Goal: Task Accomplishment & Management: Use online tool/utility

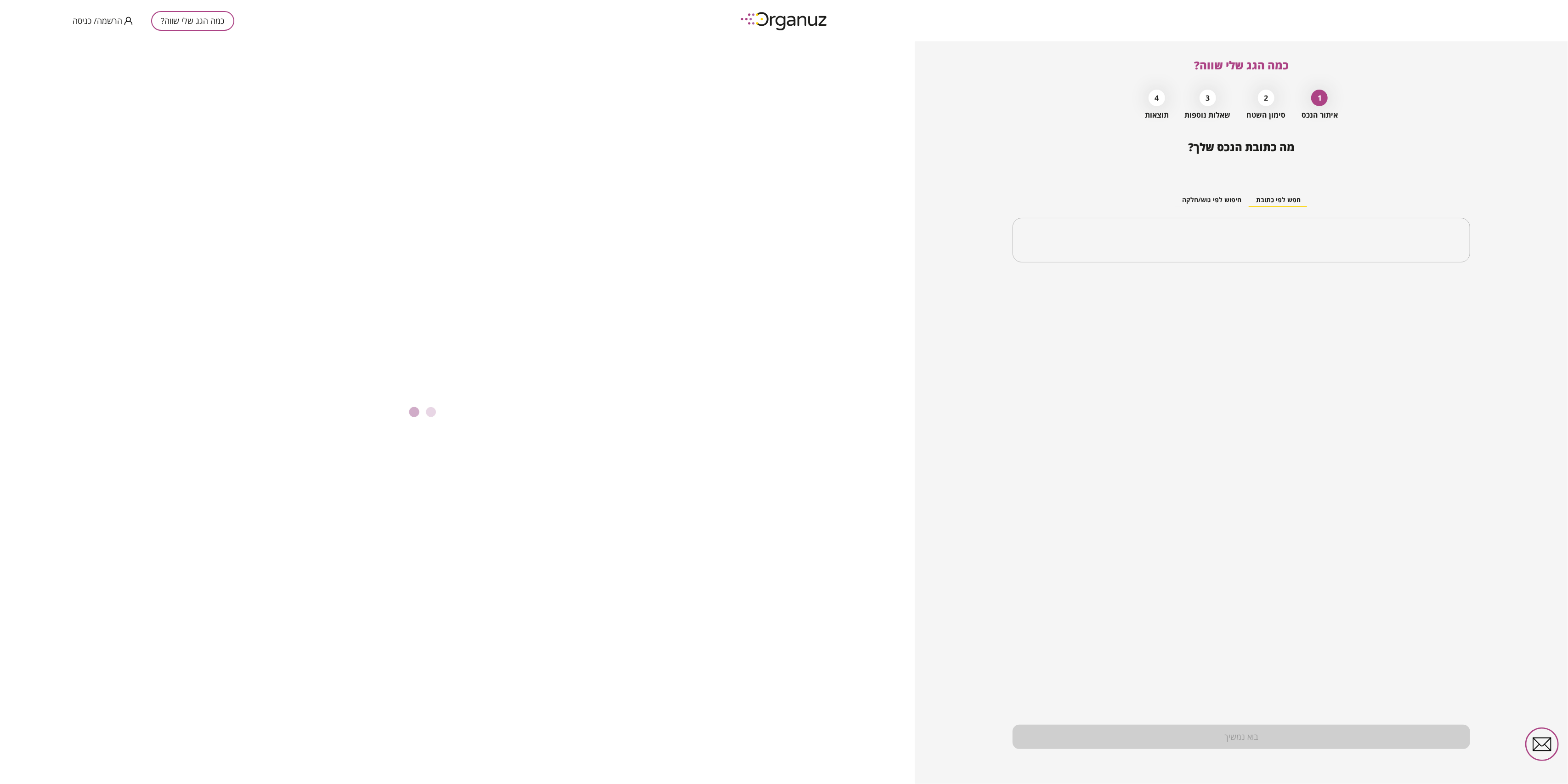
click at [1384, 269] on div "חפש לפי כתובת חיפוש לפי גוש/חלקה ​" at bounding box center [1240, 220] width 457 height 100
click at [1216, 241] on input "text" at bounding box center [1245, 240] width 428 height 23
type input "*"
click at [1387, 288] on li "[PERSON_NAME] 22 ב [GEOGRAPHIC_DATA]" at bounding box center [1241, 287] width 434 height 17
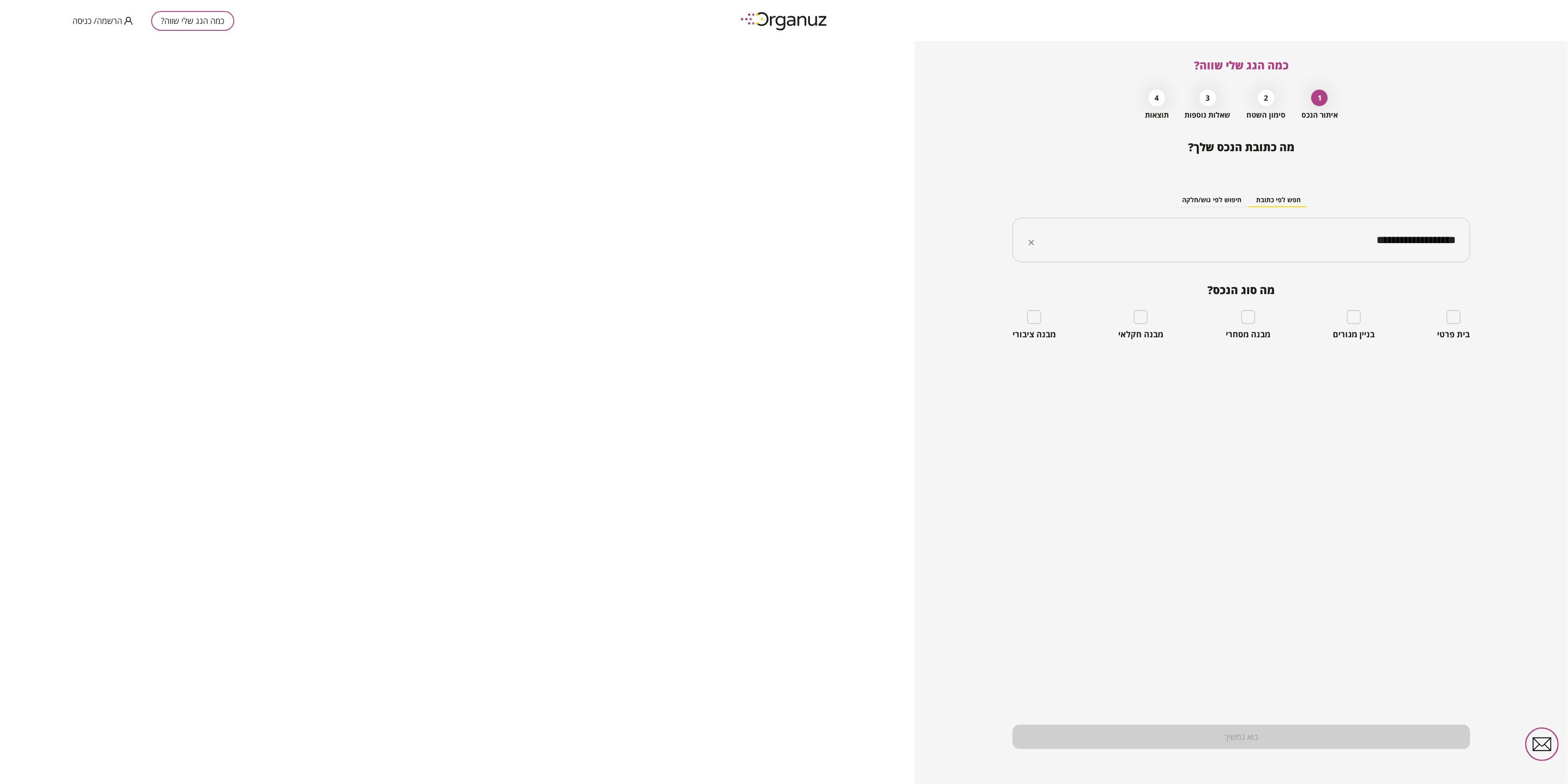
type input "**********"
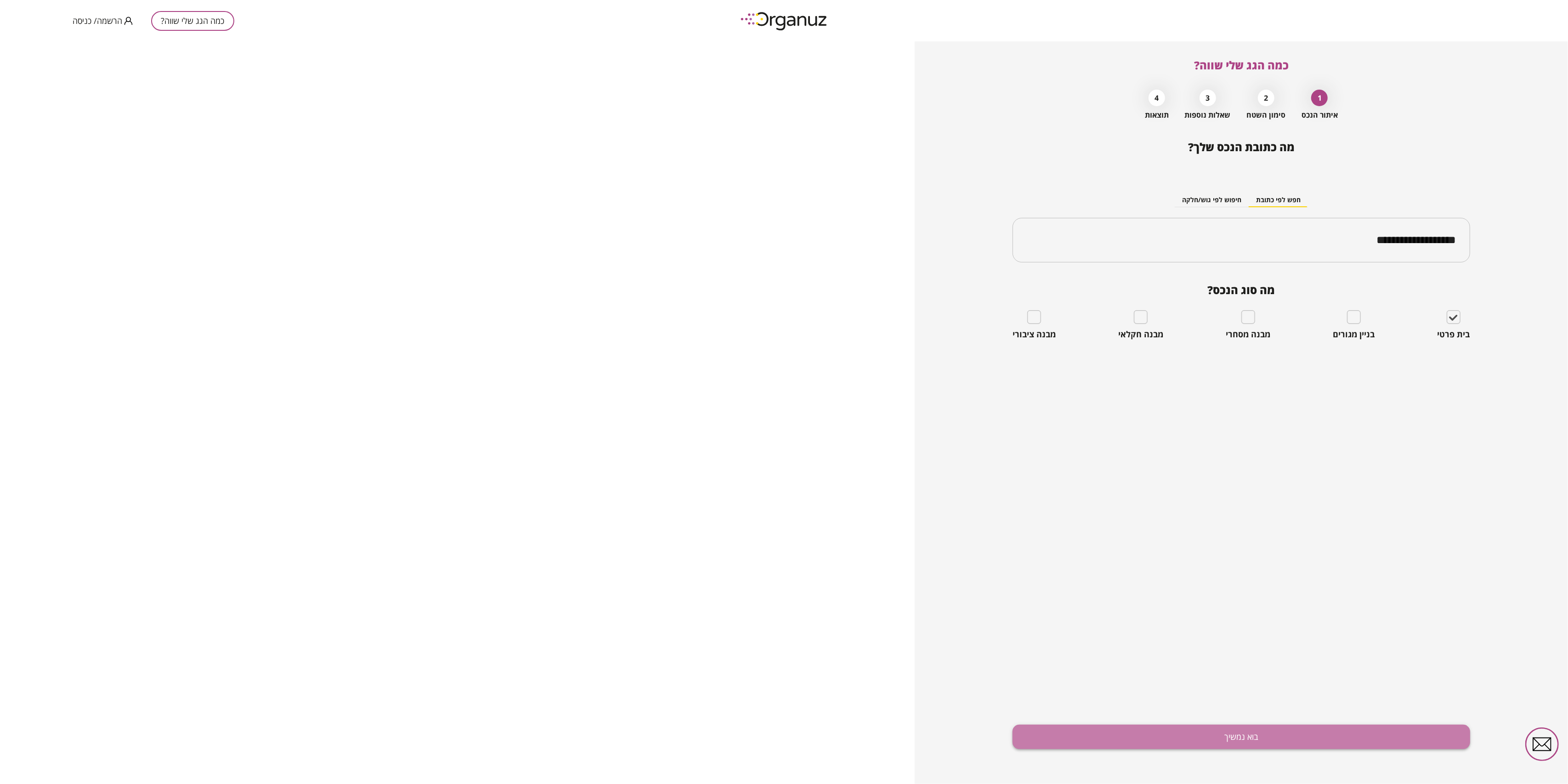
click at [1293, 740] on button "בוא נמשיך" at bounding box center [1240, 737] width 457 height 24
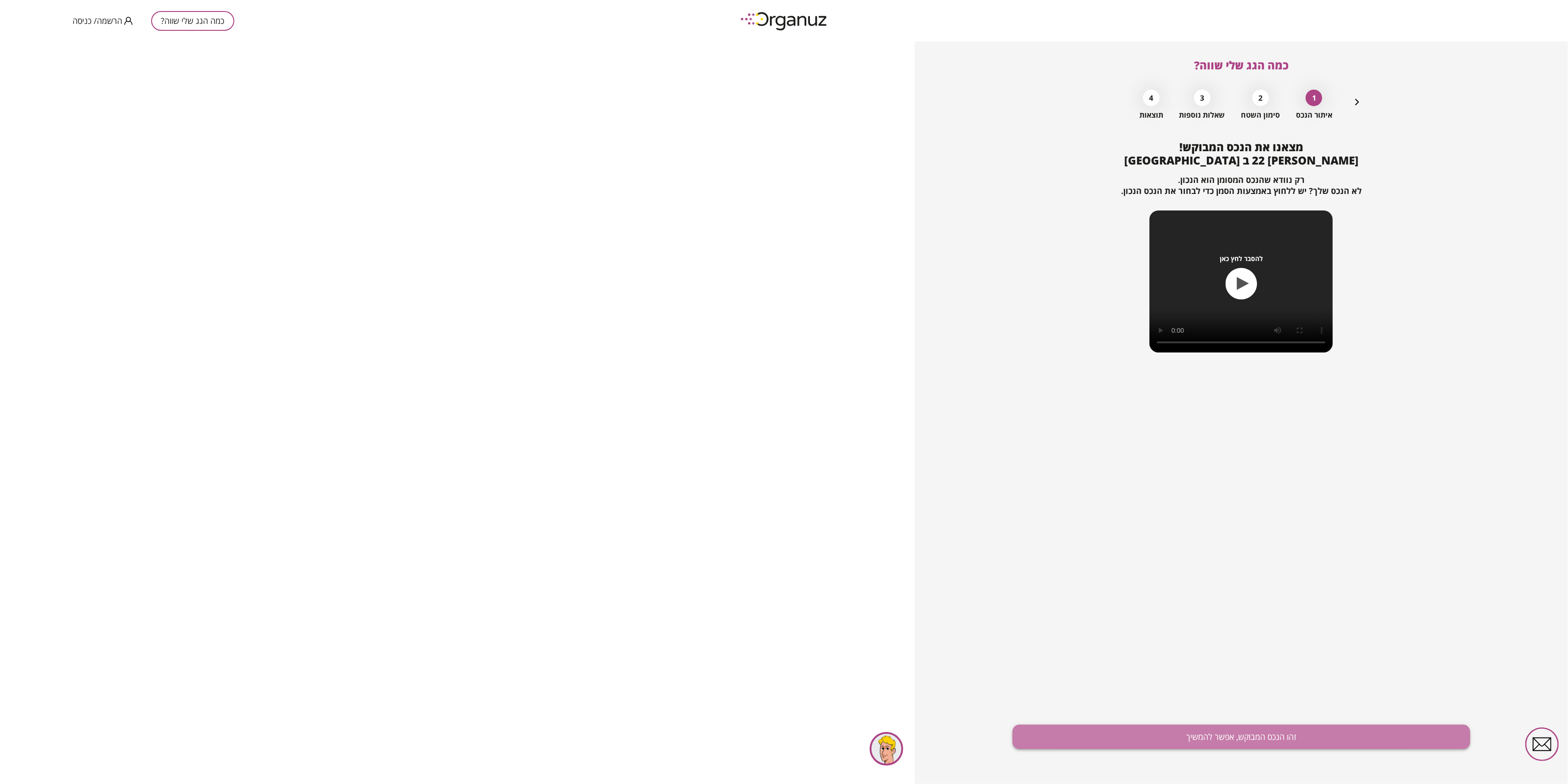
click at [1223, 734] on button "זהו הנכס המבוקש, אפשר להמשיך" at bounding box center [1240, 737] width 457 height 24
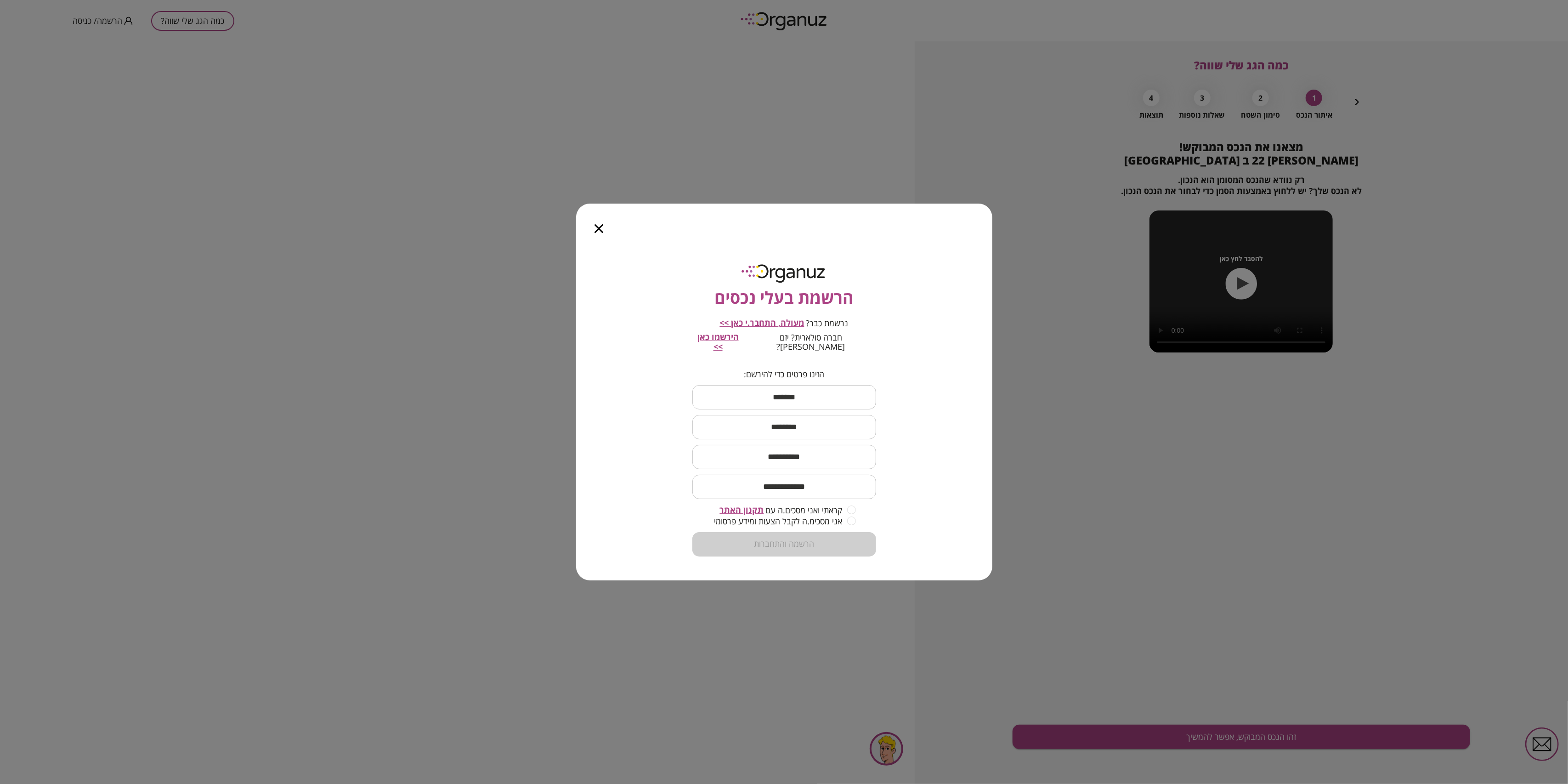
click at [606, 235] on div at bounding box center [599, 223] width 45 height 38
click at [604, 237] on div at bounding box center [599, 223] width 45 height 38
click at [585, 232] on div at bounding box center [599, 223] width 45 height 38
click at [597, 233] on icon "button" at bounding box center [599, 229] width 9 height 9
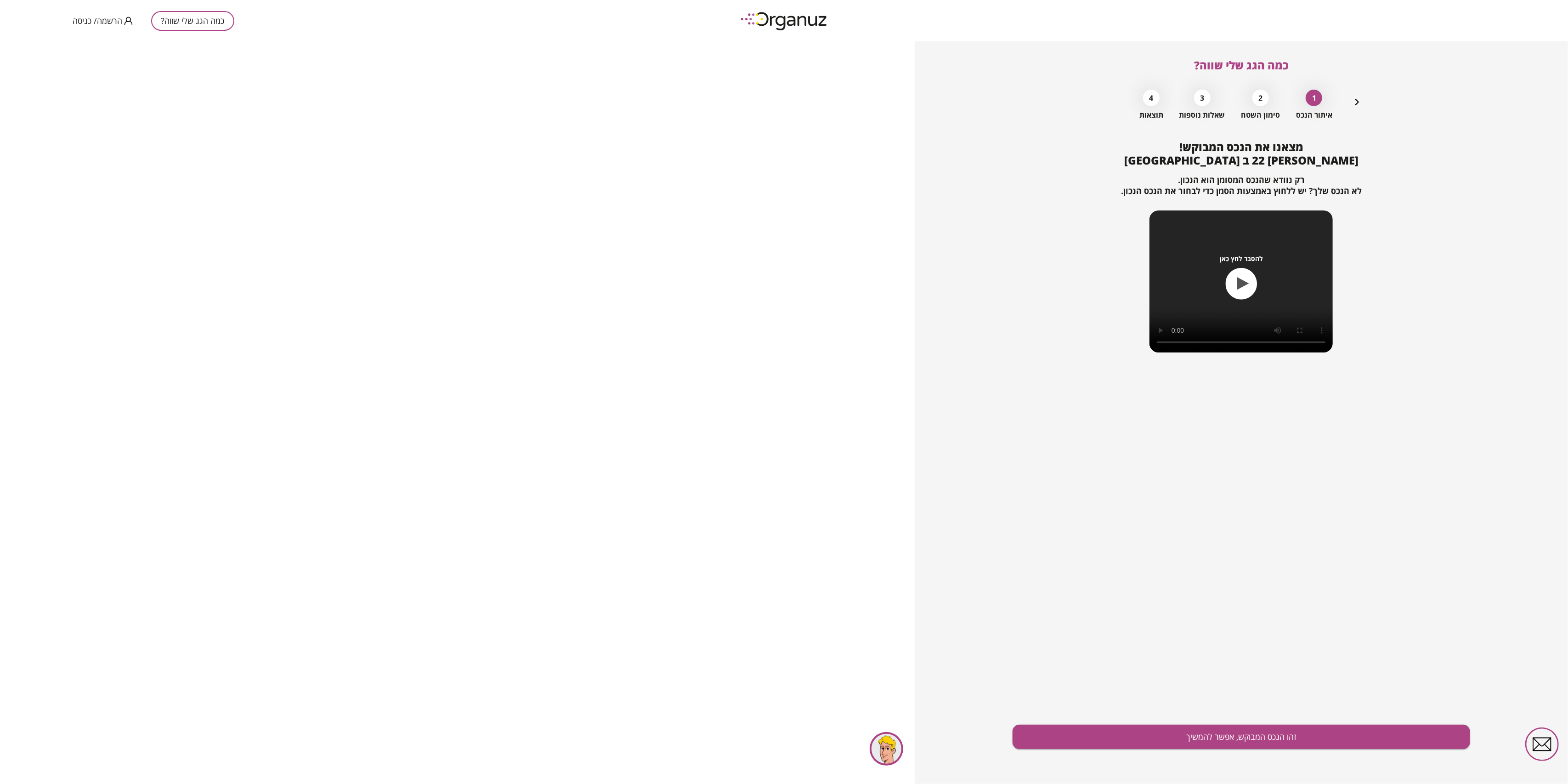
click at [114, 22] on span "הרשמה/ כניסה" at bounding box center [97, 20] width 50 height 10
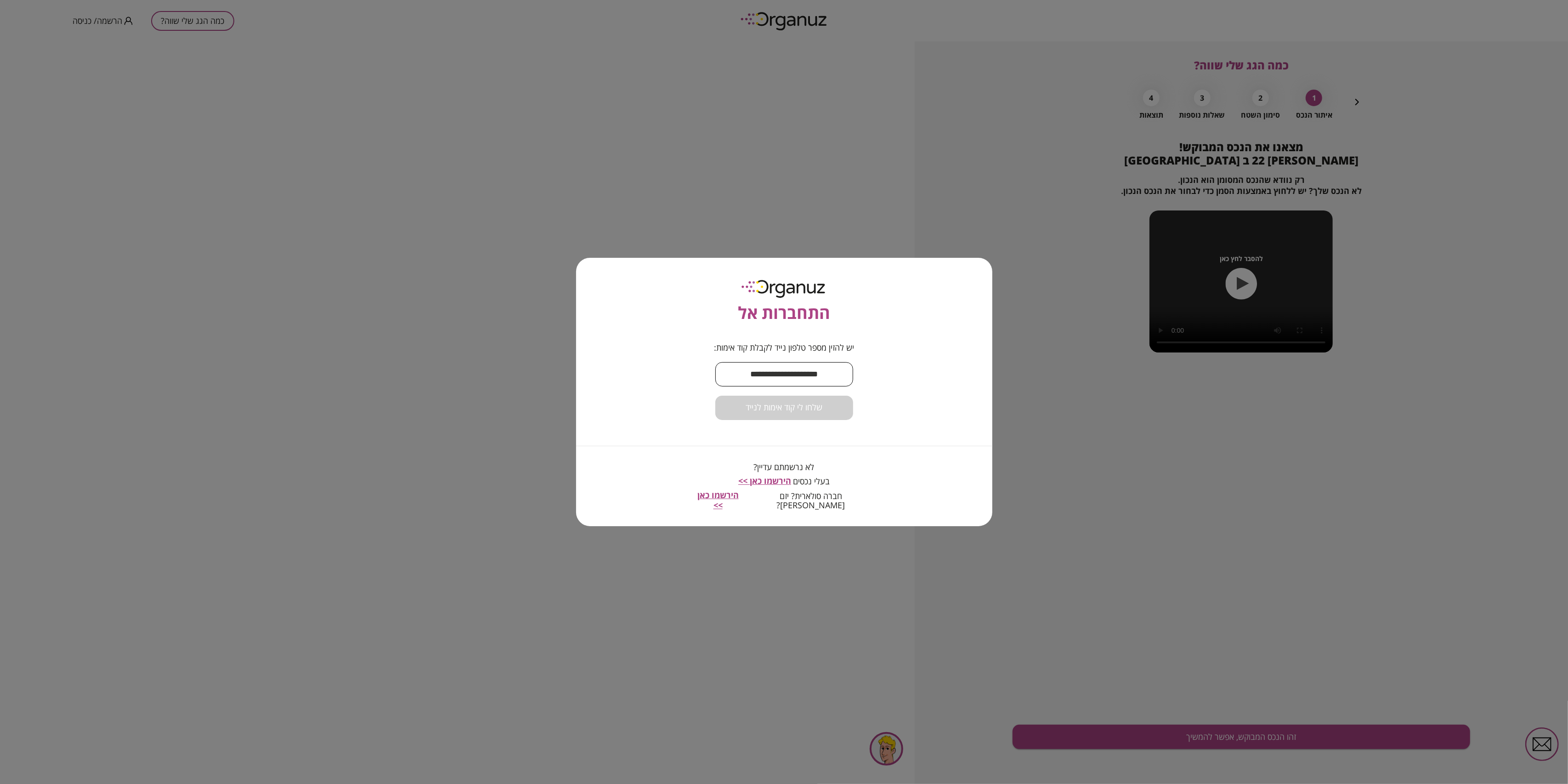
click at [822, 382] on input "text" at bounding box center [784, 374] width 138 height 27
type input "**********"
click at [808, 413] on span "שלחו לי קוד אימות לנייד" at bounding box center [784, 408] width 77 height 10
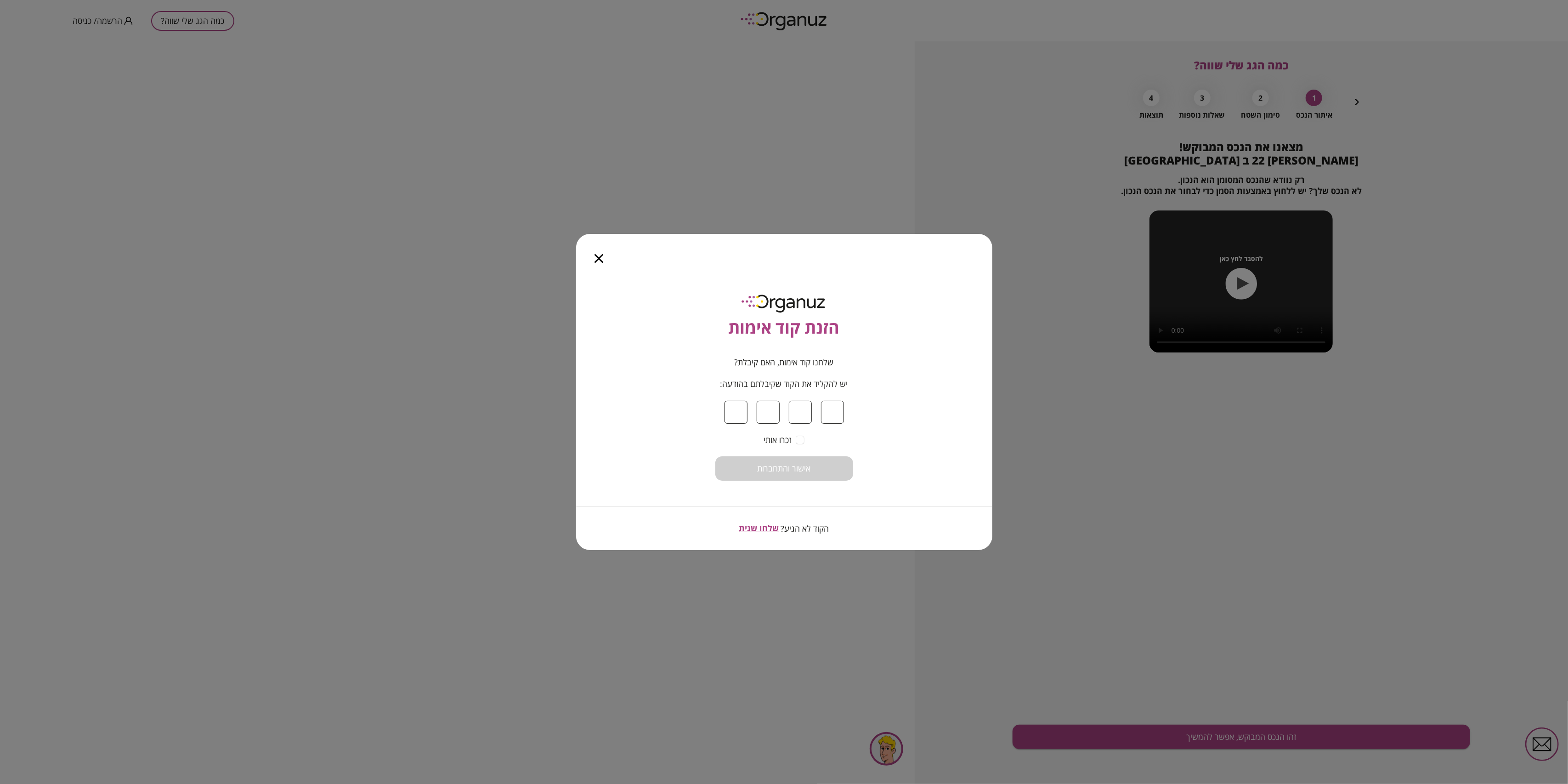
type input "*"
click at [812, 468] on button "אישור והתחברות" at bounding box center [784, 468] width 138 height 24
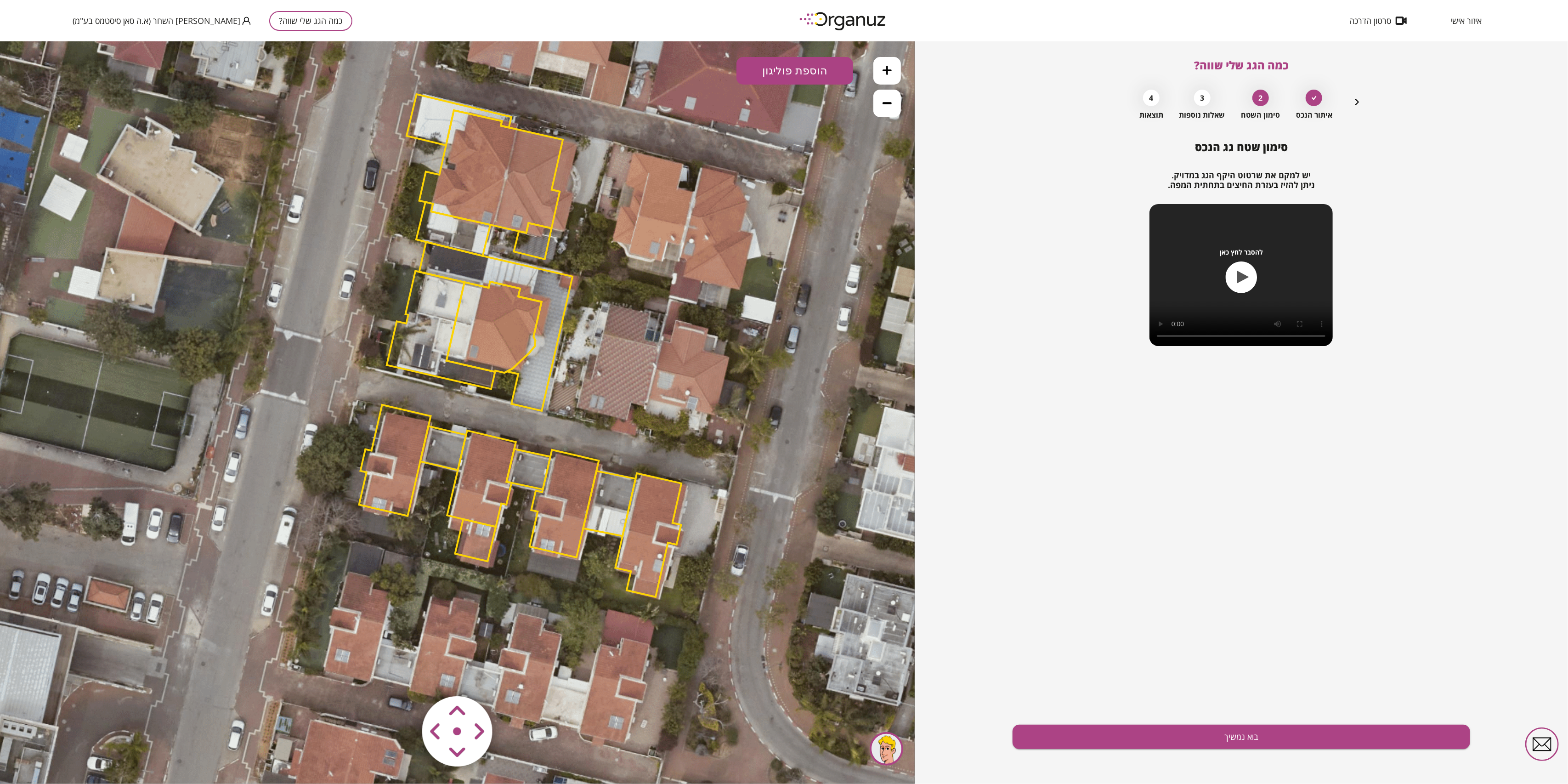
drag, startPoint x: 405, startPoint y: 564, endPoint x: 486, endPoint y: 459, distance: 132.6
click at [486, 459] on polygon at bounding box center [481, 478] width 69 height 96
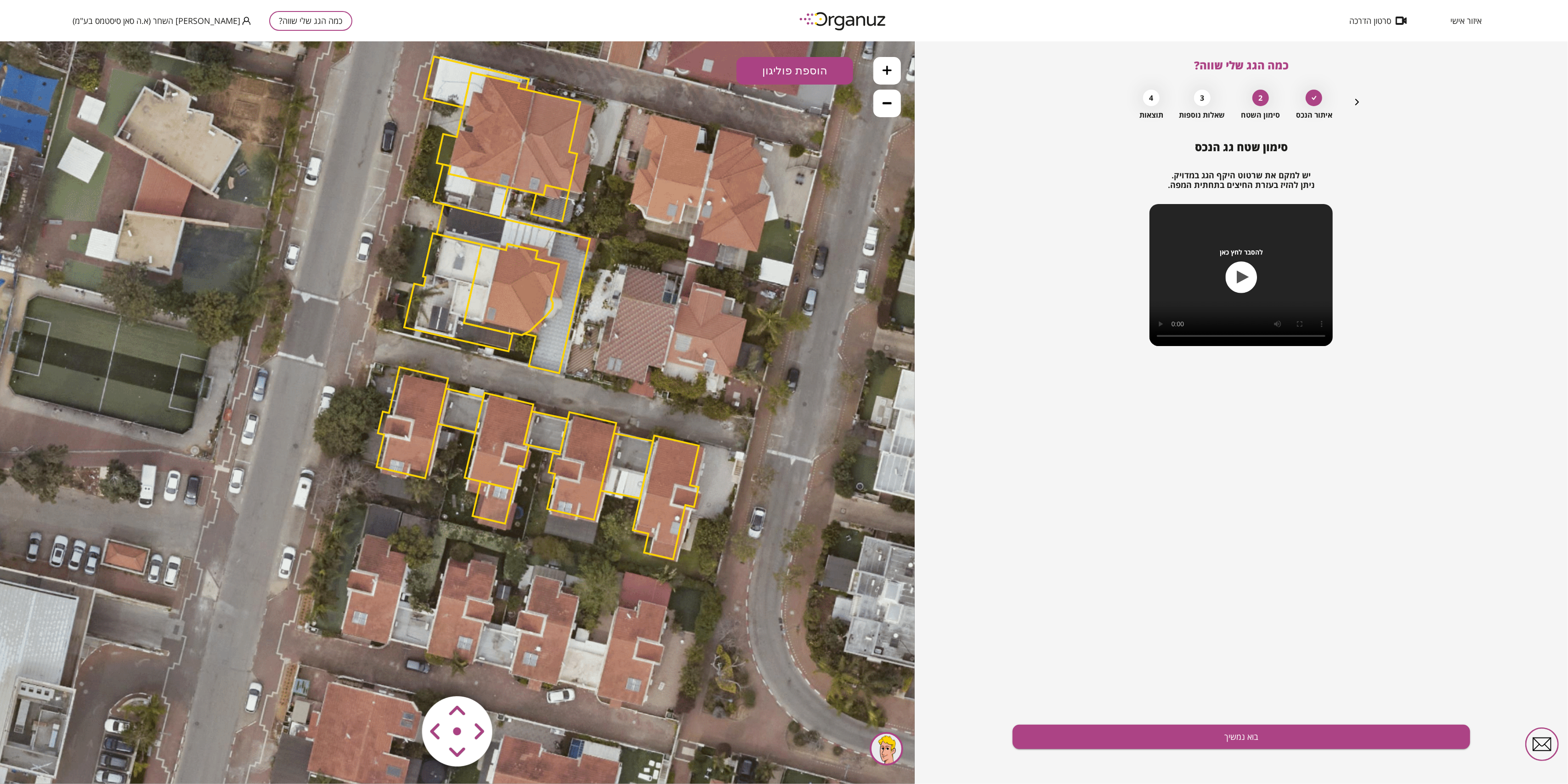
click at [500, 455] on polygon at bounding box center [499, 441] width 69 height 96
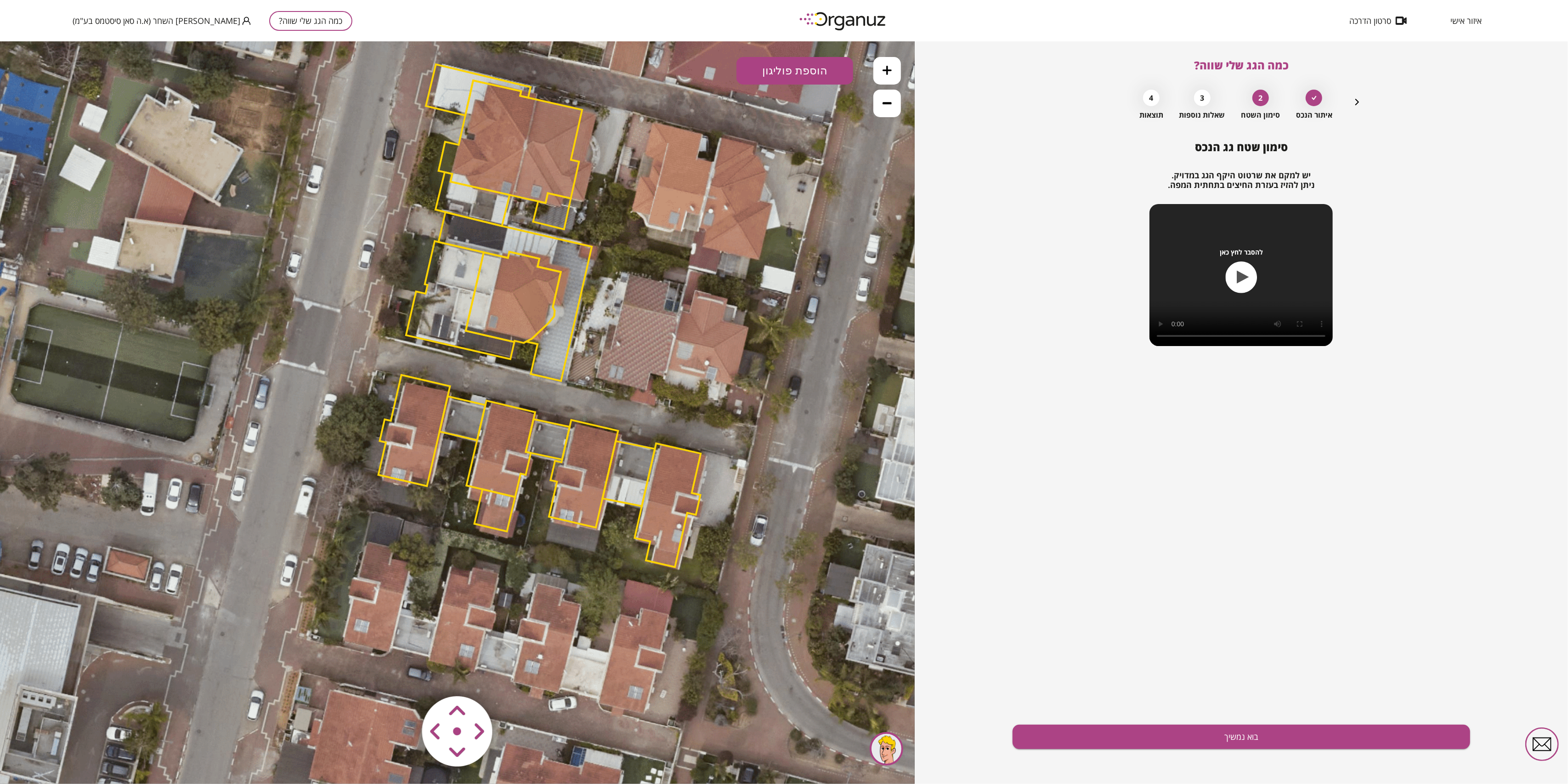
drag, startPoint x: 502, startPoint y: 475, endPoint x: 504, endPoint y: 483, distance: 8.2
click at [504, 483] on polygon at bounding box center [501, 448] width 69 height 96
click at [506, 490] on polygon at bounding box center [501, 448] width 69 height 96
click at [403, 676] on area at bounding box center [403, 676] width 0 height 0
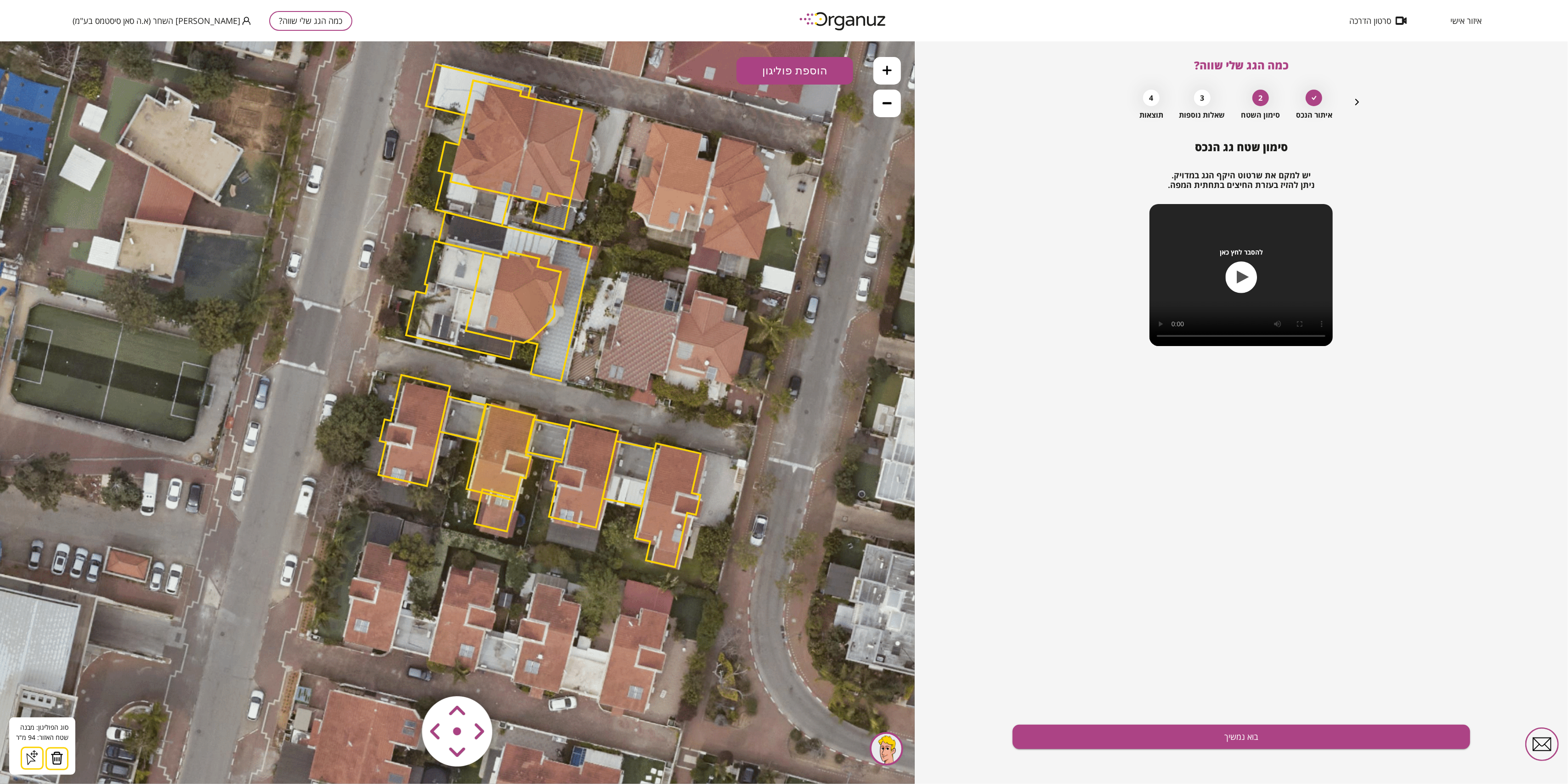
click at [403, 676] on area at bounding box center [403, 676] width 0 height 0
click at [500, 530] on polygon at bounding box center [494, 510] width 41 height 42
click at [403, 676] on area at bounding box center [403, 676] width 0 height 0
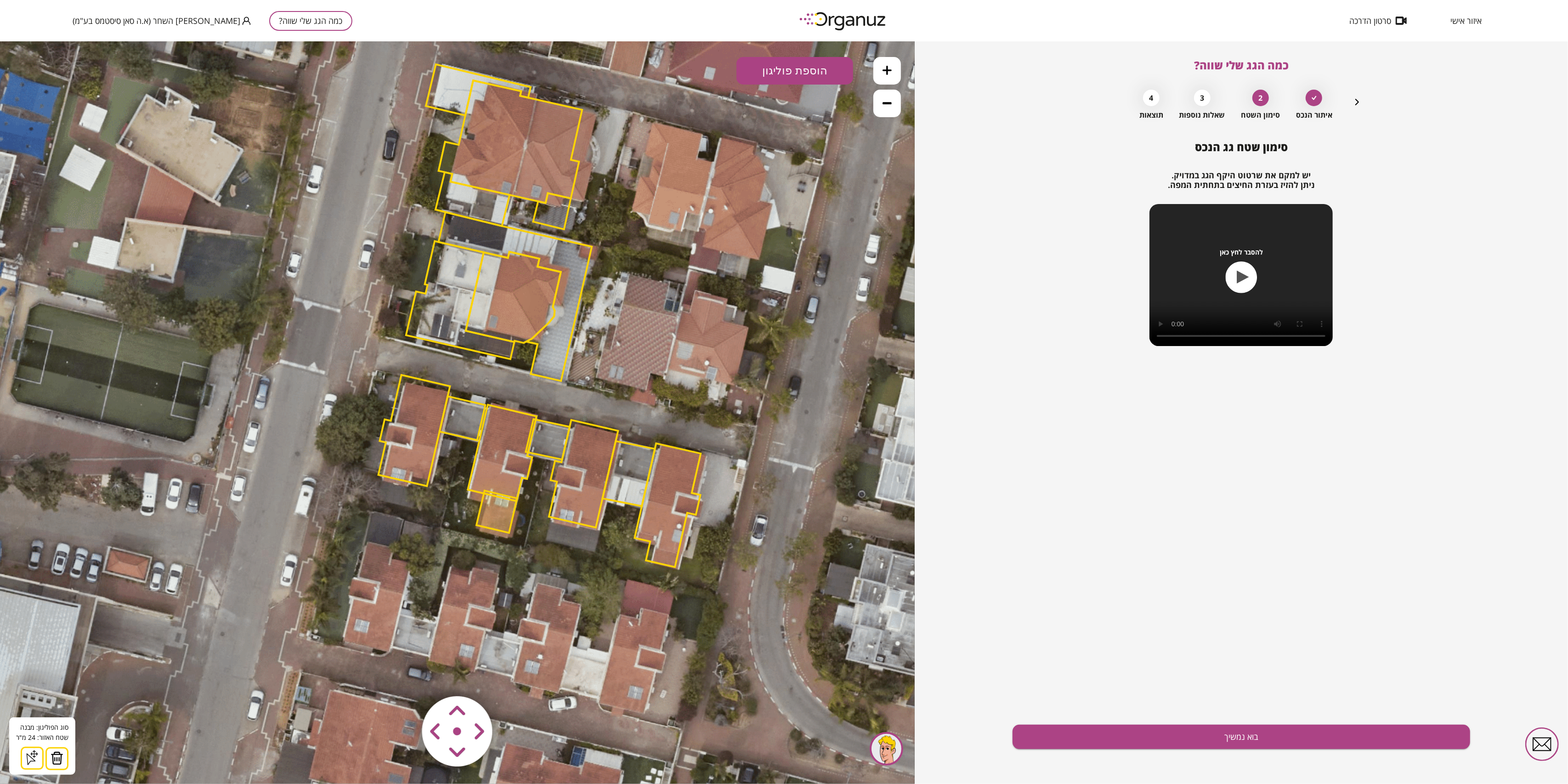
click at [403, 676] on area at bounding box center [403, 676] width 0 height 0
drag, startPoint x: 462, startPoint y: 755, endPoint x: 471, endPoint y: 746, distance: 12.7
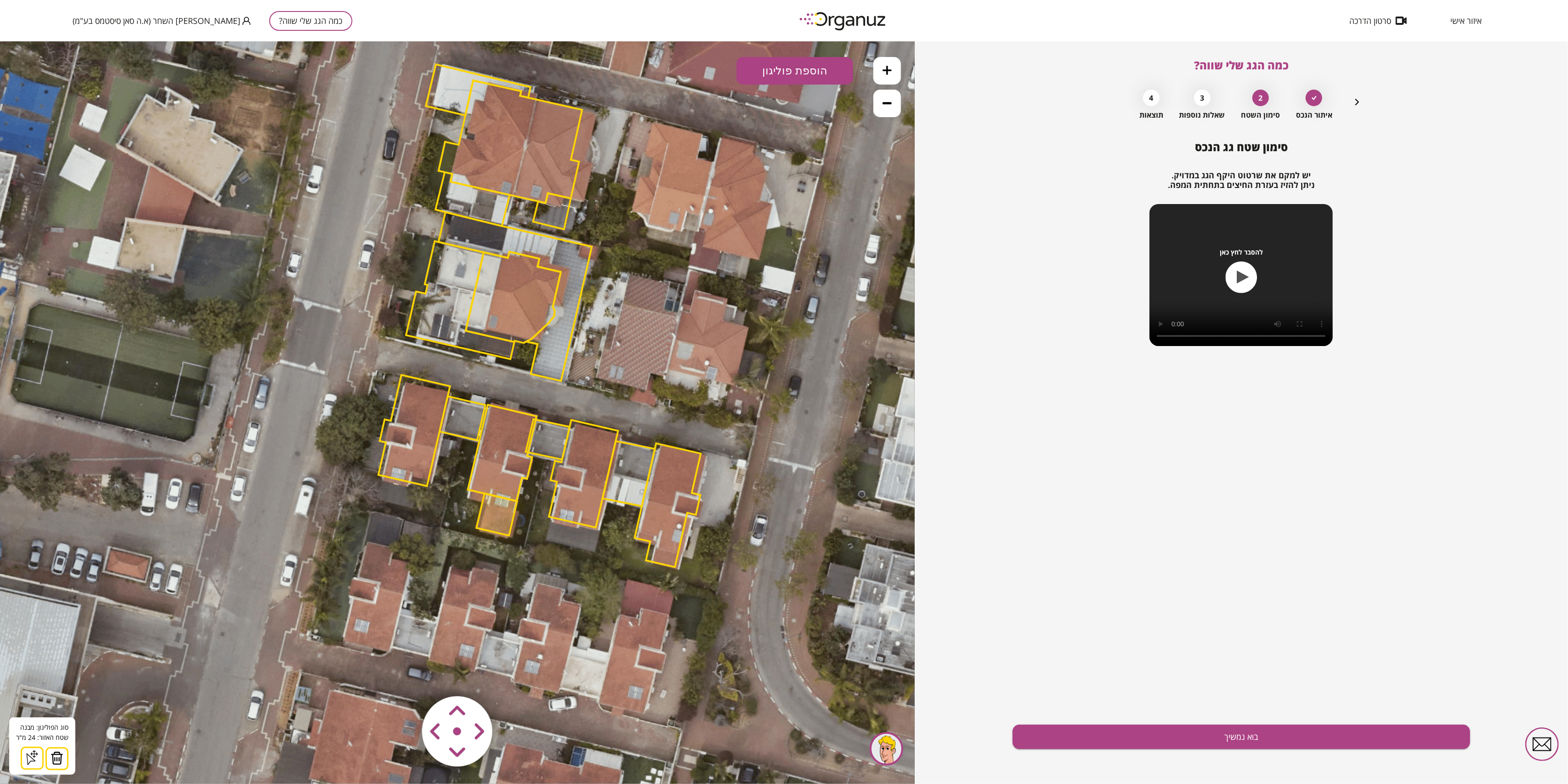
click at [403, 676] on area at bounding box center [403, 676] width 0 height 0
click at [548, 459] on icon at bounding box center [538, 313] width 1530 height 1530
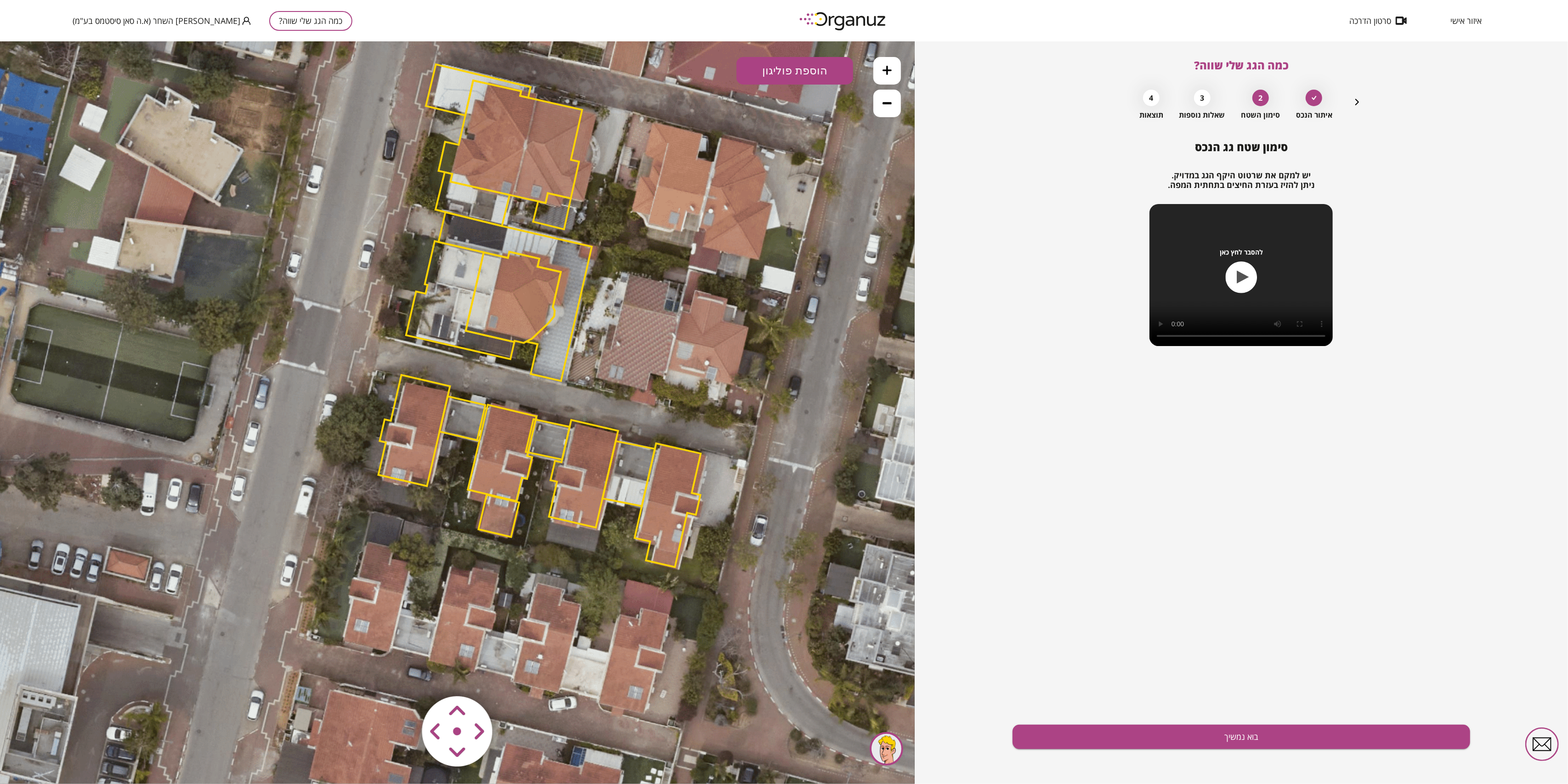
drag, startPoint x: 550, startPoint y: 448, endPoint x: 539, endPoint y: 505, distance: 58.1
click at [549, 448] on polygon at bounding box center [548, 439] width 44 height 40
click at [546, 429] on polygon at bounding box center [547, 439] width 44 height 40
click at [501, 524] on polygon at bounding box center [499, 516] width 41 height 42
click at [51, 762] on img at bounding box center [57, 758] width 13 height 14
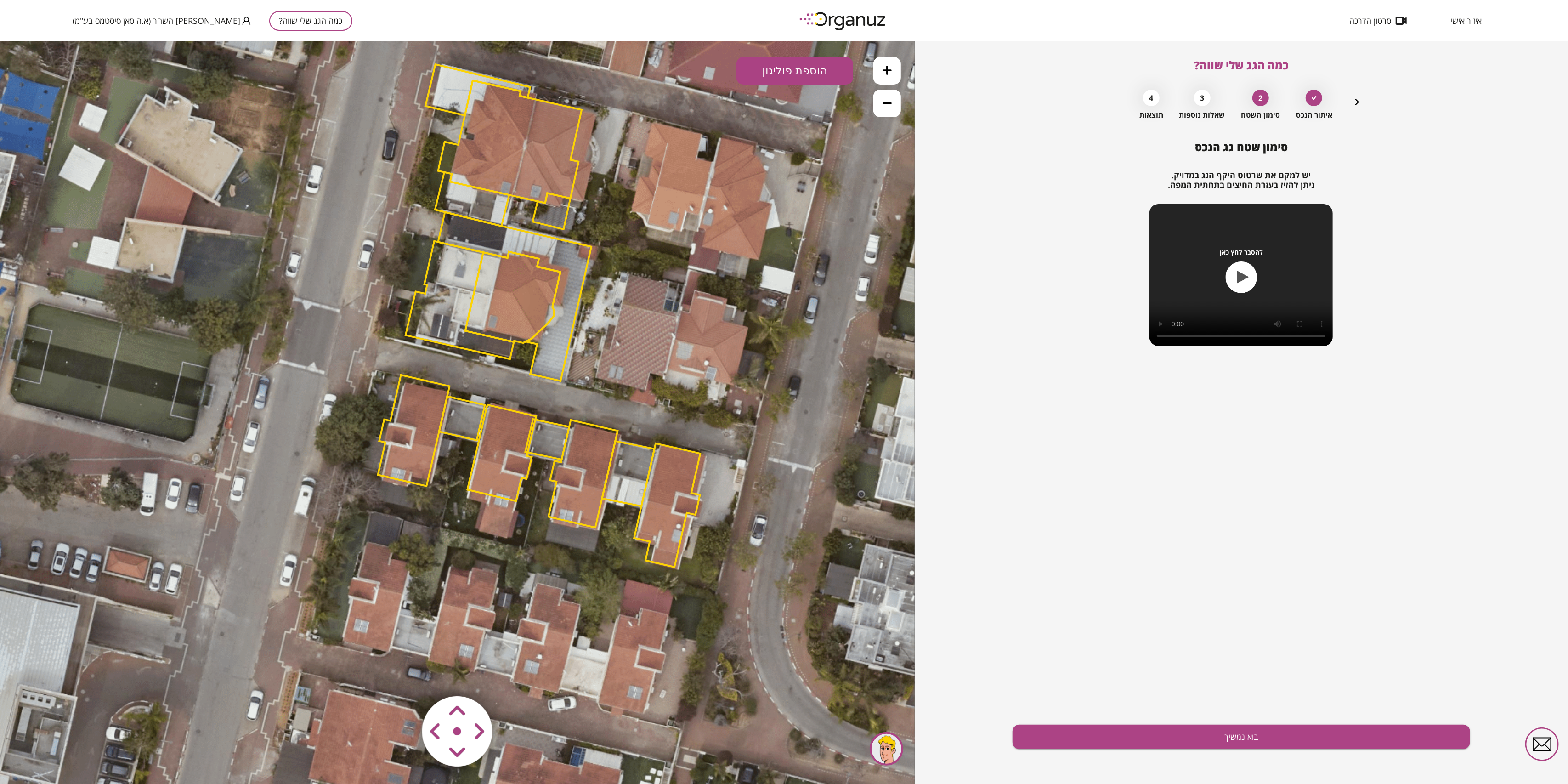
click at [501, 448] on polygon at bounding box center [501, 453] width 69 height 96
click at [51, 757] on img at bounding box center [57, 758] width 13 height 14
click at [445, 428] on polygon at bounding box center [462, 418] width 46 height 44
click at [59, 764] on img at bounding box center [57, 758] width 13 height 14
click at [403, 421] on polygon at bounding box center [414, 430] width 72 height 111
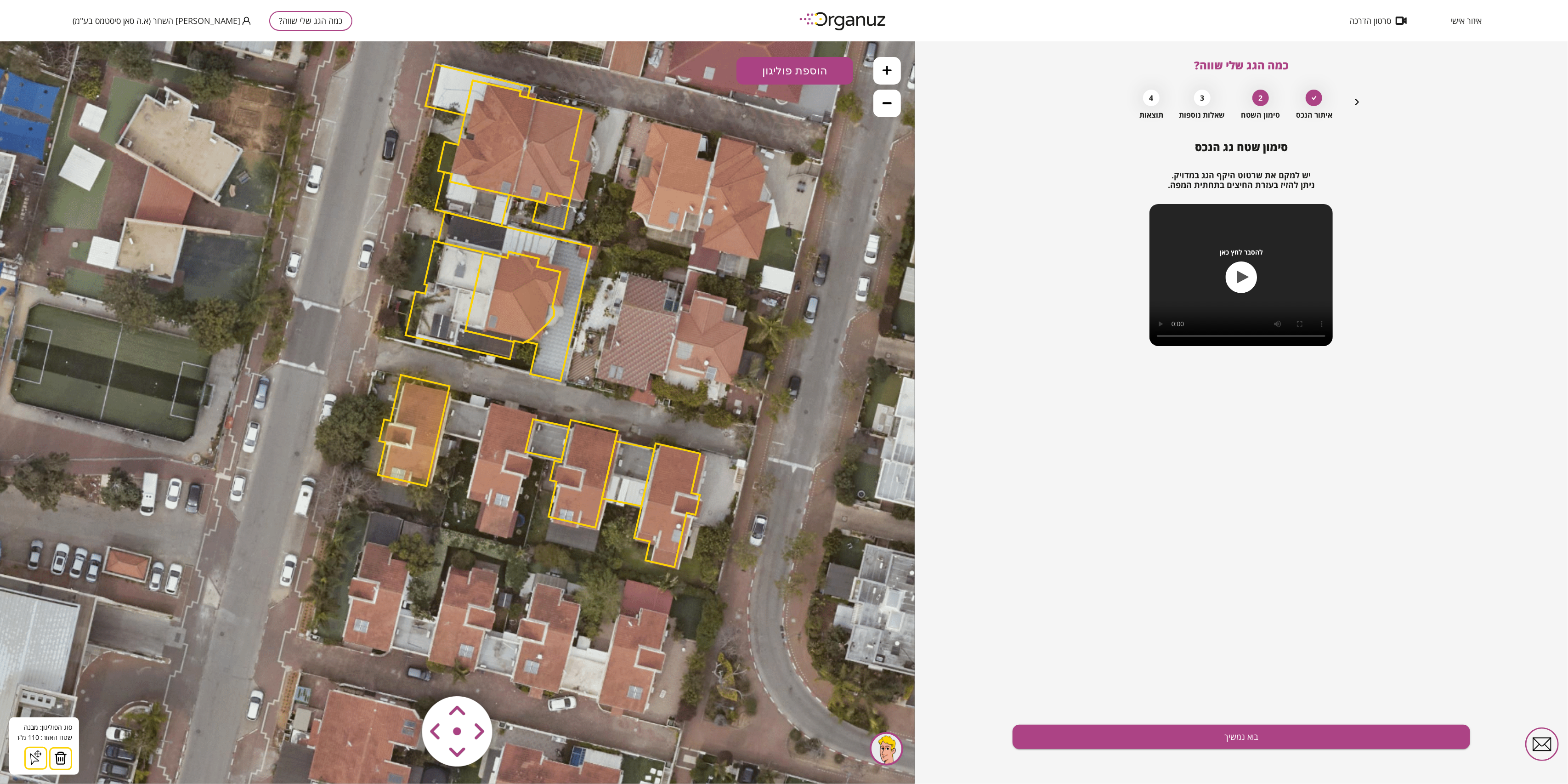
click at [60, 763] on img at bounding box center [60, 758] width 13 height 14
click at [556, 437] on polygon at bounding box center [547, 439] width 44 height 40
click at [551, 439] on polygon at bounding box center [546, 439] width 44 height 40
click at [52, 760] on img at bounding box center [57, 758] width 13 height 14
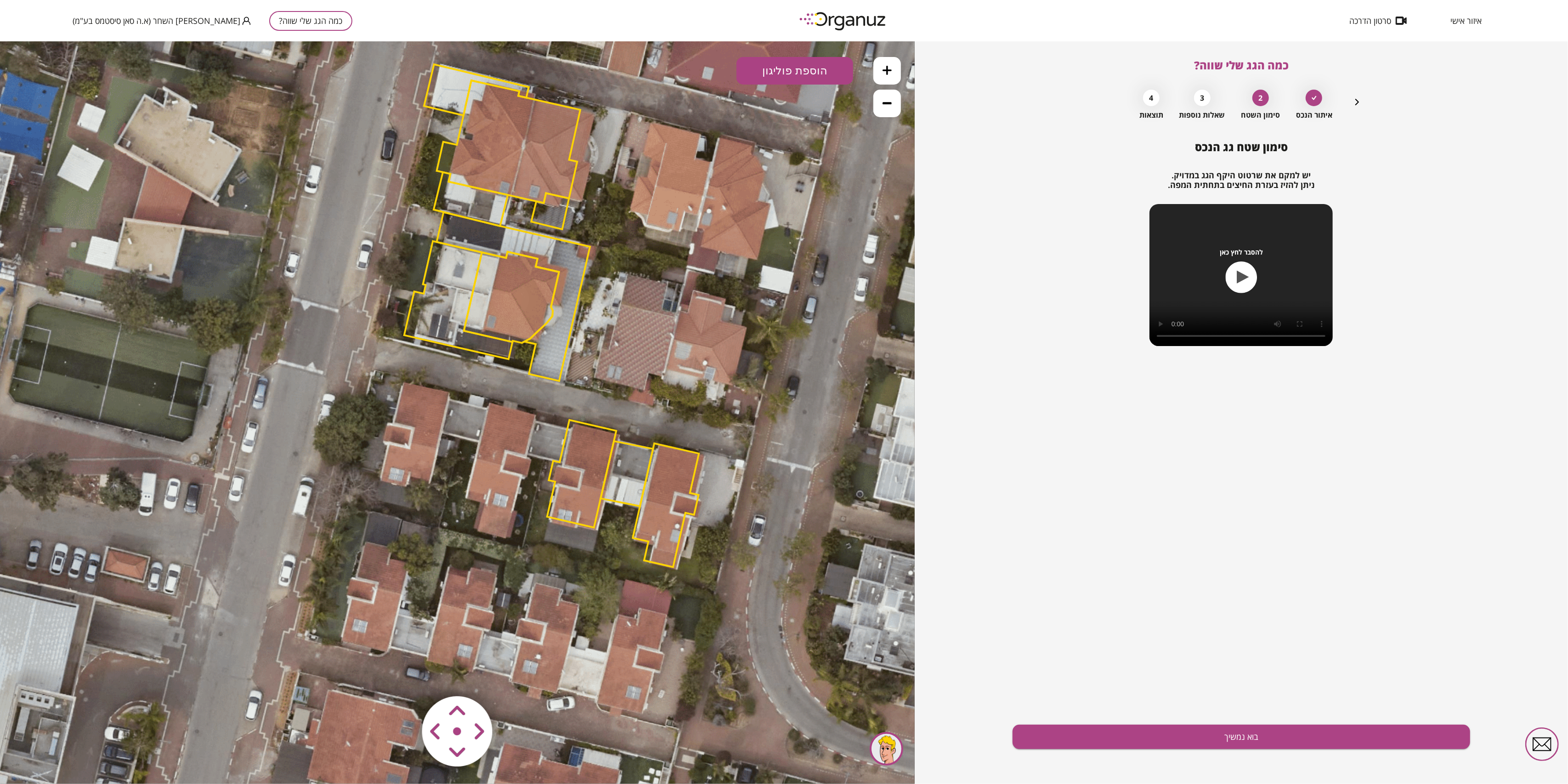
click at [582, 490] on polygon at bounding box center [581, 473] width 69 height 108
click at [58, 750] on button at bounding box center [60, 759] width 23 height 23
click at [887, 72] on icon at bounding box center [887, 70] width 10 height 10
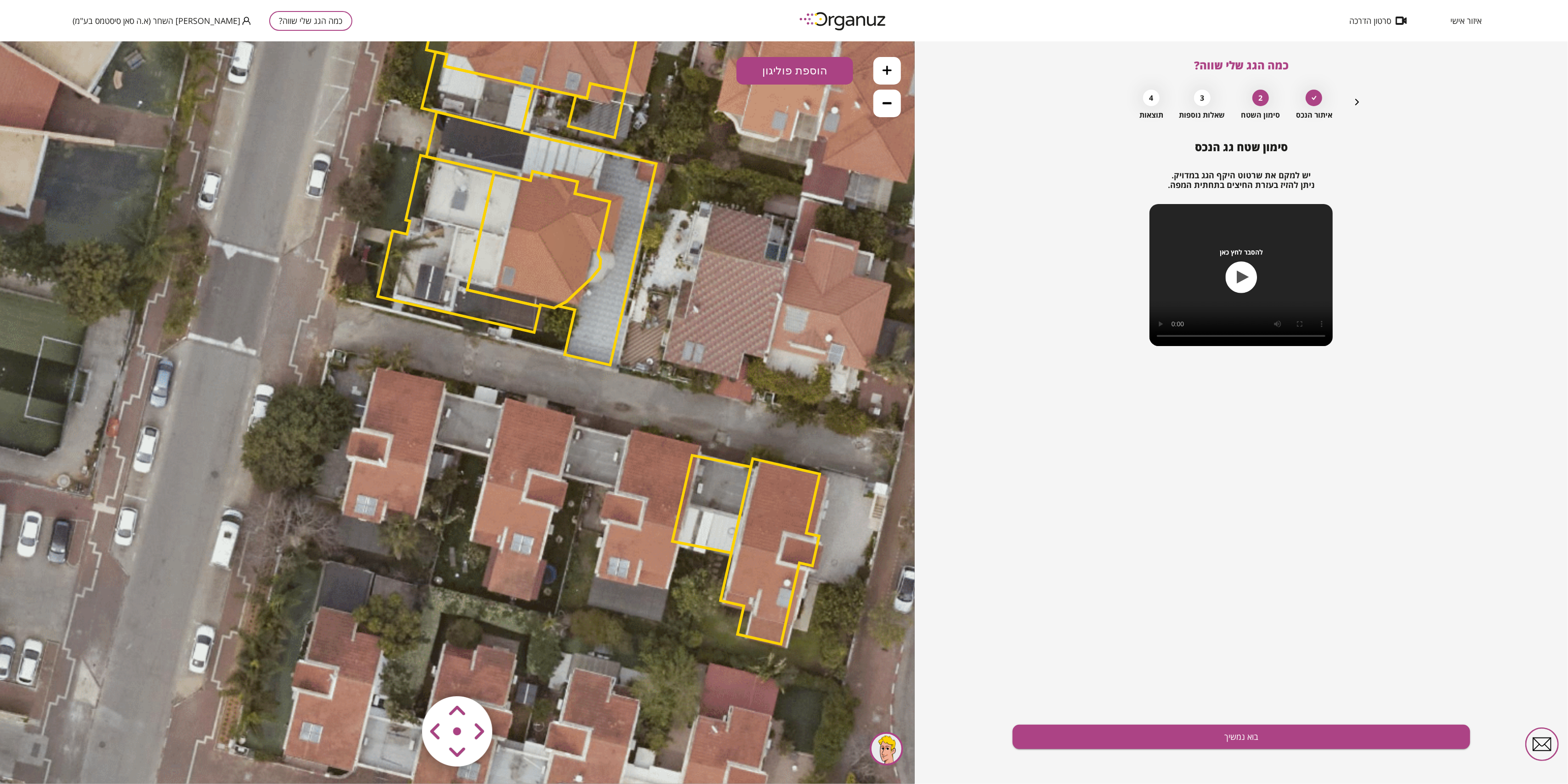
click at [887, 72] on icon at bounding box center [887, 70] width 10 height 10
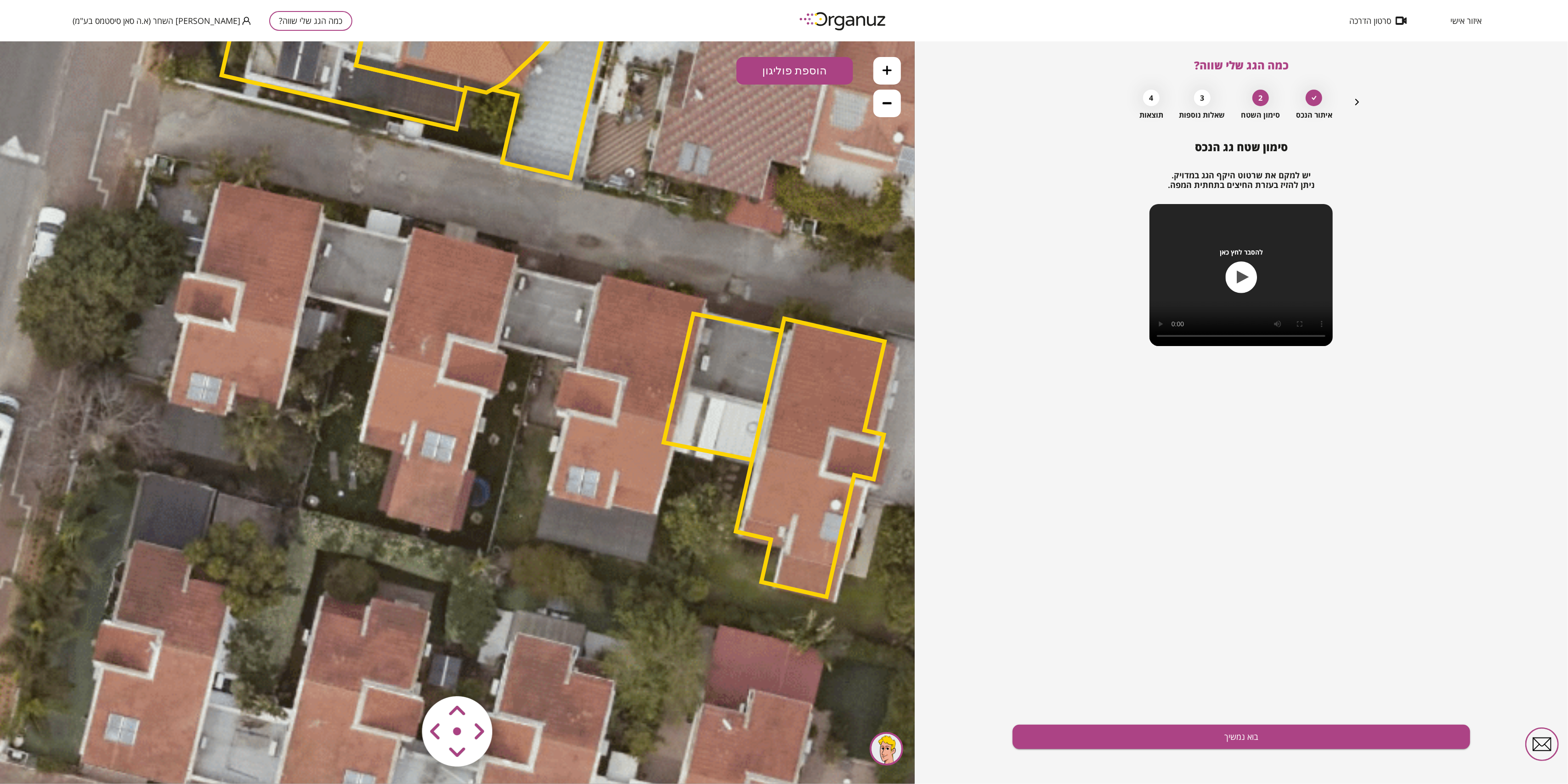
drag, startPoint x: 743, startPoint y: 454, endPoint x: 626, endPoint y: 291, distance: 200.6
click at [626, 291] on icon at bounding box center [521, 26] width 3443 height 3445
click at [798, 60] on button "הוספת פוליגון" at bounding box center [795, 71] width 117 height 28
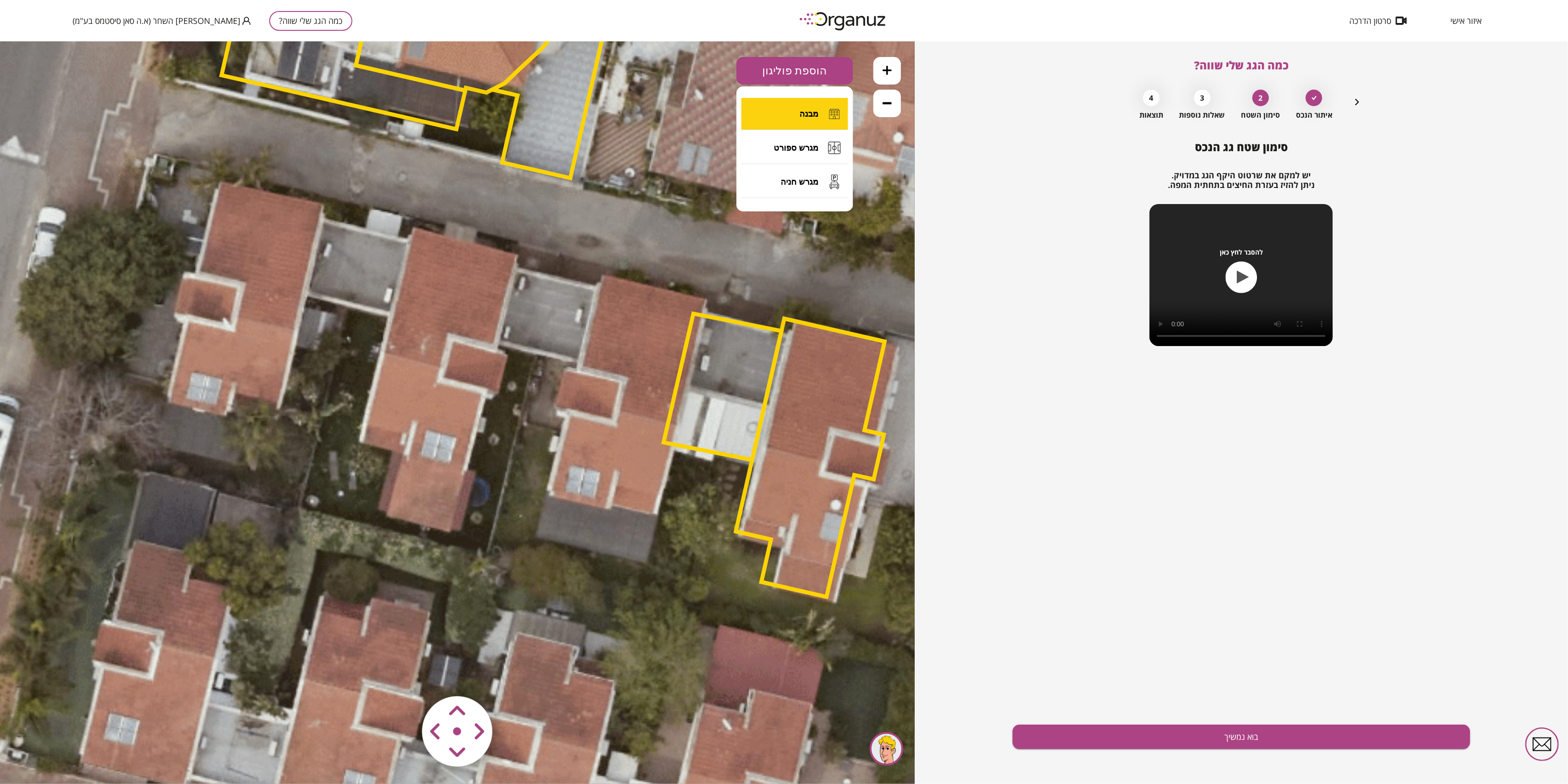
click at [812, 114] on span "מבנה" at bounding box center [809, 114] width 19 height 10
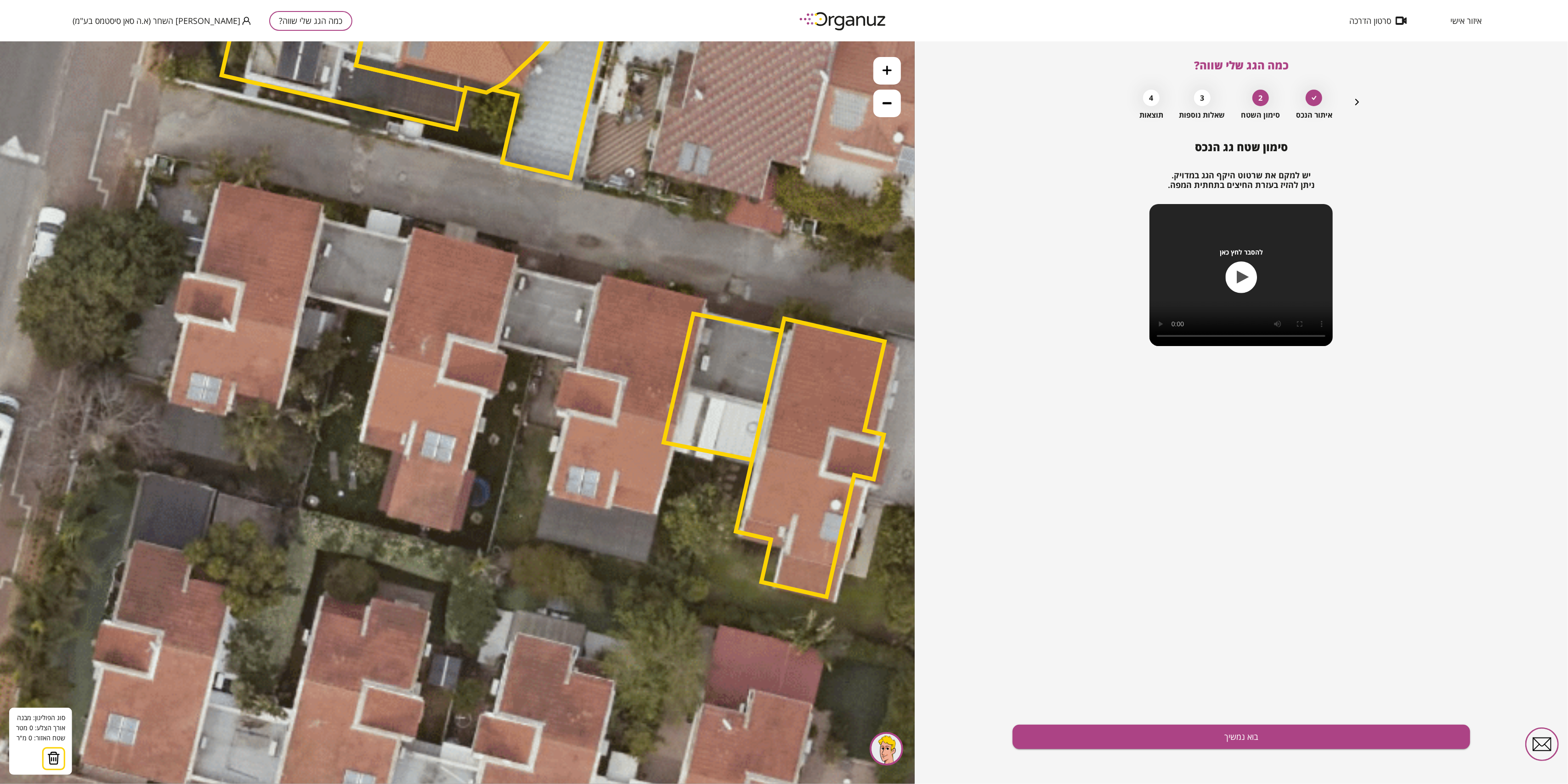
click at [412, 225] on icon at bounding box center [521, 26] width 3443 height 3445
click at [518, 253] on icon at bounding box center [521, 26] width 3443 height 3445
click at [496, 349] on polygon at bounding box center [465, 287] width 106 height 123
drag, startPoint x: 449, startPoint y: 336, endPoint x: 436, endPoint y: 358, distance: 25.6
click at [448, 336] on polygon at bounding box center [465, 287] width 106 height 123
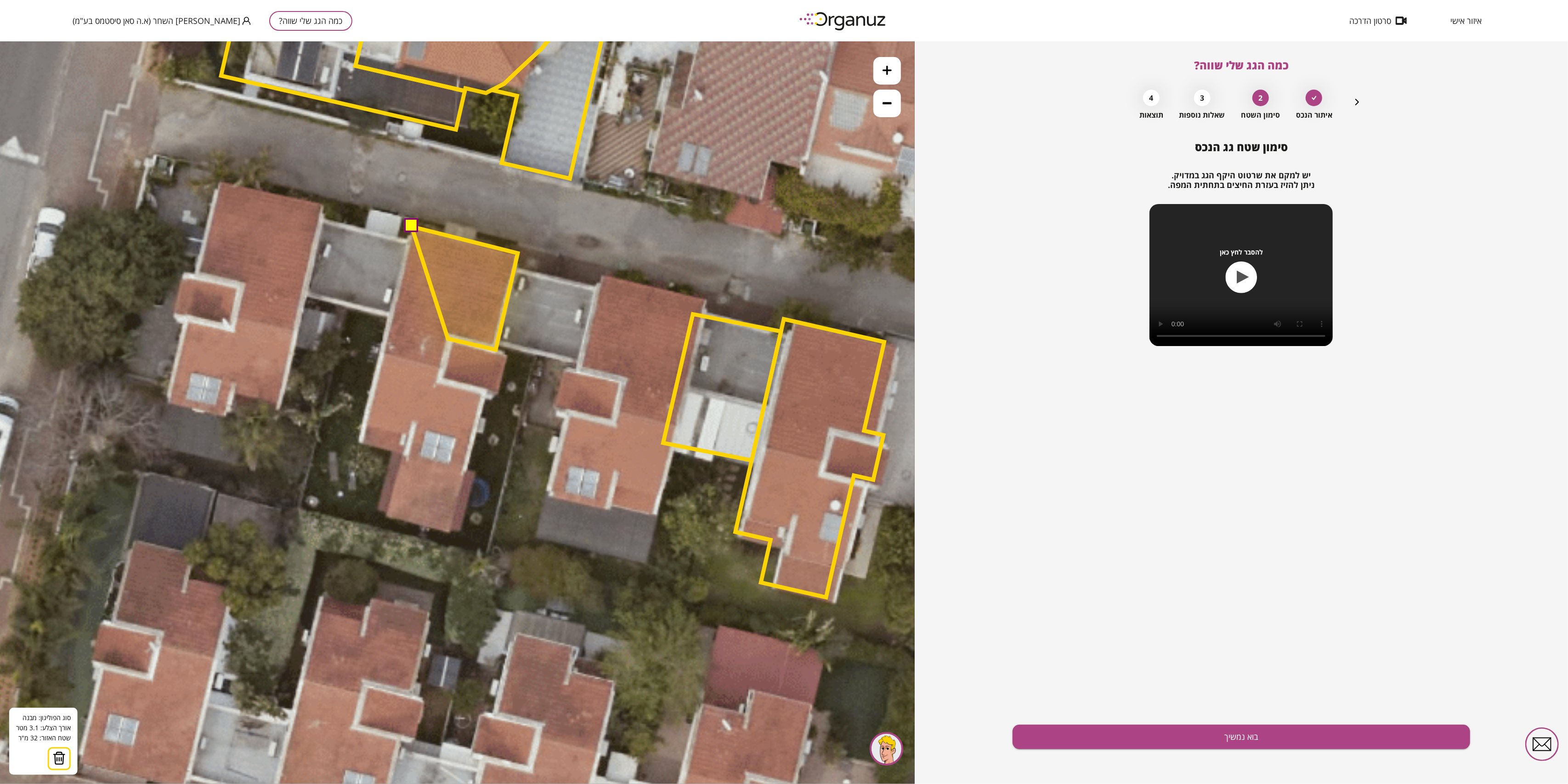
click at [448, 339] on polygon at bounding box center [464, 288] width 106 height 123
click at [442, 371] on polygon at bounding box center [464, 298] width 106 height 144
click at [382, 357] on polygon at bounding box center [449, 298] width 137 height 144
click at [382, 357] on polygon at bounding box center [450, 297] width 136 height 144
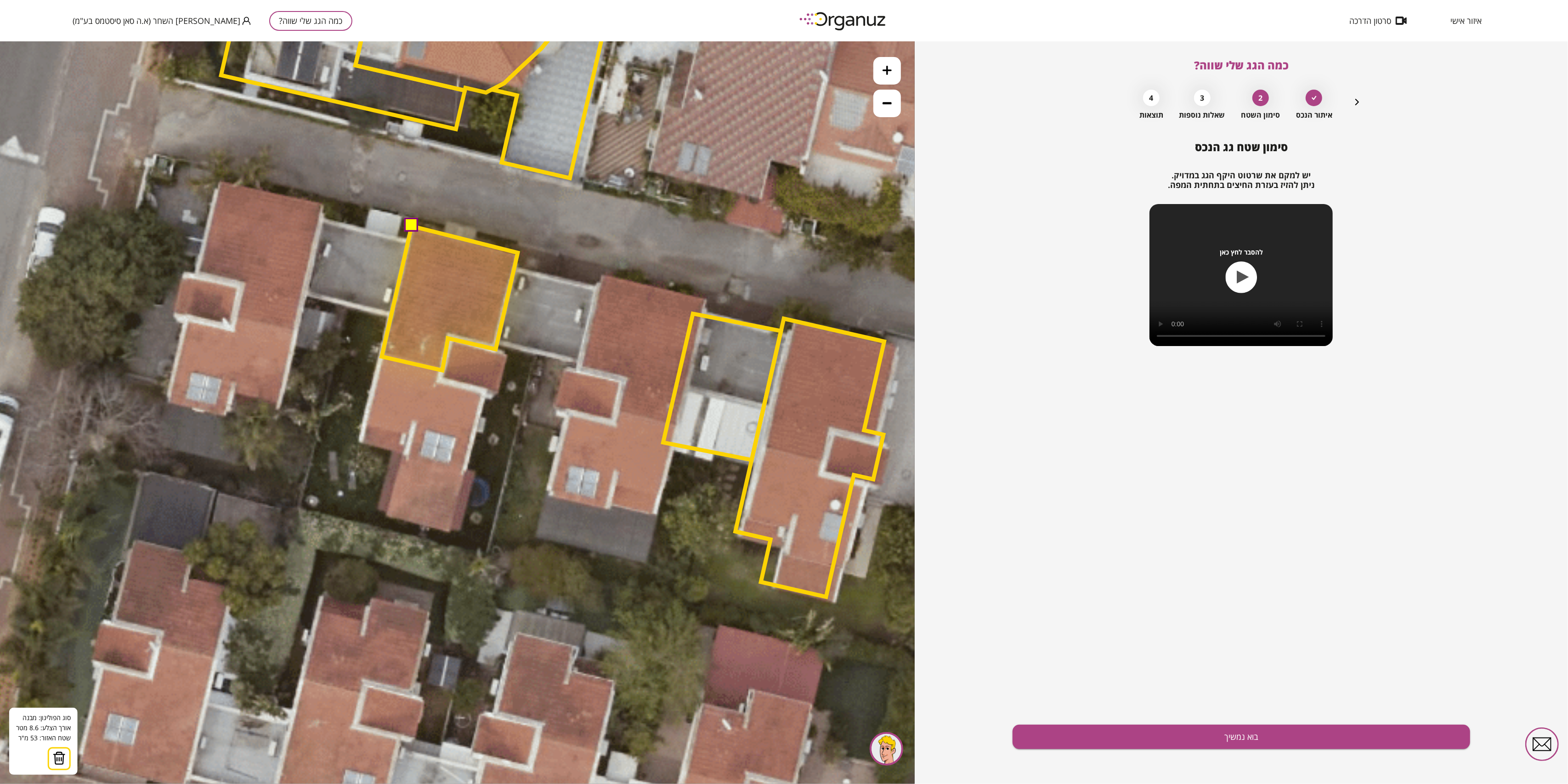
click at [411, 225] on button at bounding box center [411, 225] width 14 height 14
click at [768, 75] on button "הוספת פוליגון" at bounding box center [795, 71] width 117 height 28
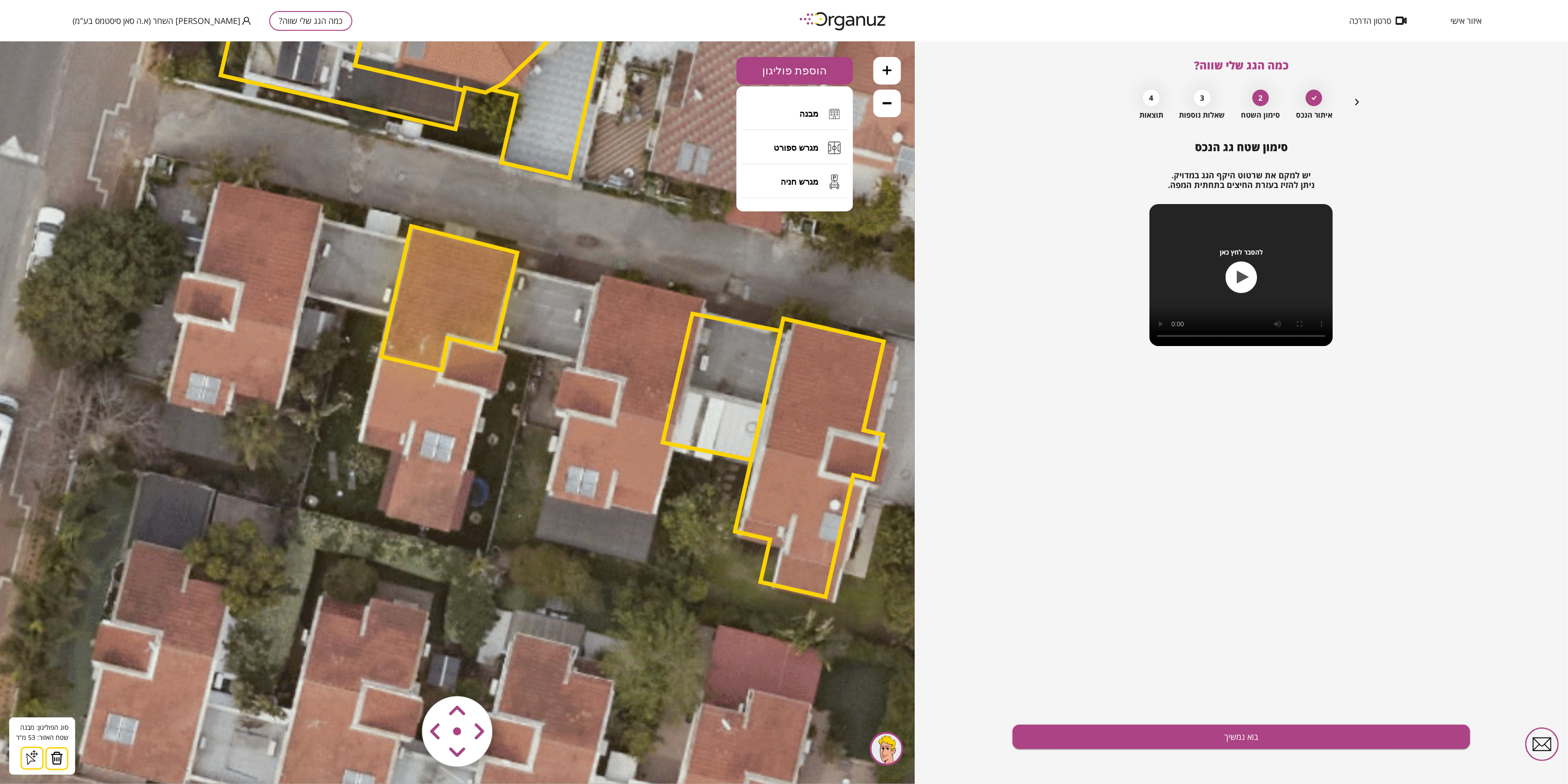
drag, startPoint x: 810, startPoint y: 116, endPoint x: 743, endPoint y: 159, distance: 79.6
click at [809, 116] on span "מבנה" at bounding box center [809, 114] width 19 height 10
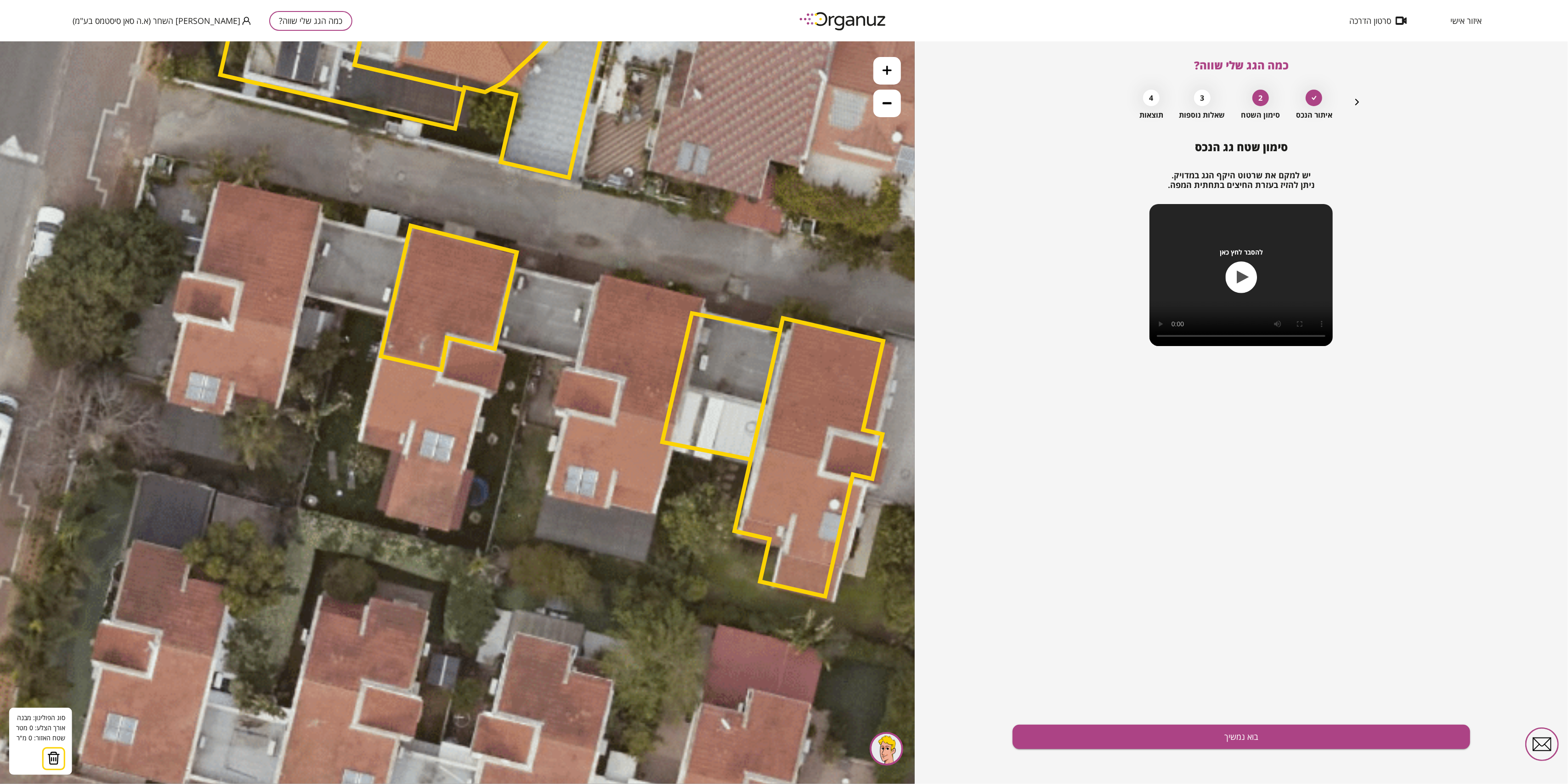
click at [381, 357] on polygon at bounding box center [449, 297] width 136 height 144
click at [441, 372] on icon at bounding box center [520, 25] width 3443 height 3445
click at [439, 382] on polygon at bounding box center [410, 370] width 62 height 24
click at [484, 392] on icon at bounding box center [520, 25] width 3443 height 3445
click at [482, 393] on icon at bounding box center [520, 25] width 3443 height 3445
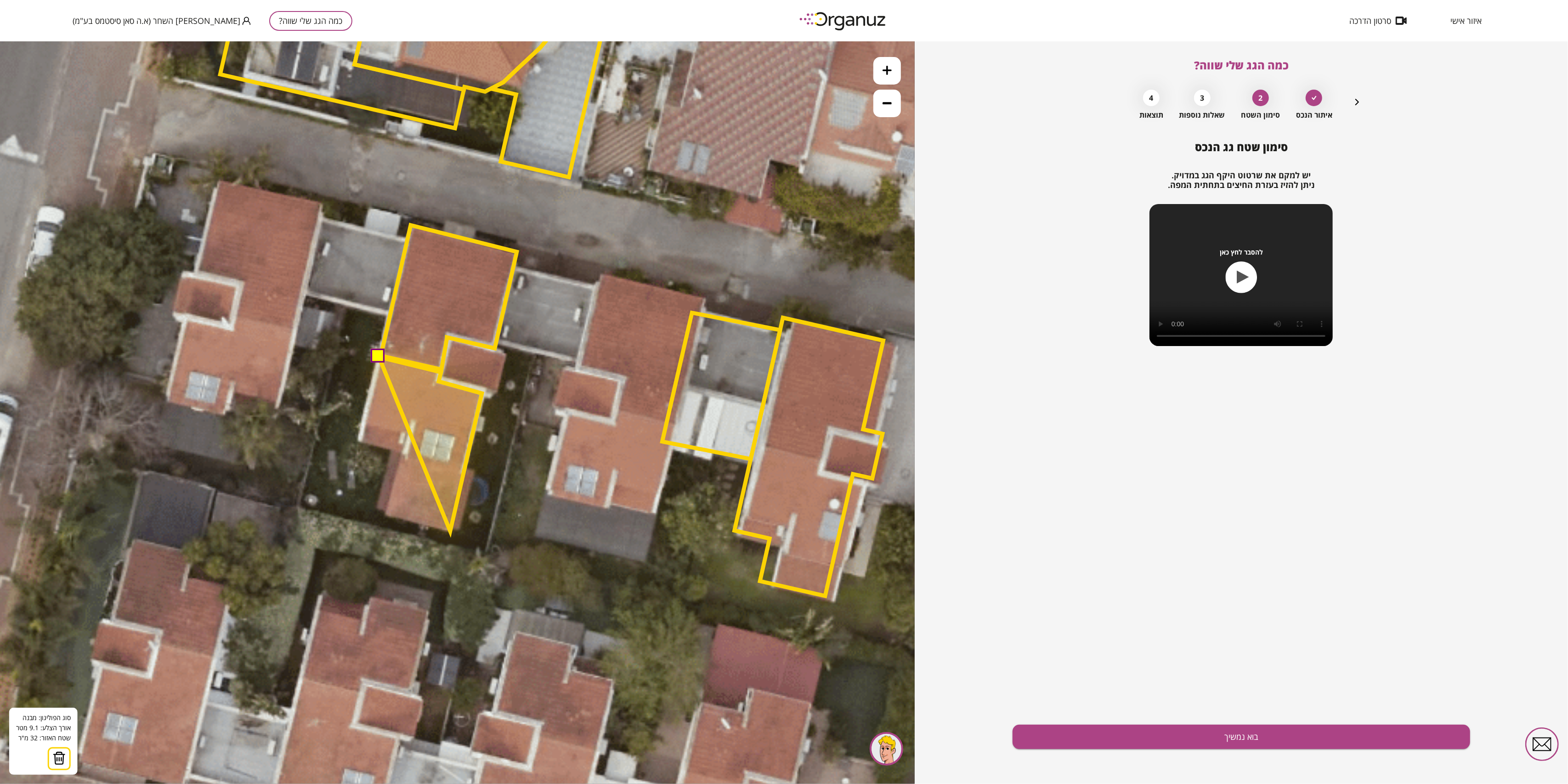
click at [450, 531] on polygon at bounding box center [431, 443] width 103 height 174
click at [449, 533] on polygon at bounding box center [431, 445] width 103 height 177
click at [448, 533] on polygon at bounding box center [431, 445] width 103 height 177
click at [384, 517] on polygon at bounding box center [431, 445] width 103 height 177
click at [405, 435] on polygon at bounding box center [431, 445] width 103 height 177
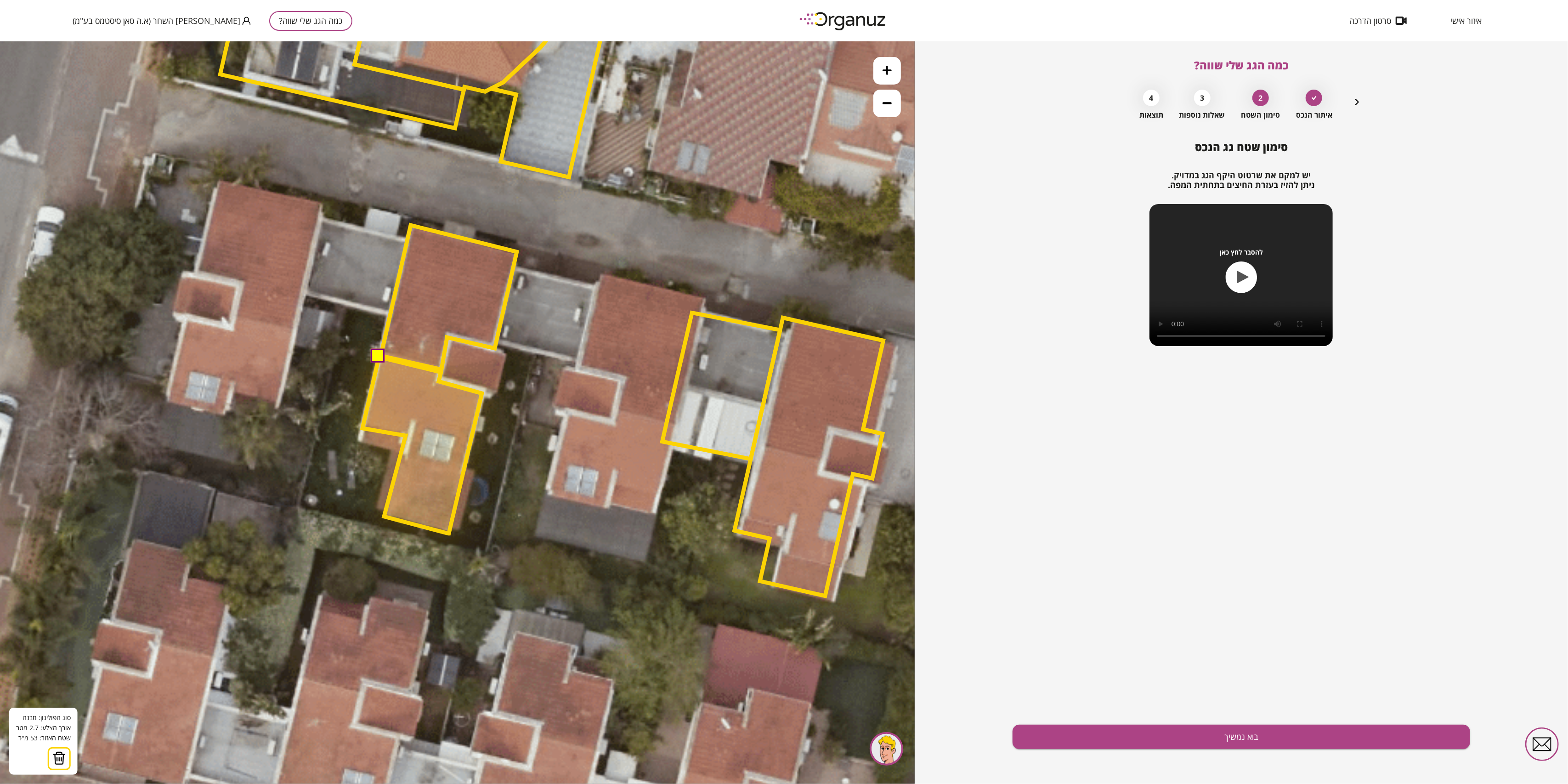
click at [363, 428] on polygon at bounding box center [422, 445] width 120 height 177
click at [375, 355] on button at bounding box center [378, 356] width 14 height 14
click at [1159, 733] on button "בוא נמשיך" at bounding box center [1240, 737] width 457 height 24
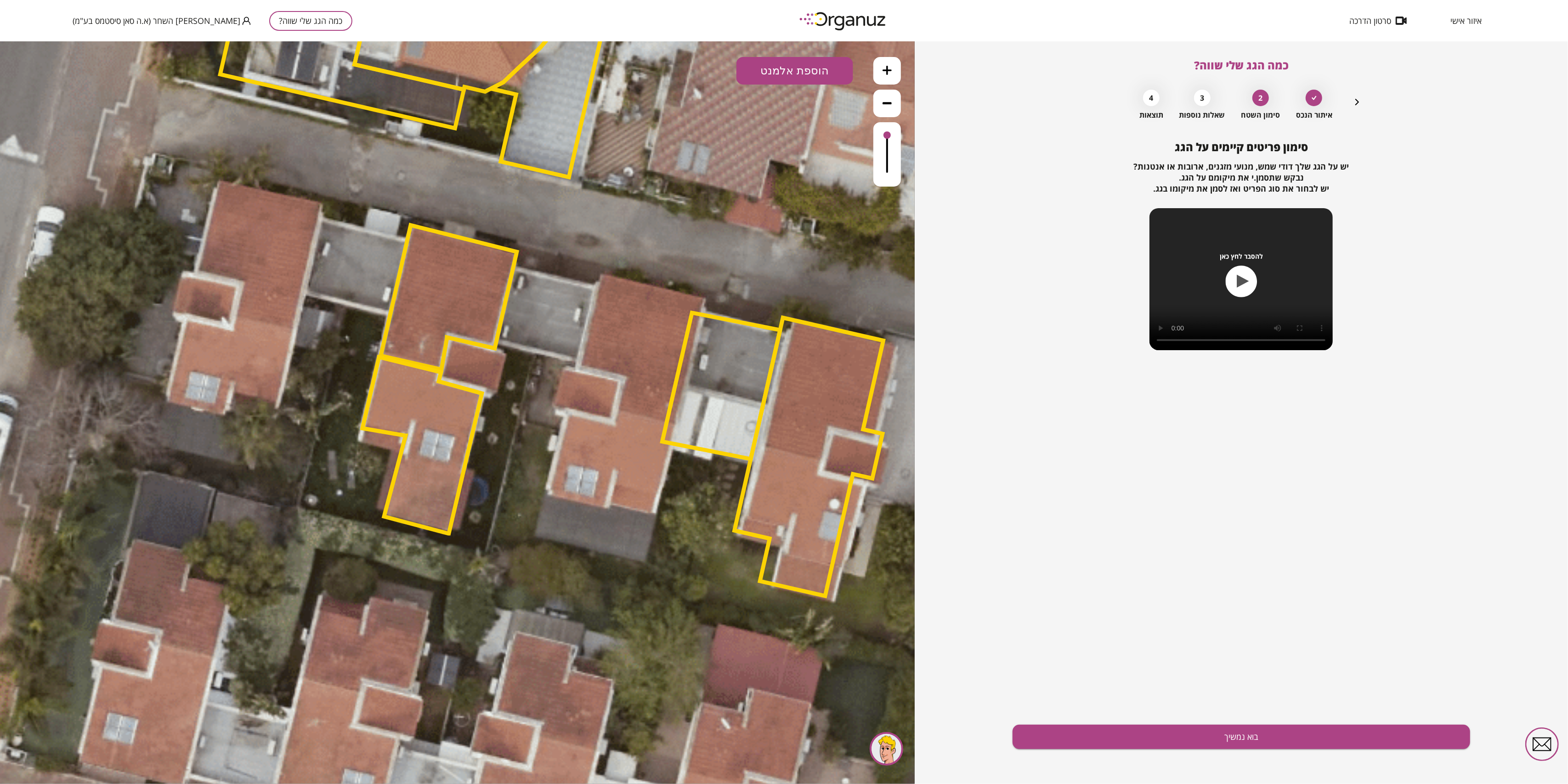
click at [812, 67] on button "הוספת אלמנט" at bounding box center [795, 71] width 117 height 28
click at [796, 213] on div ".st0 { fill: #FFFFFF; } .st0 { fill: #FFFFFF; }" at bounding box center [457, 413] width 915 height 743
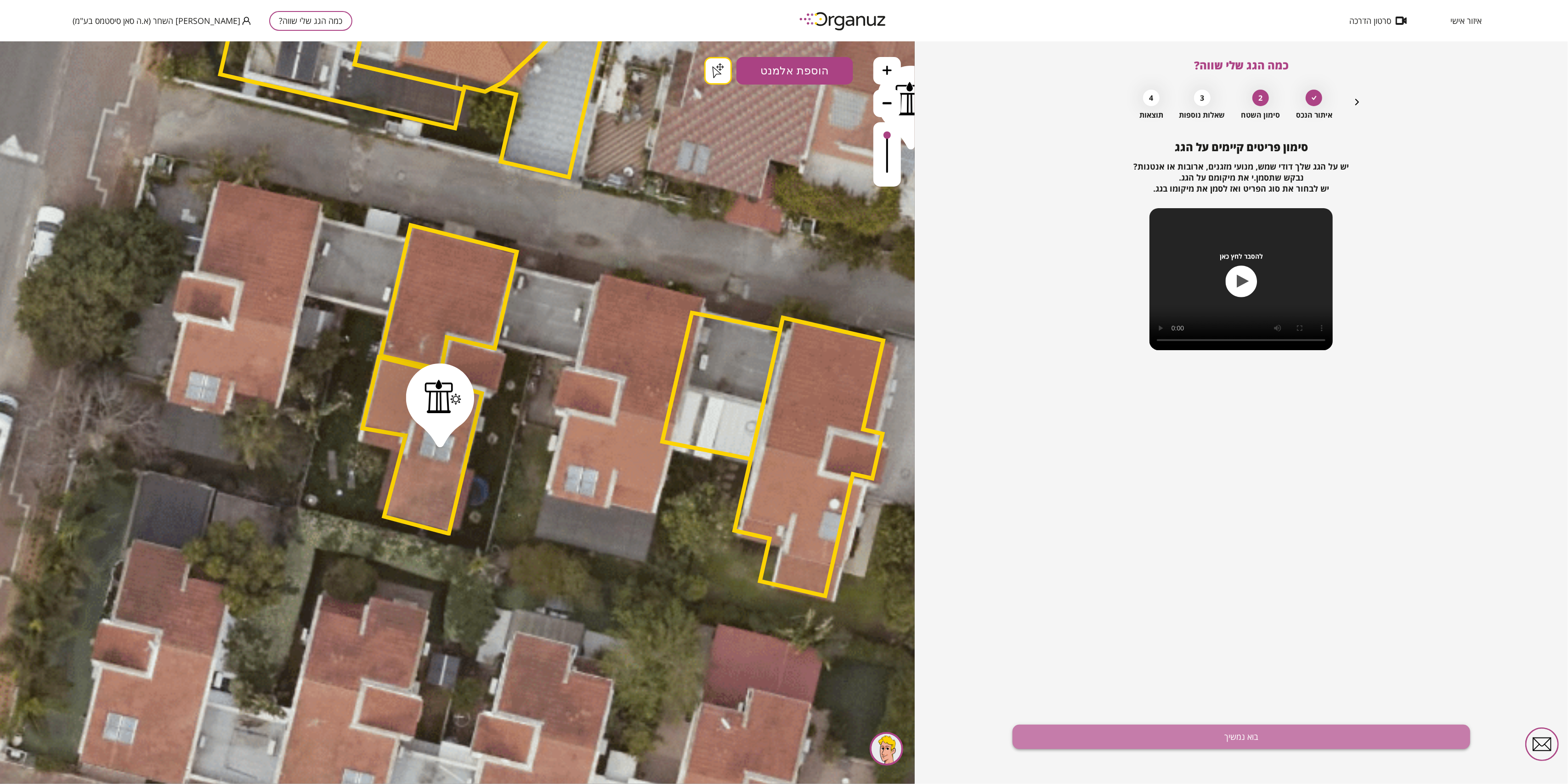
click at [1180, 739] on button "בוא נמשיך" at bounding box center [1240, 737] width 457 height 24
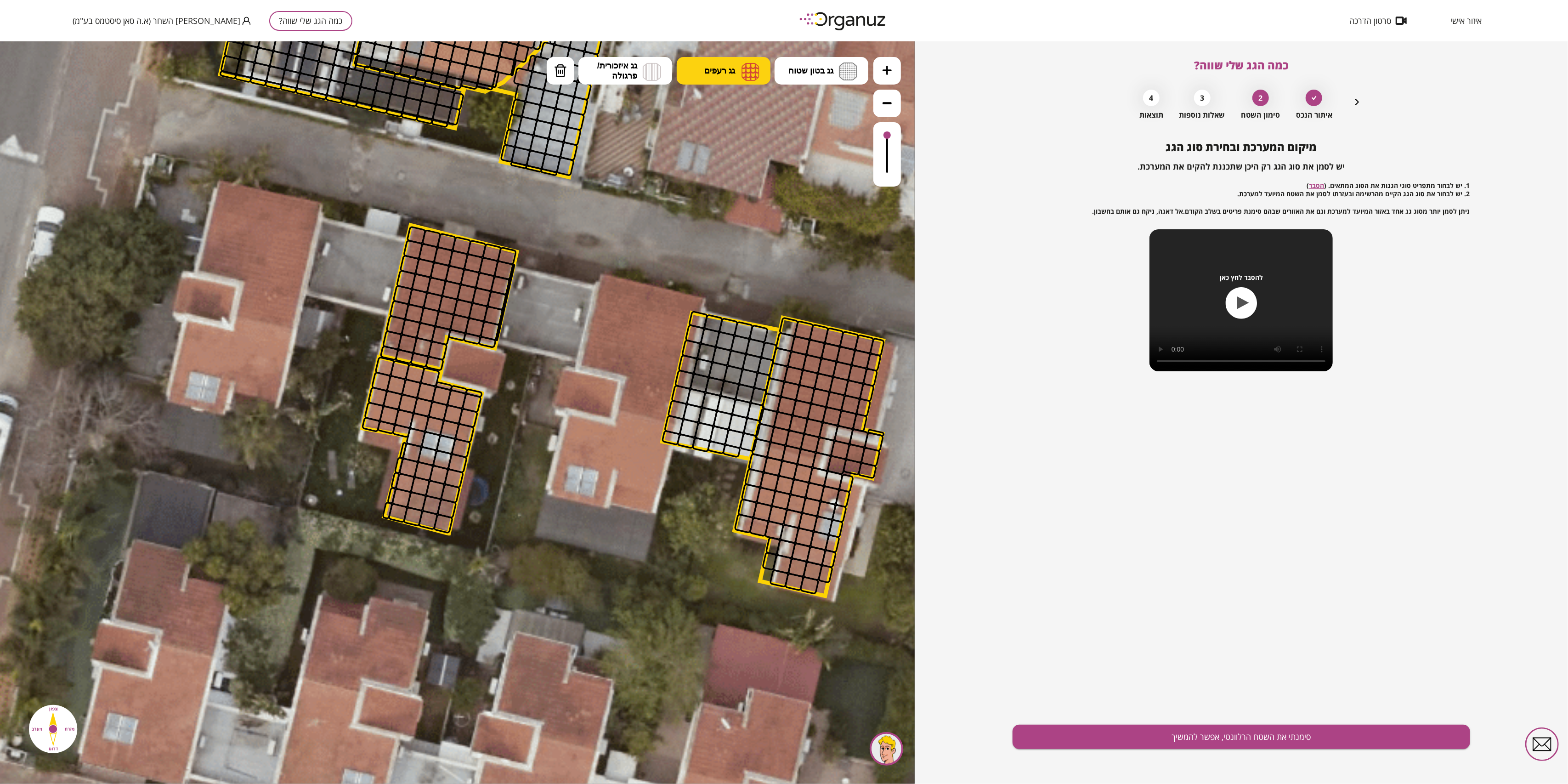
click at [751, 68] on img at bounding box center [750, 71] width 18 height 18
drag, startPoint x: 395, startPoint y: 514, endPoint x: 386, endPoint y: 509, distance: 10.3
click at [386, 509] on div at bounding box center [387, 510] width 11 height 18
drag, startPoint x: 391, startPoint y: 512, endPoint x: 417, endPoint y: 517, distance: 26.5
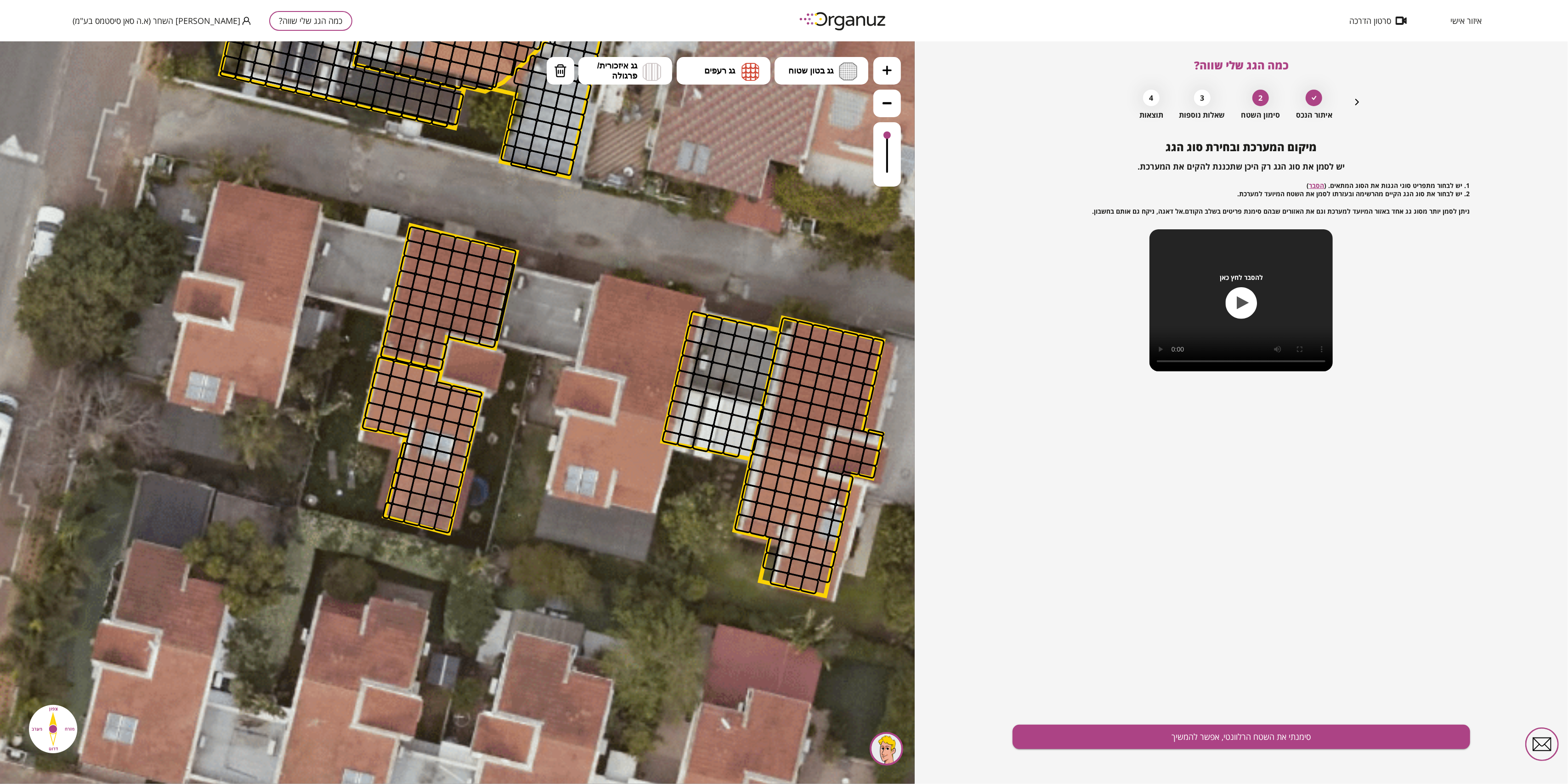
click at [401, 511] on div at bounding box center [398, 513] width 21 height 21
click at [736, 75] on button "גג רעפים" at bounding box center [723, 71] width 93 height 28
click at [734, 149] on div ".st0 { fill: #FFFFFF; } .st0 { fill: #FFFFFF; }" at bounding box center [457, 413] width 915 height 743
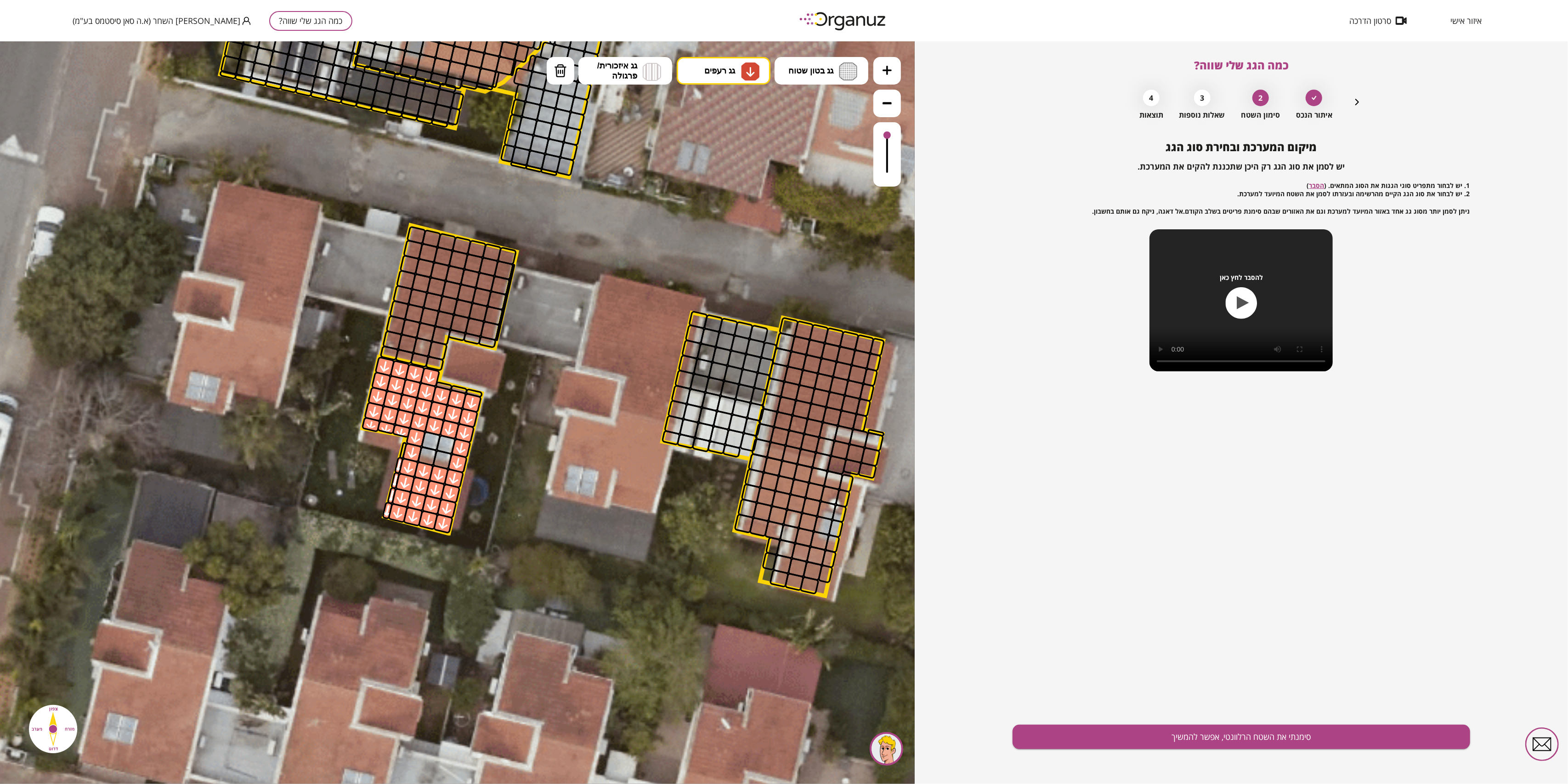
drag, startPoint x: 445, startPoint y: 528, endPoint x: 427, endPoint y: 378, distance: 151.1
click at [726, 73] on span "גג רעפים" at bounding box center [719, 71] width 31 height 10
drag, startPoint x: 740, startPoint y: 115, endPoint x: 721, endPoint y: 125, distance: 21.5
click at [739, 116] on div ".st0 { fill: #FFFFFF; } .st0 { fill: #FFFFFF; }" at bounding box center [457, 413] width 915 height 743
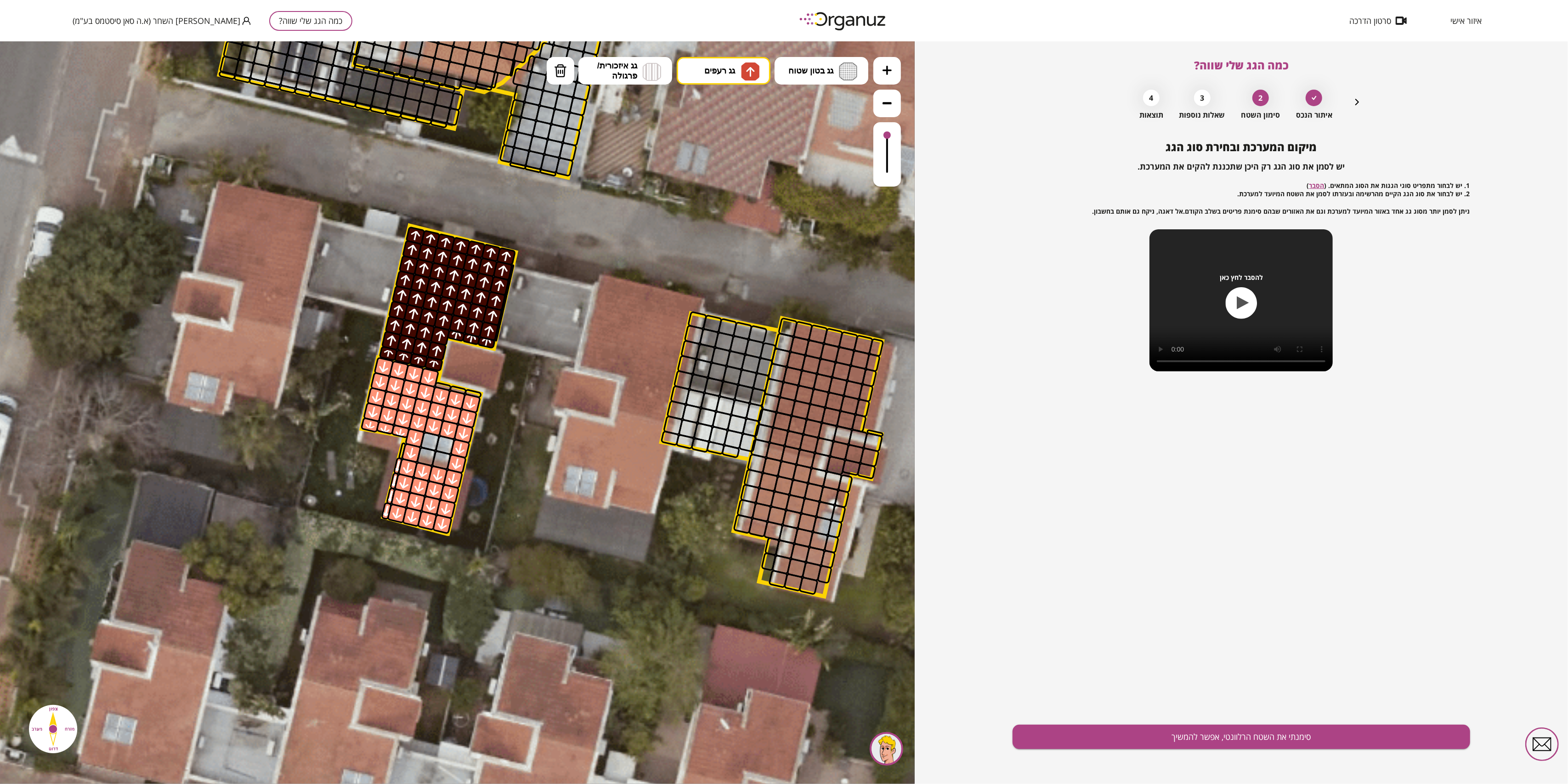
drag, startPoint x: 431, startPoint y: 363, endPoint x: 695, endPoint y: 422, distance: 270.5
click at [1164, 732] on button "סימנתי את השטח הרלוונטי, אפשר להמשיך" at bounding box center [1240, 737] width 457 height 24
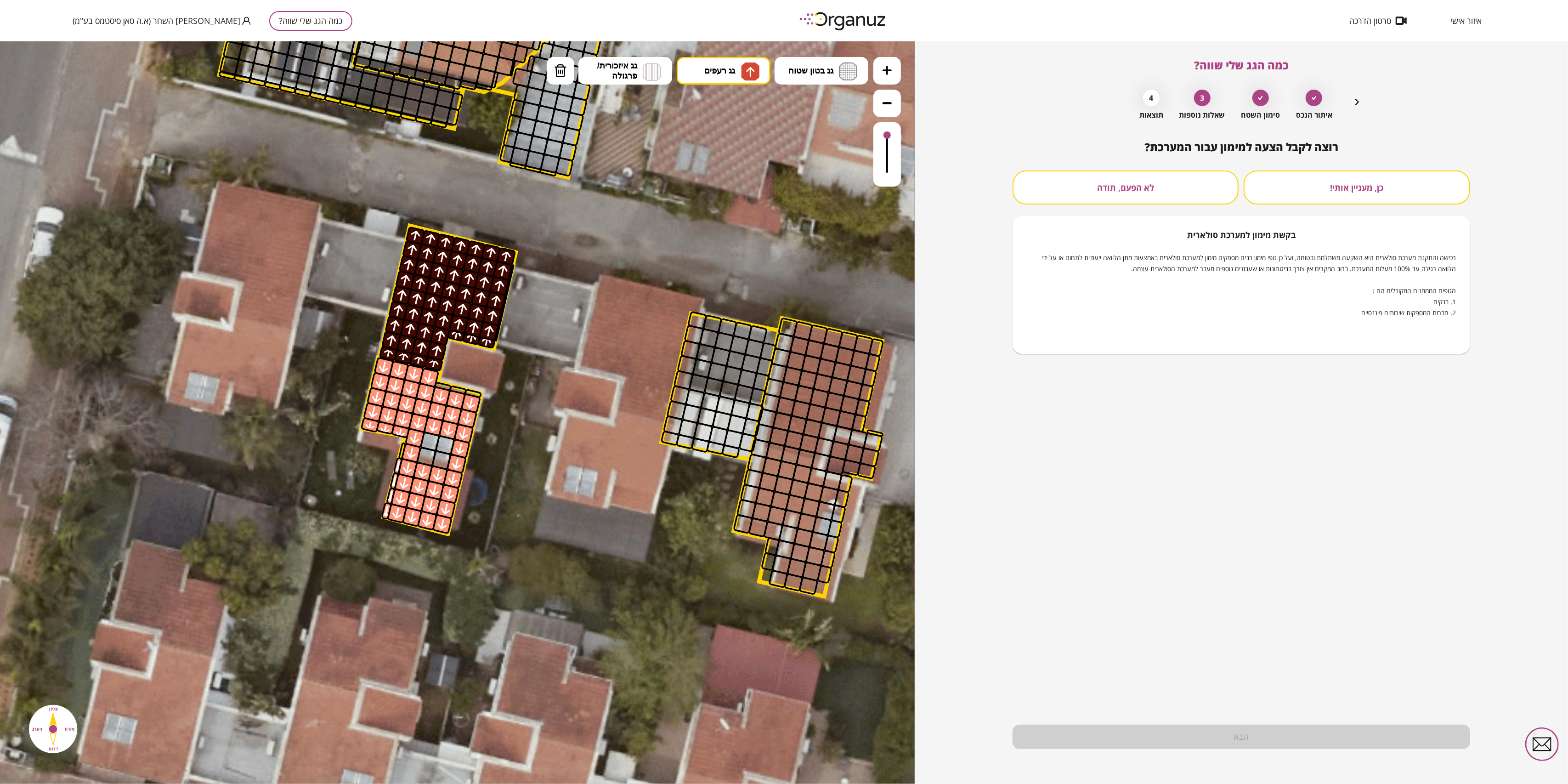
click at [1199, 190] on button "לא הפעם, תודה" at bounding box center [1125, 187] width 226 height 34
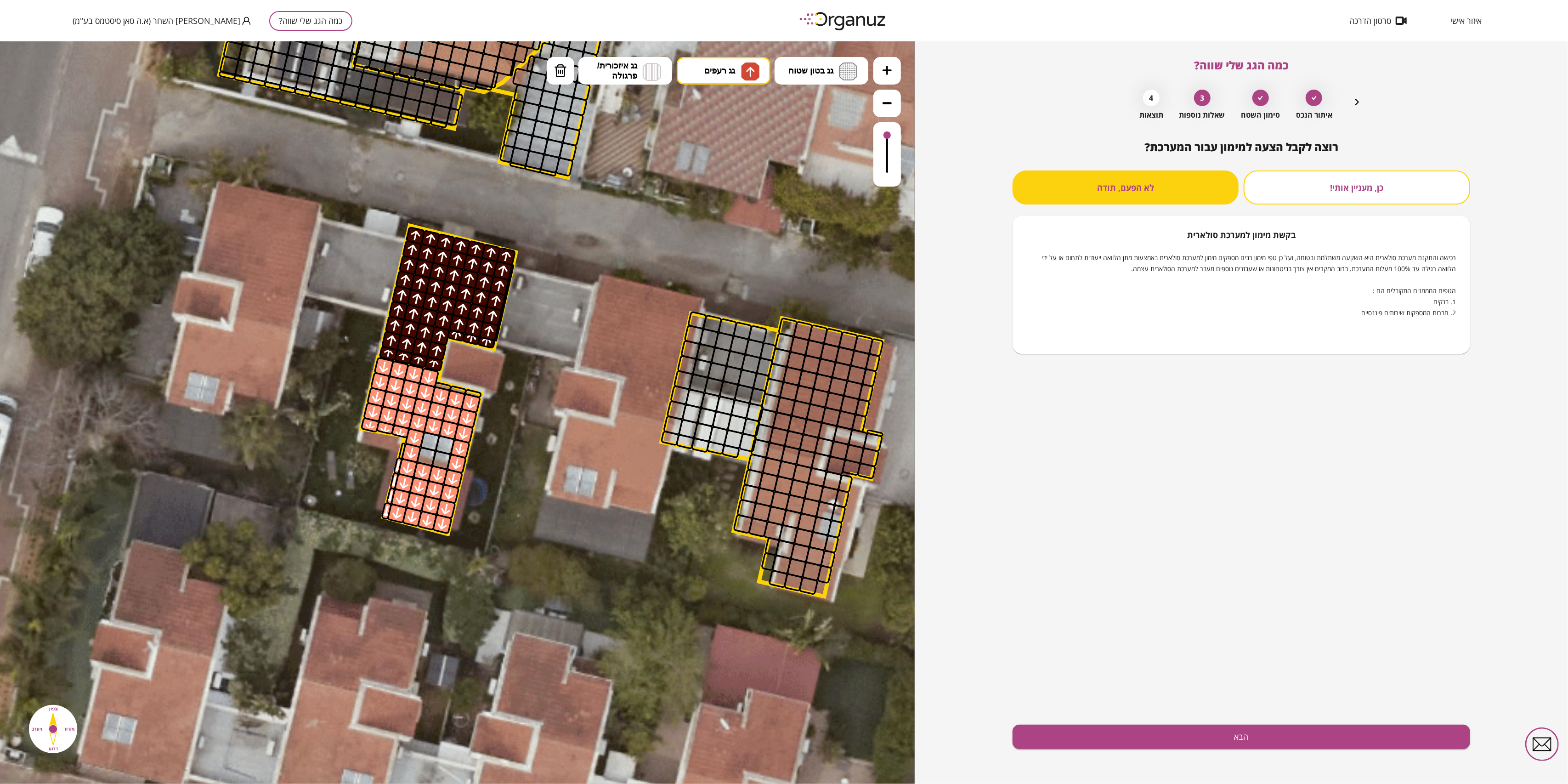
click at [1213, 753] on div "רוצה לקבל הצעה למימון עבור המערכת? כן, מעניין אותי! לא הפעם, תודה בקשת [PERSON_…" at bounding box center [1240, 462] width 457 height 643
click at [1212, 740] on button "הבא" at bounding box center [1240, 737] width 457 height 24
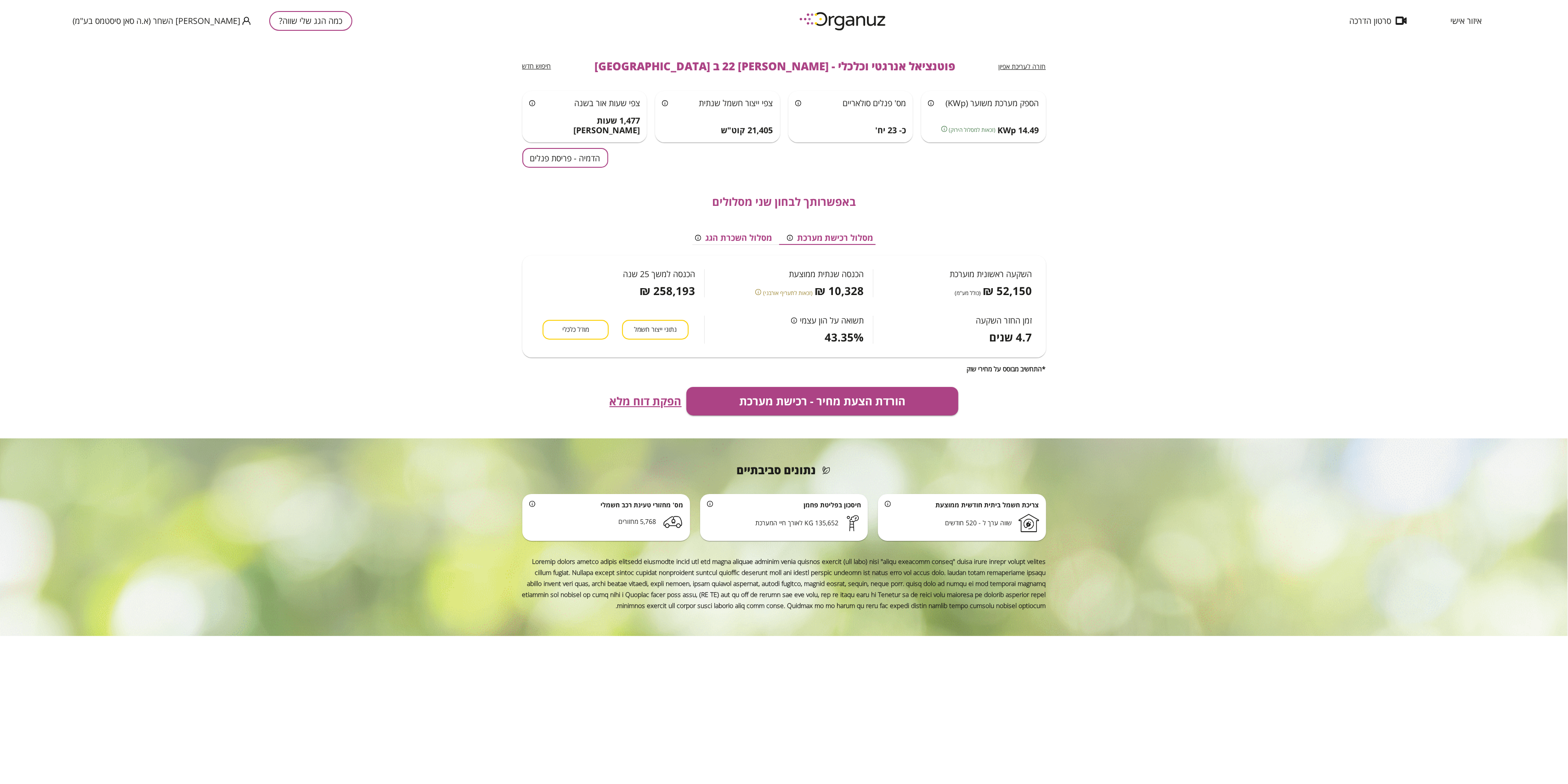
click at [563, 145] on div "חזרה לעריכת אפיון פוטנציאל אנרגטי וכלכלי - [PERSON_NAME] 22 ב חדרה חיפוש חדש הס…" at bounding box center [784, 239] width 524 height 397
click at [566, 154] on button "הדמיה - פריסת פנלים" at bounding box center [565, 157] width 86 height 20
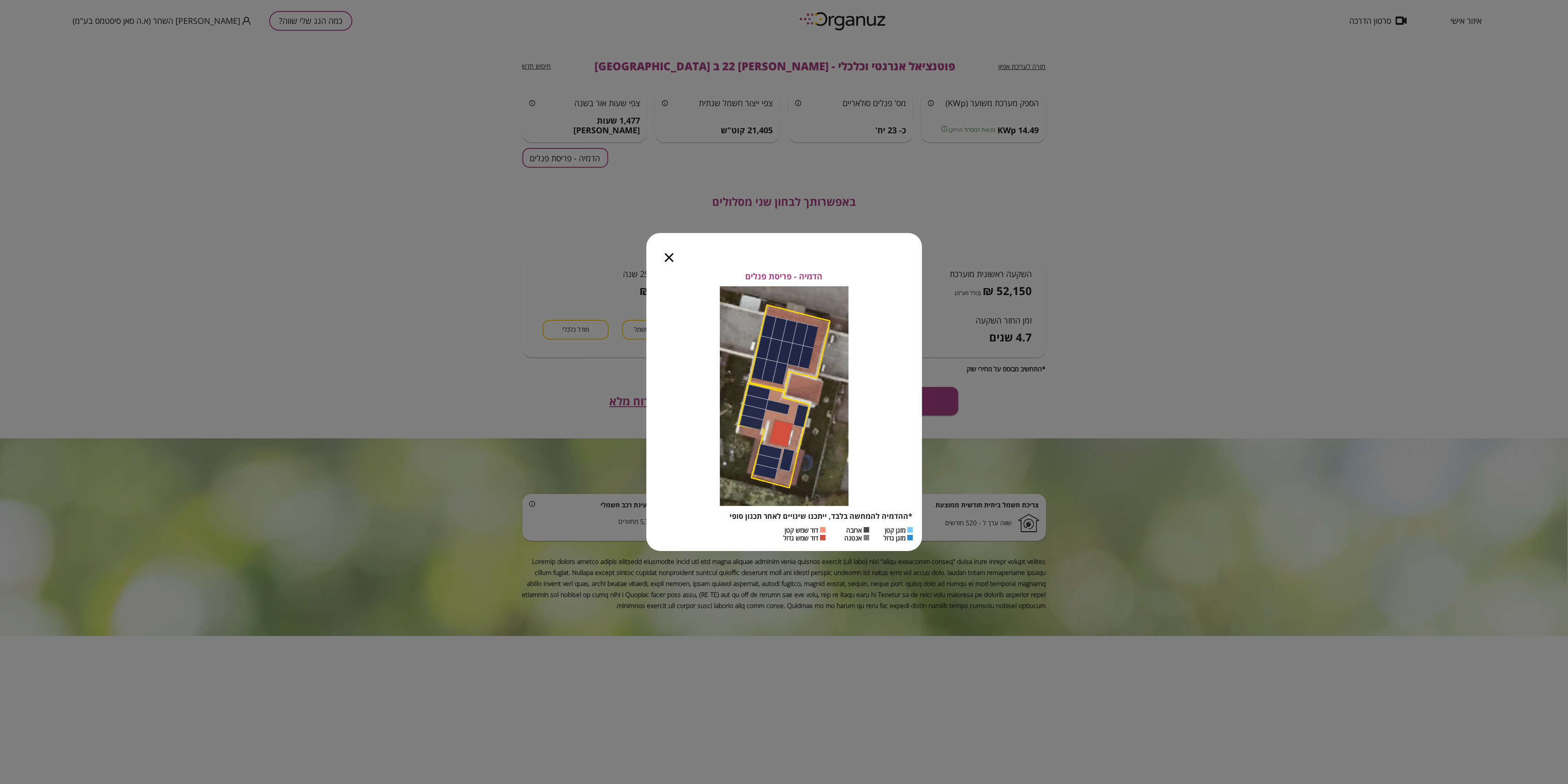
click at [692, 190] on div "הדמיה - פריסת פנלים *ההדמיה להמחשה בלבד, ייתכנו שינויים לאחר תכנון סופי מזגן קט…" at bounding box center [784, 392] width 1568 height 784
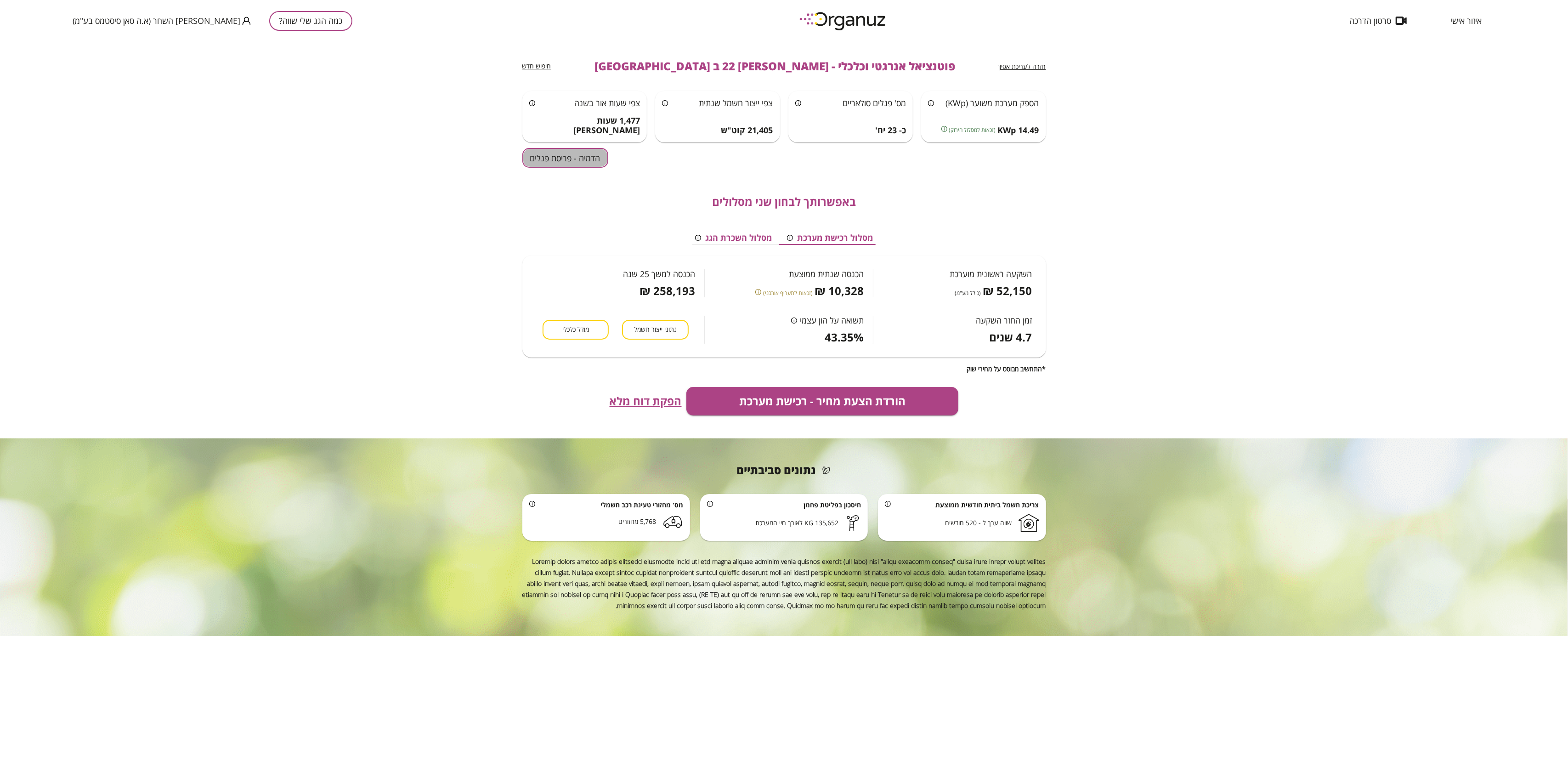
click at [563, 156] on button "הדמיה - פריסת פנלים" at bounding box center [565, 157] width 86 height 20
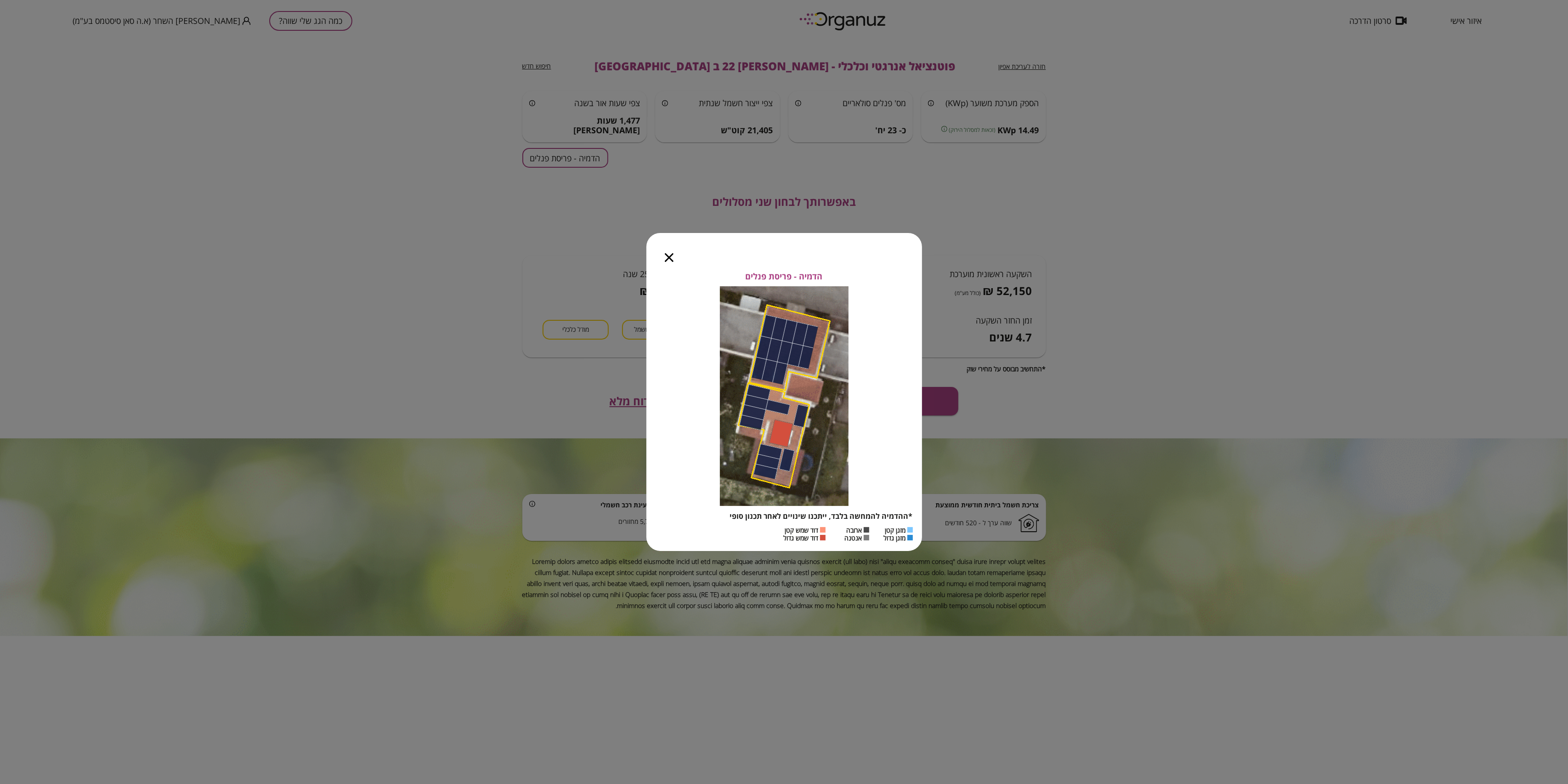
click at [583, 201] on div "הדמיה - פריסת פנלים *ההדמיה להמחשה בלבד, ייתכנו שינויים לאחר תכנון סופי מזגן קט…" at bounding box center [784, 392] width 1568 height 784
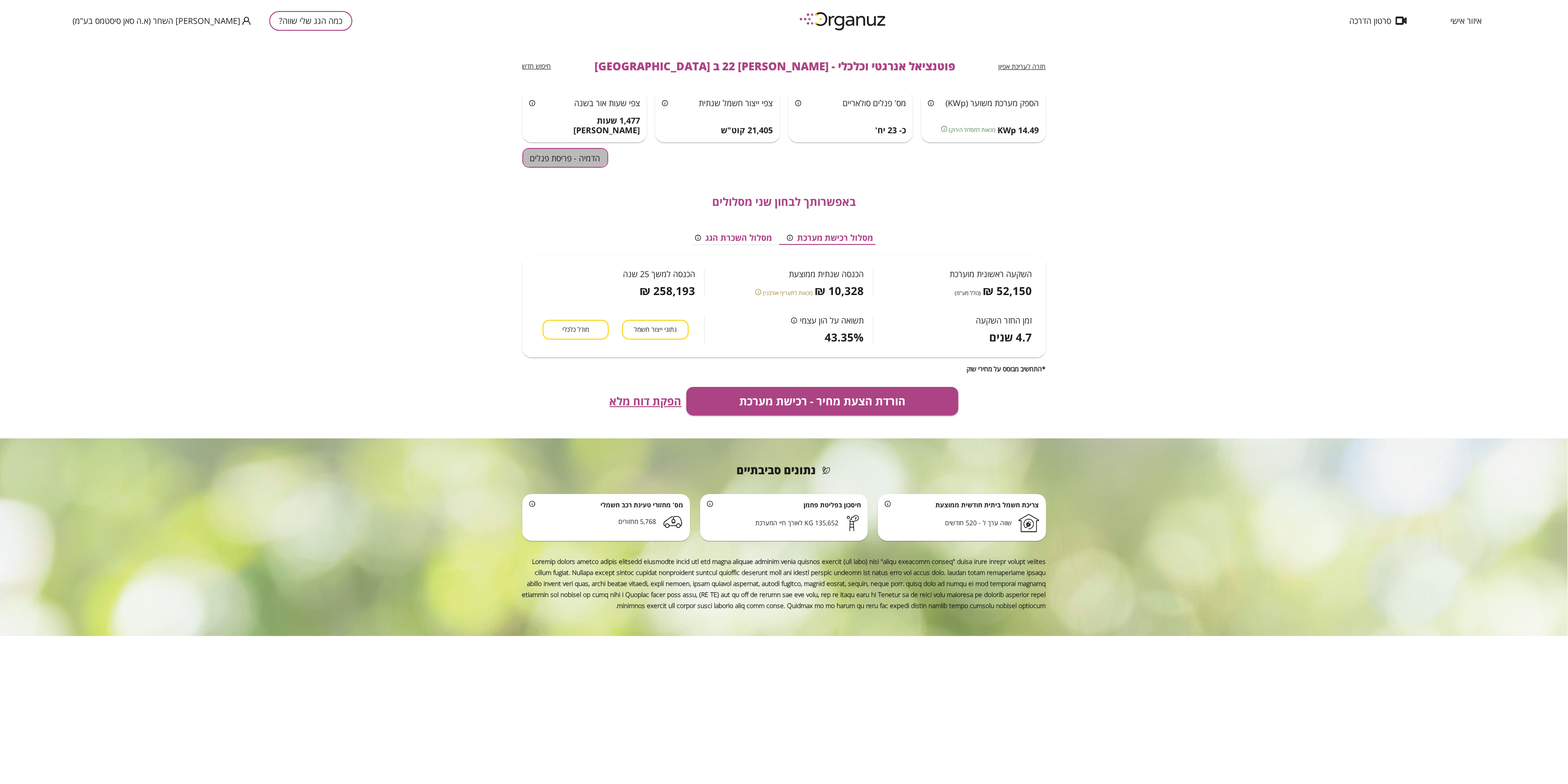
click at [544, 153] on button "הדמיה - פריסת פנלים" at bounding box center [565, 157] width 86 height 20
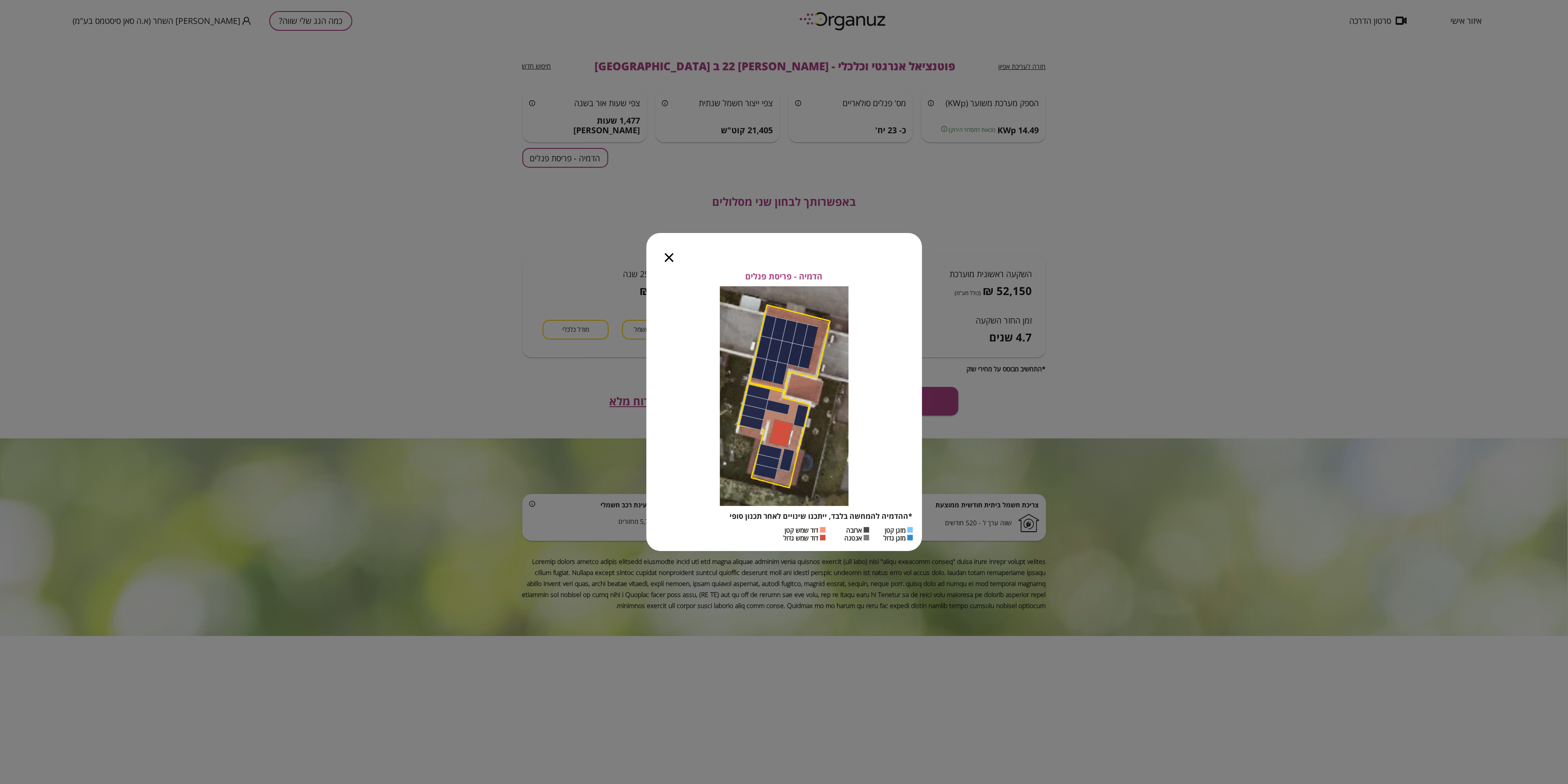
click at [948, 217] on div "הדמיה - פריסת פנלים *ההדמיה להמחשה בלבד, ייתכנו שינויים לאחר תכנון סופי מזגן קט…" at bounding box center [784, 392] width 1568 height 784
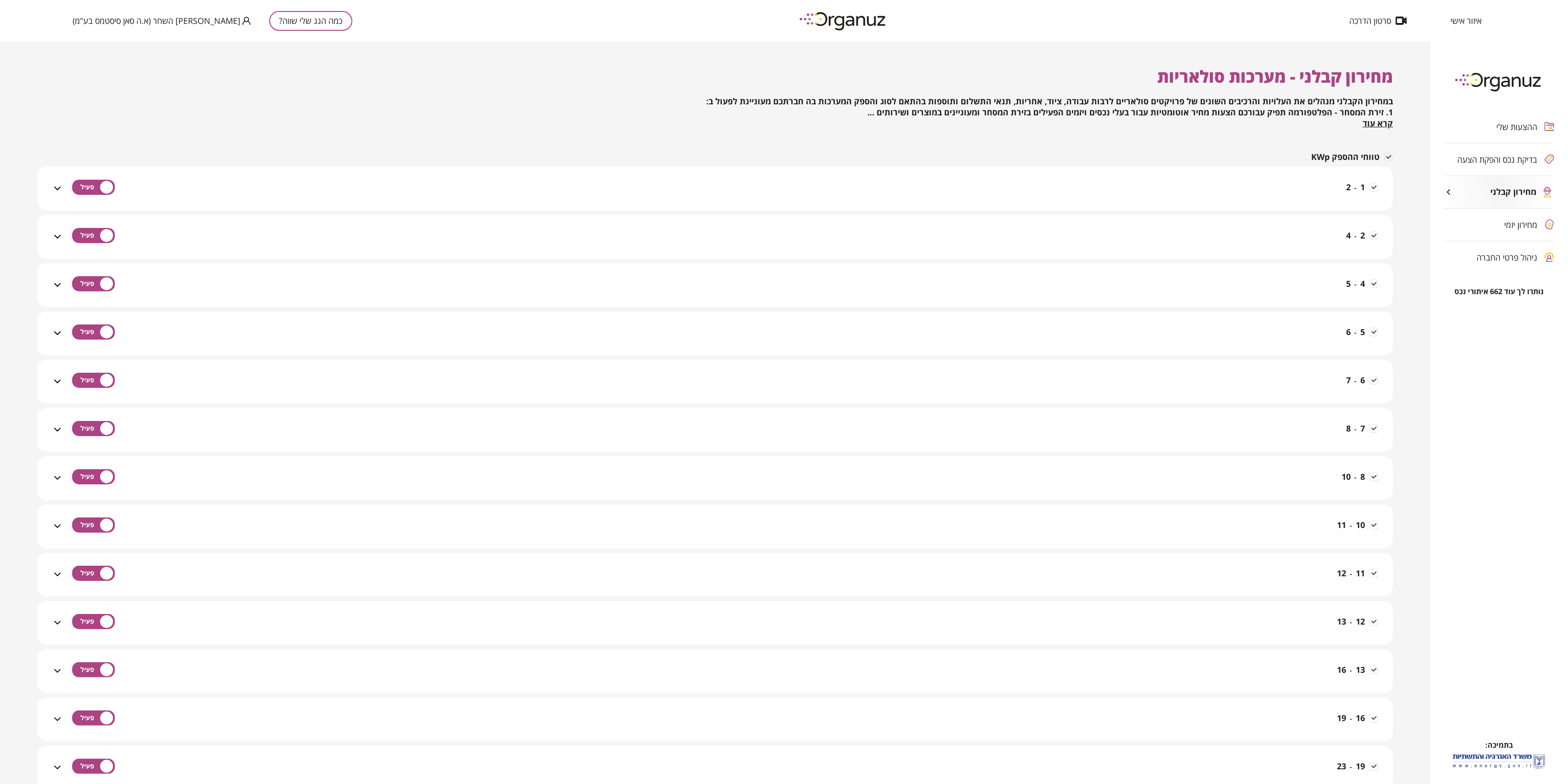
click at [120, 25] on span "[PERSON_NAME] השחר (א.ה סאן סיסטמס בע"מ)" at bounding box center [156, 20] width 168 height 10
click at [1515, 127] on div at bounding box center [784, 392] width 1568 height 784
click at [1533, 126] on span "ההצעות שלי" at bounding box center [1517, 127] width 41 height 10
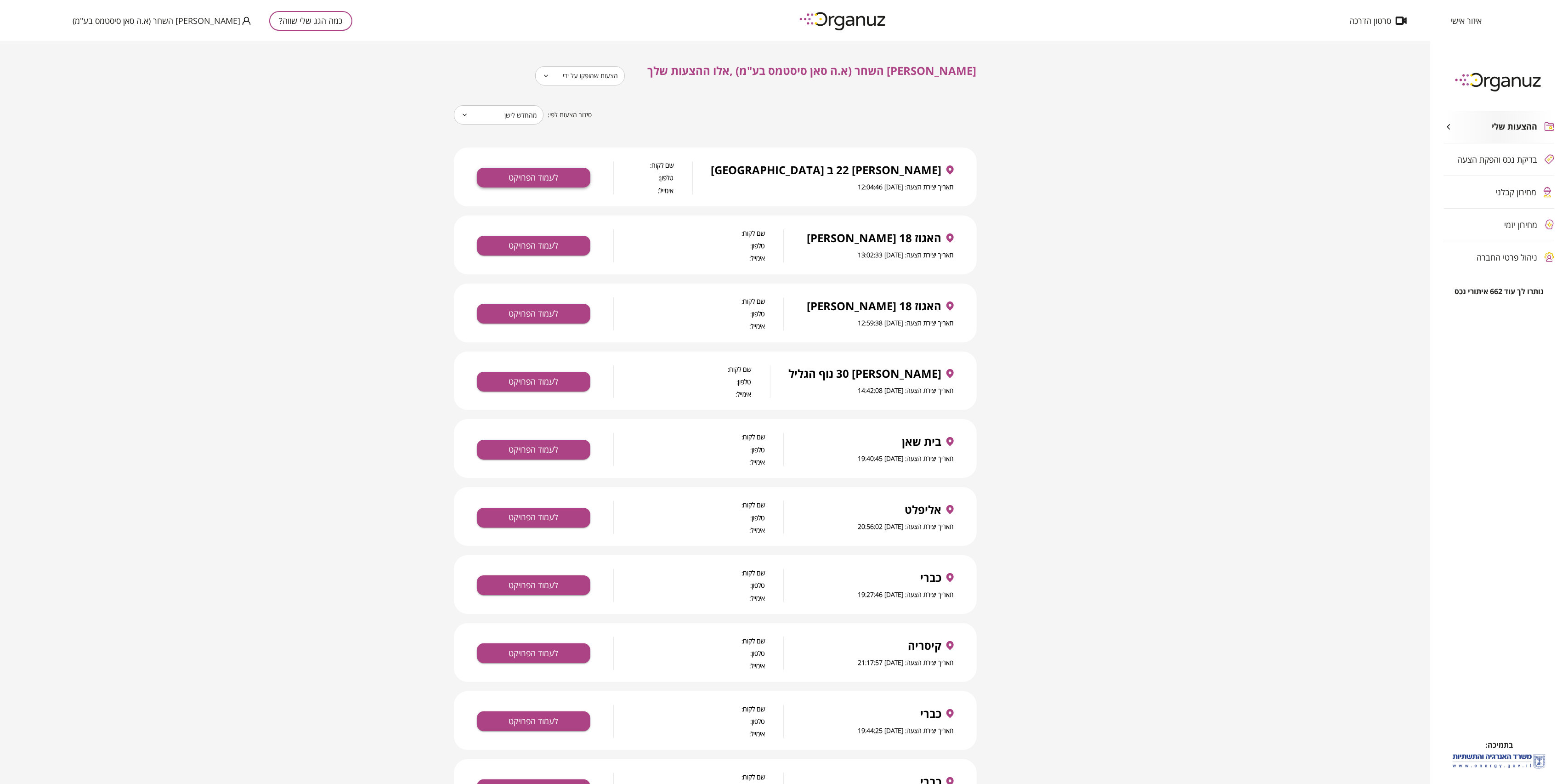
click at [533, 177] on button "לעמוד הפרויקט" at bounding box center [534, 177] width 114 height 20
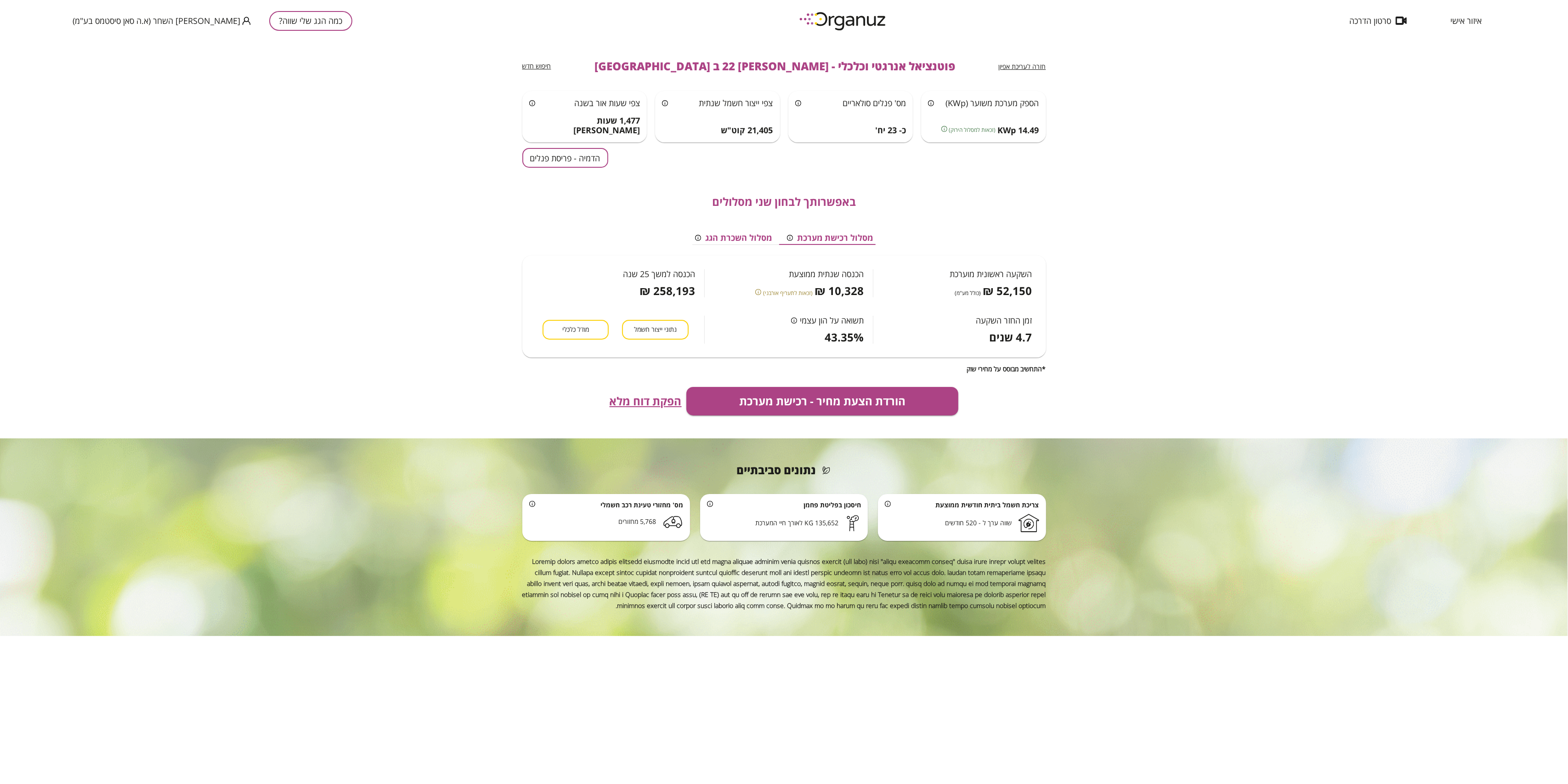
click at [577, 162] on button "הדמיה - פריסת פנלים" at bounding box center [565, 157] width 86 height 20
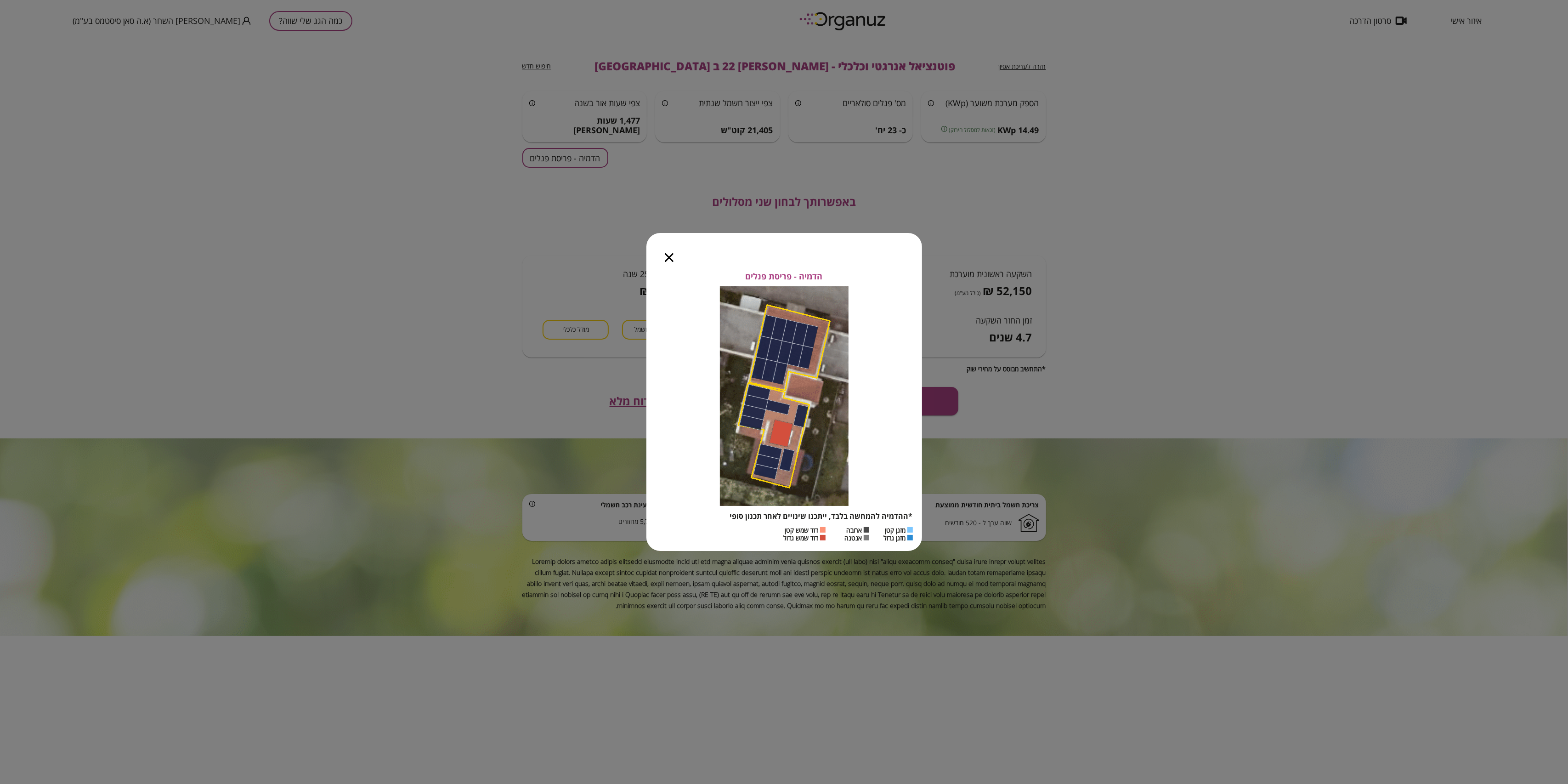
click at [675, 260] on div at bounding box center [669, 253] width 45 height 38
click at [668, 254] on icon "button" at bounding box center [669, 258] width 9 height 9
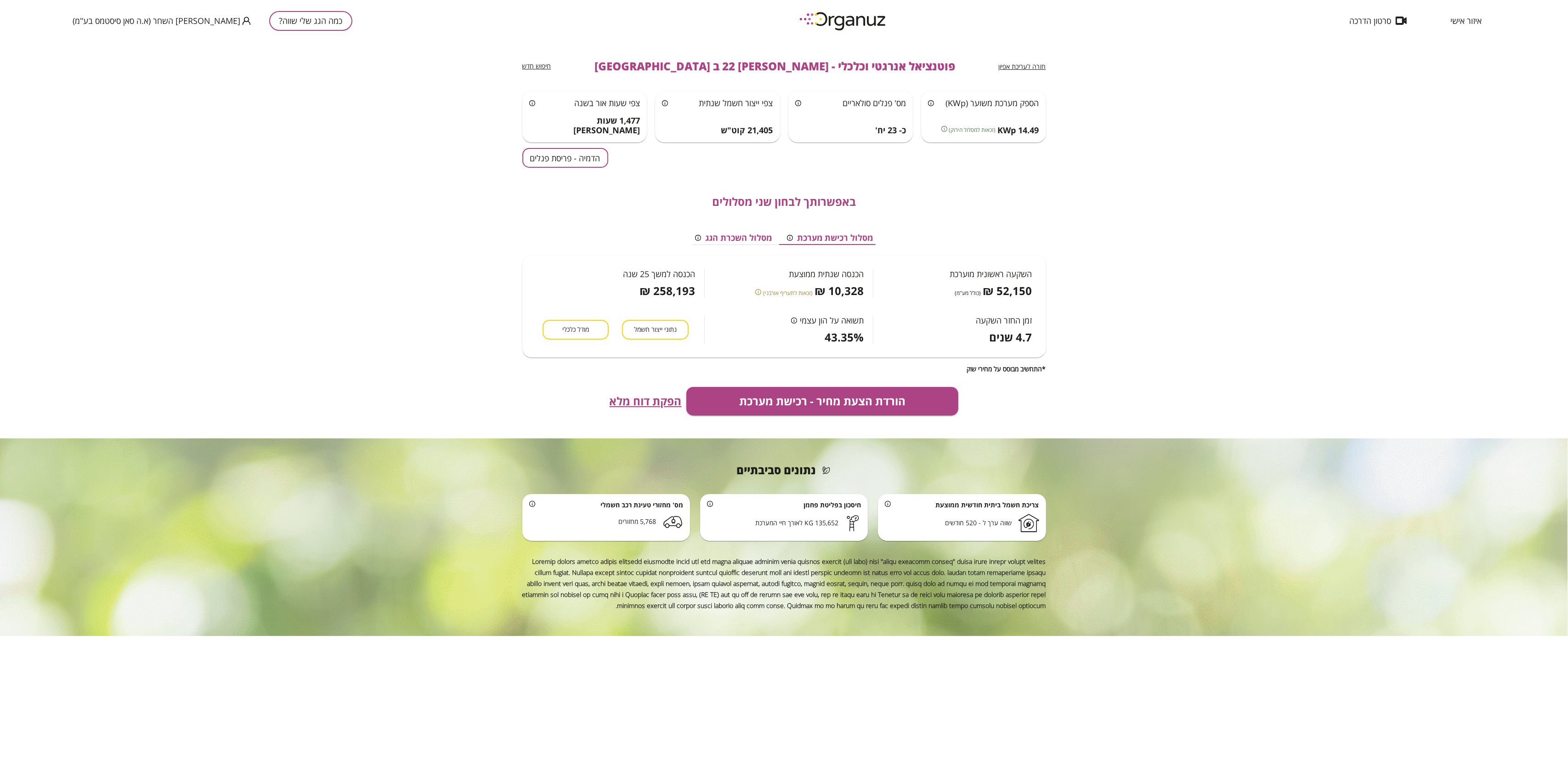
click at [578, 156] on button "הדמיה - פריסת פנלים" at bounding box center [565, 157] width 86 height 20
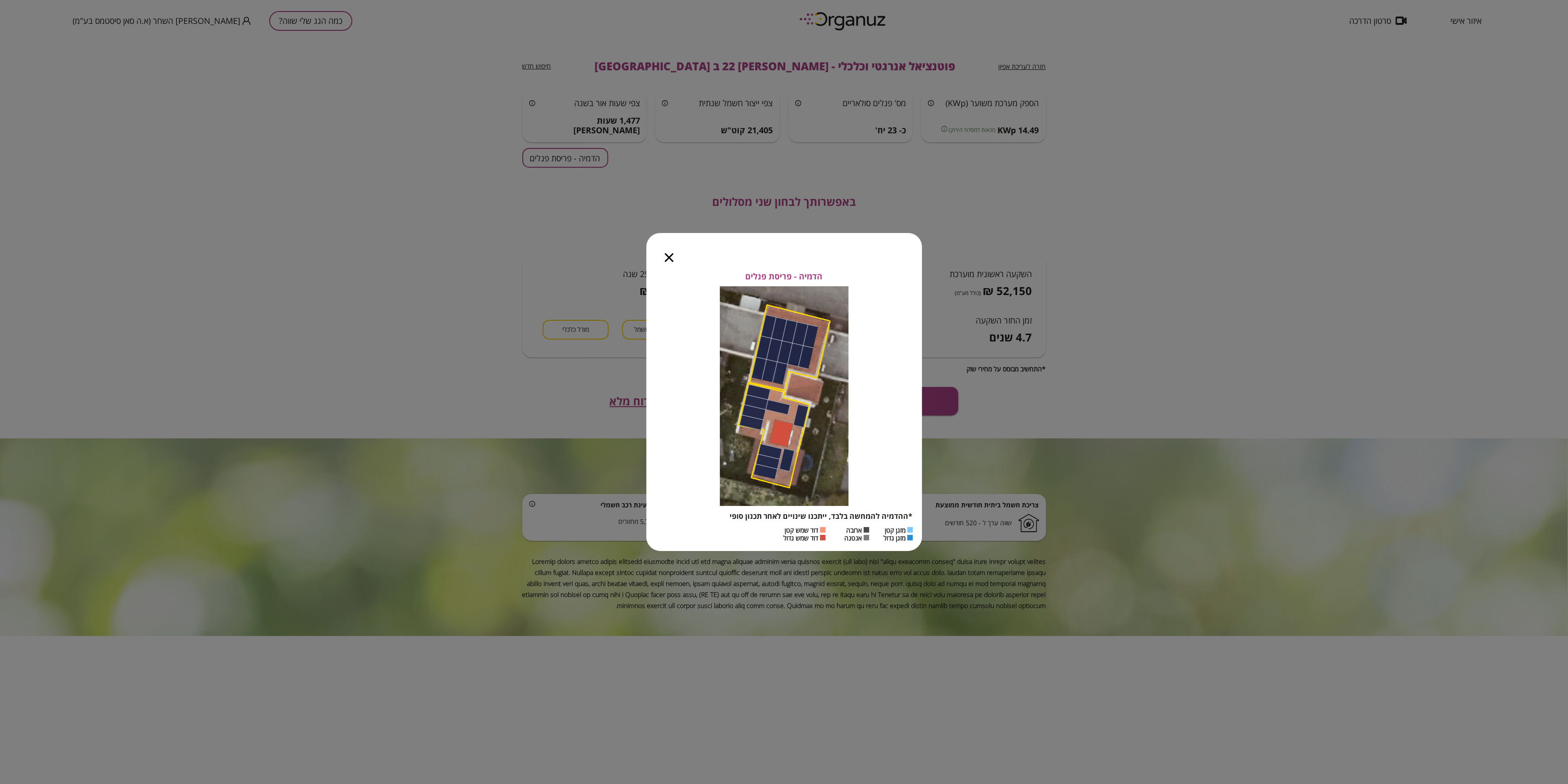
click at [661, 262] on div at bounding box center [669, 253] width 45 height 38
click at [670, 260] on icon "button" at bounding box center [669, 258] width 9 height 9
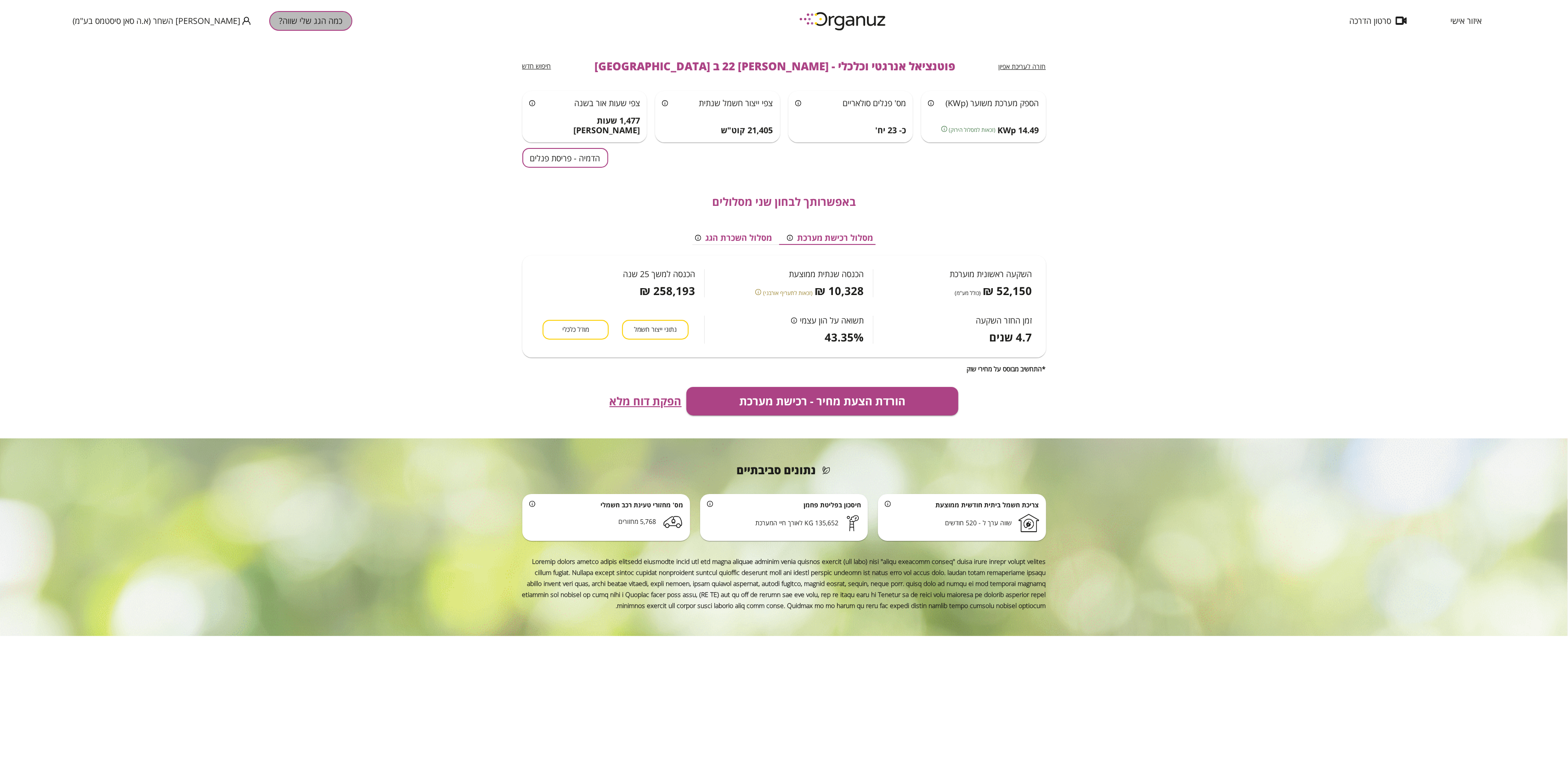
click at [269, 31] on button "כמה הגג שלי שווה?" at bounding box center [310, 21] width 83 height 20
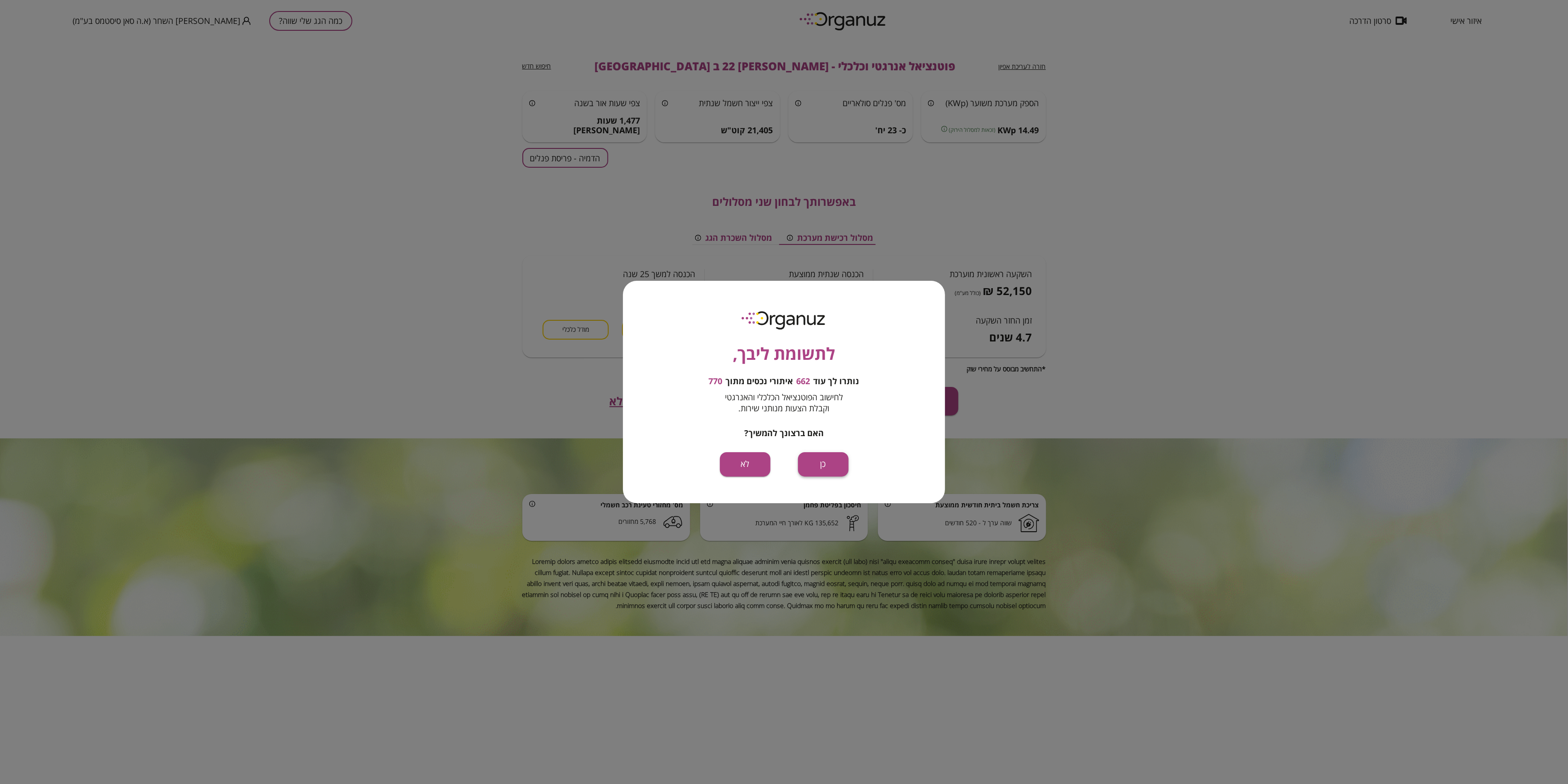
drag, startPoint x: 739, startPoint y: 457, endPoint x: 811, endPoint y: 459, distance: 72.0
click at [857, 458] on div "לתשומת ליבך, נותרו לך עוד 662 איתורי נכסים מתוך 770 לחישוב הפוטנציאל הכלכלי והא…" at bounding box center [784, 392] width 322 height 222
click at [811, 459] on button "כן" at bounding box center [824, 465] width 51 height 24
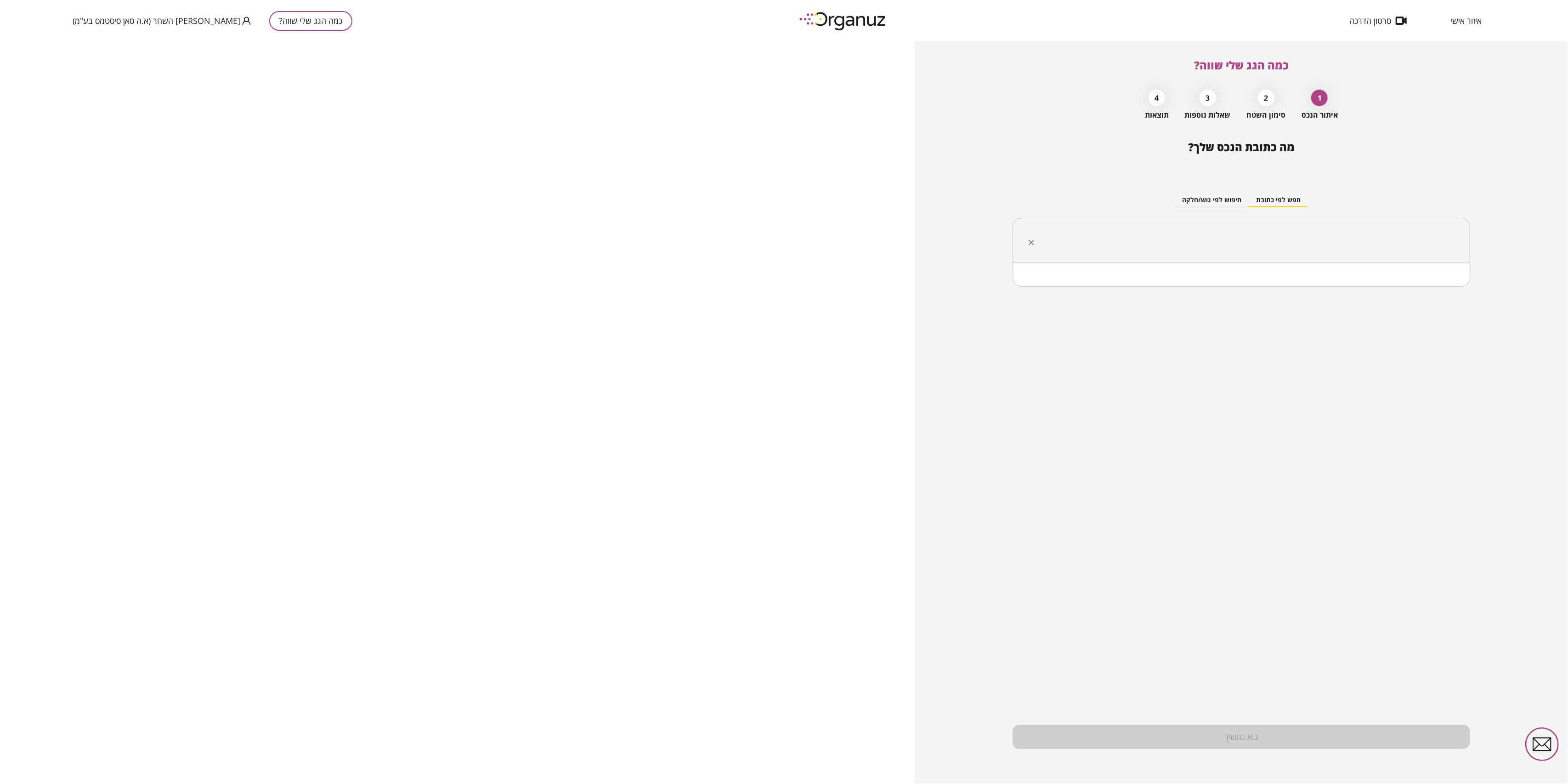
click at [1280, 244] on input "text" at bounding box center [1245, 240] width 428 height 23
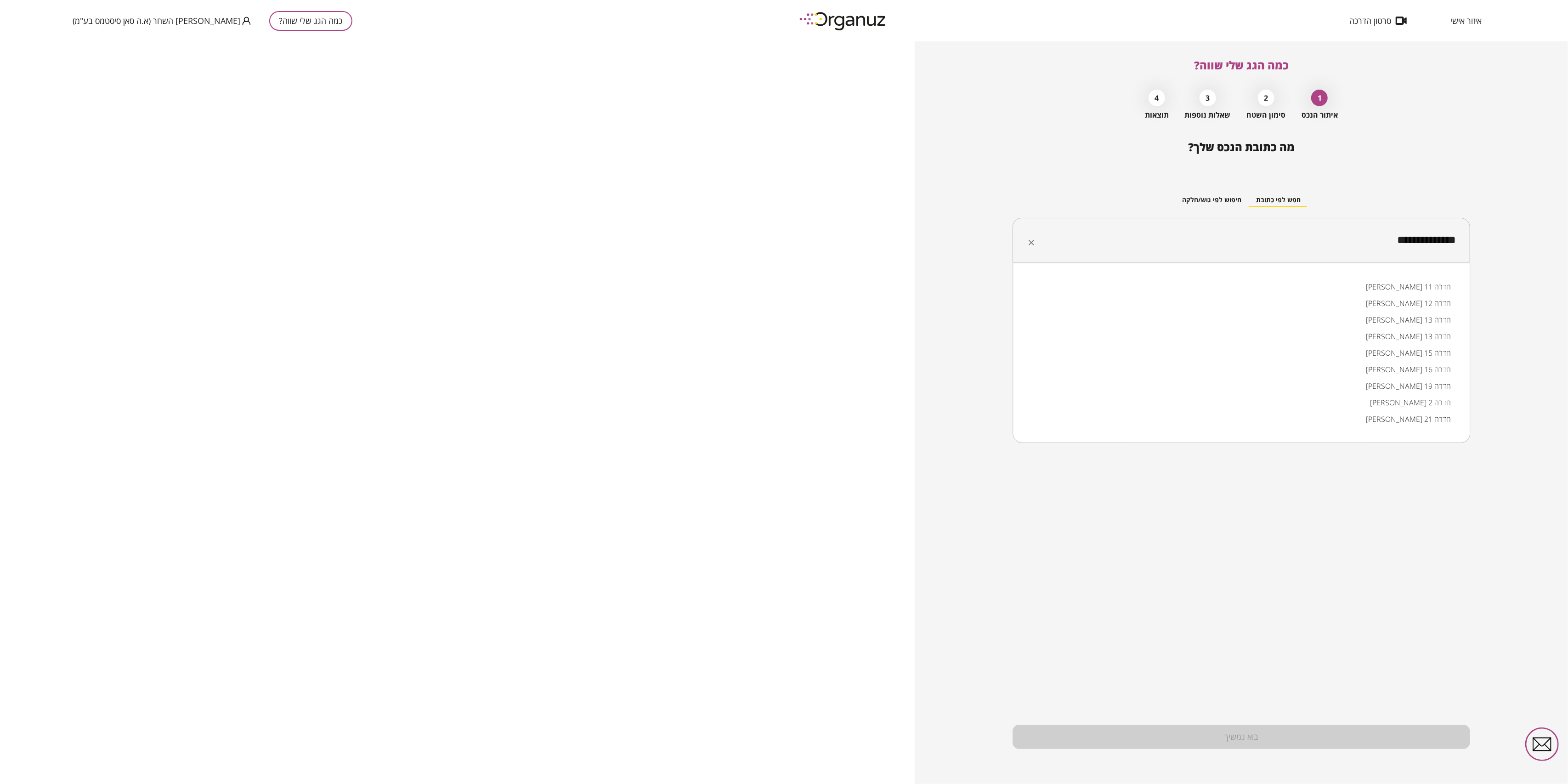
drag, startPoint x: 1359, startPoint y: 371, endPoint x: 1357, endPoint y: 382, distance: 11.2
click at [1357, 381] on ul "יצחק רבין 11 חדרה יצחק רבין 12 חדרה יצחק רבין 13 חדרה יצחק רבין 13 חדרה יצחק רב…" at bounding box center [1241, 353] width 434 height 156
click at [1364, 385] on li "[PERSON_NAME] 19 חדרה" at bounding box center [1241, 385] width 434 height 17
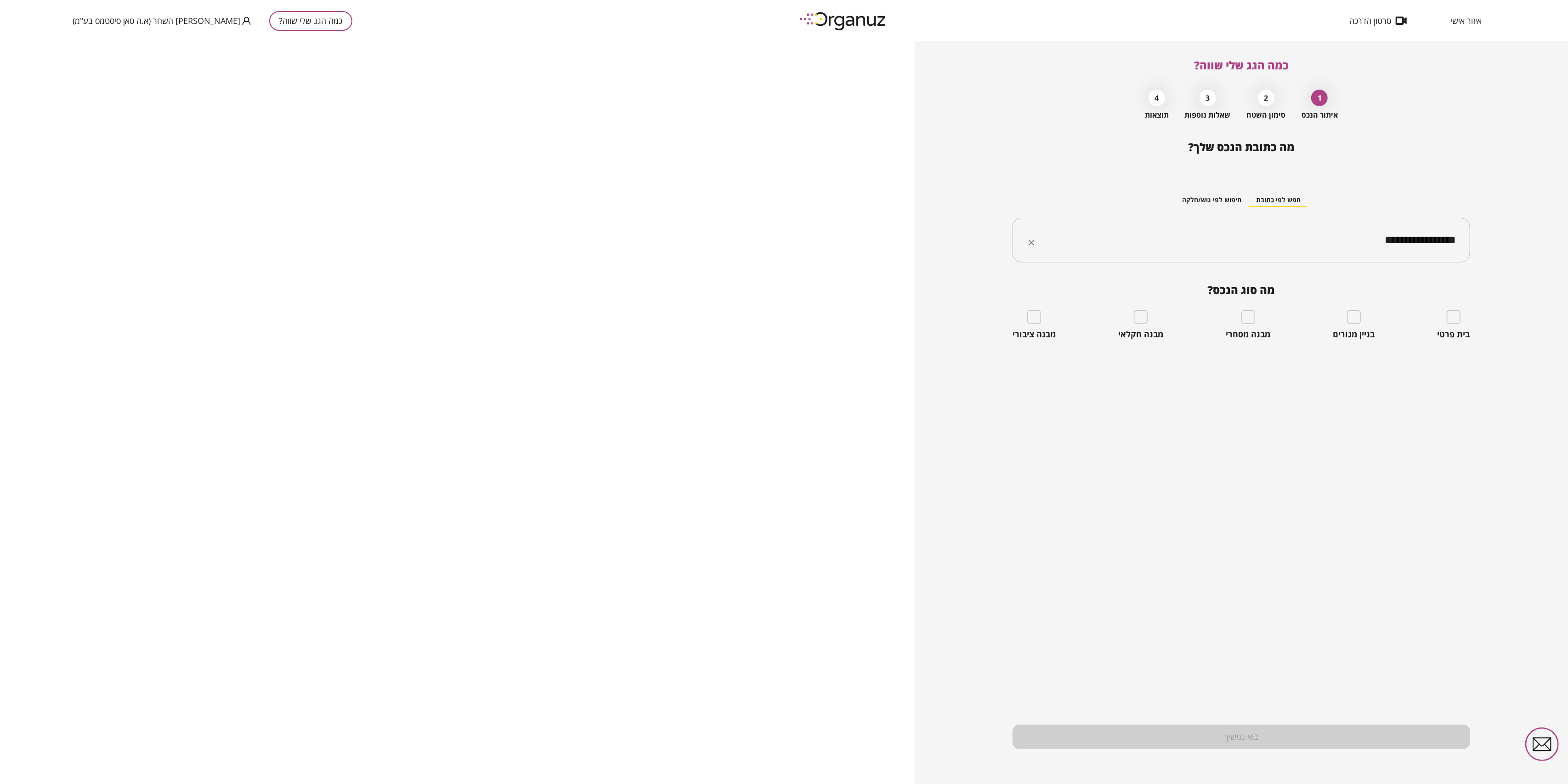
type input "**********"
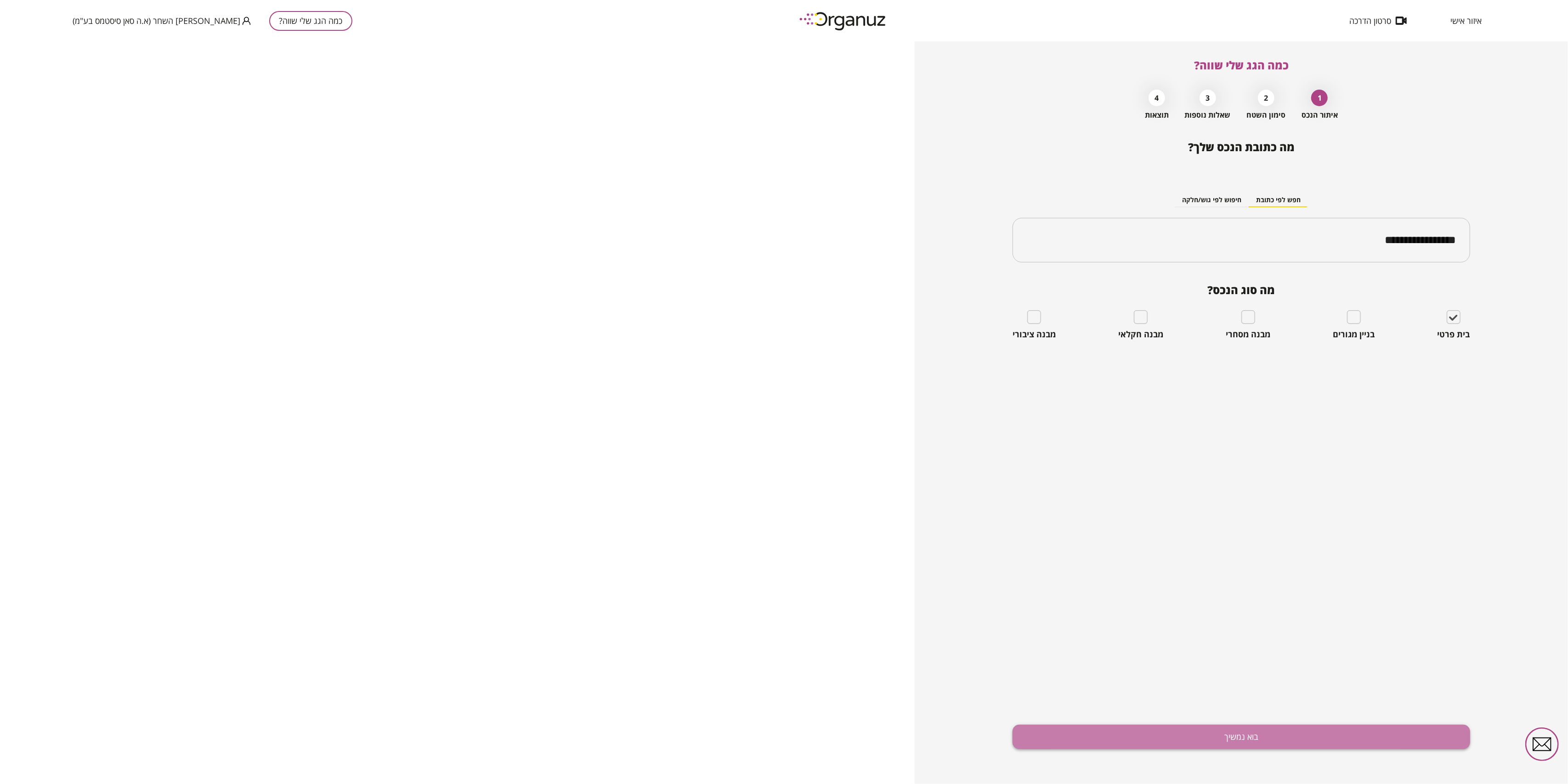
click at [1226, 740] on button "בוא נמשיך" at bounding box center [1240, 737] width 457 height 24
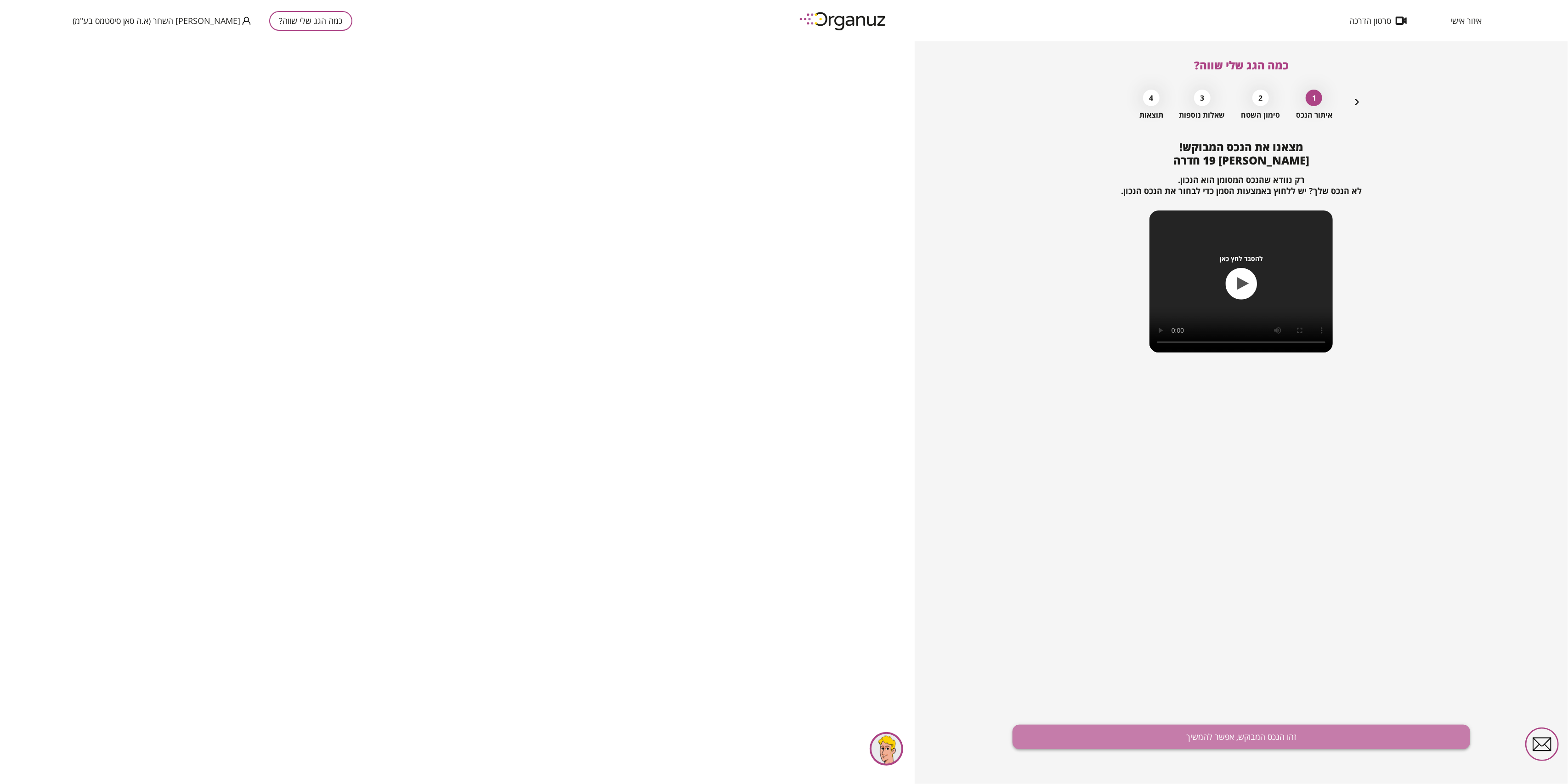
click at [1224, 729] on button "זהו הנכס המבוקש, אפשר להמשיך" at bounding box center [1240, 737] width 457 height 24
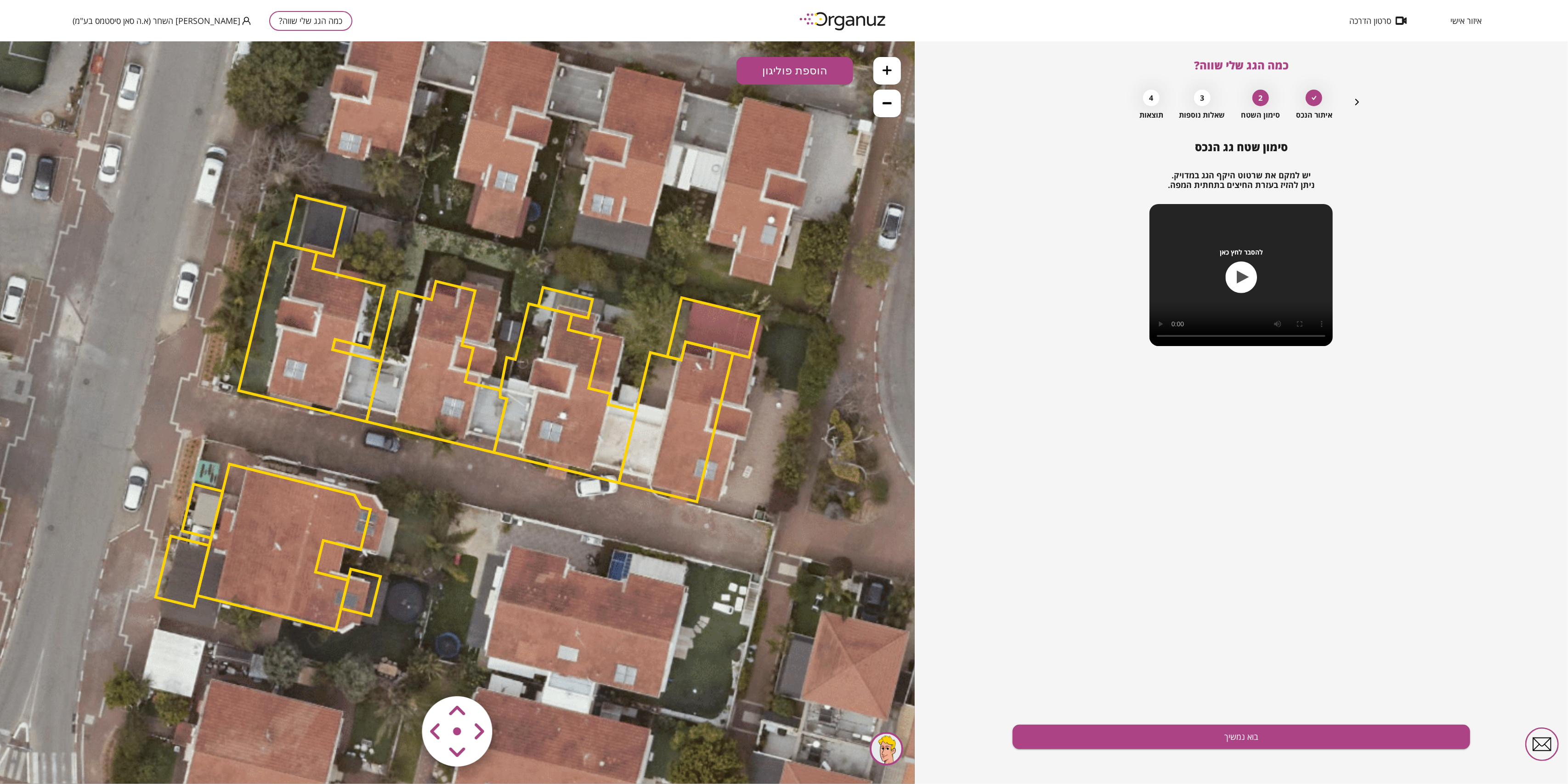
click at [459, 371] on polygon at bounding box center [437, 366] width 141 height 171
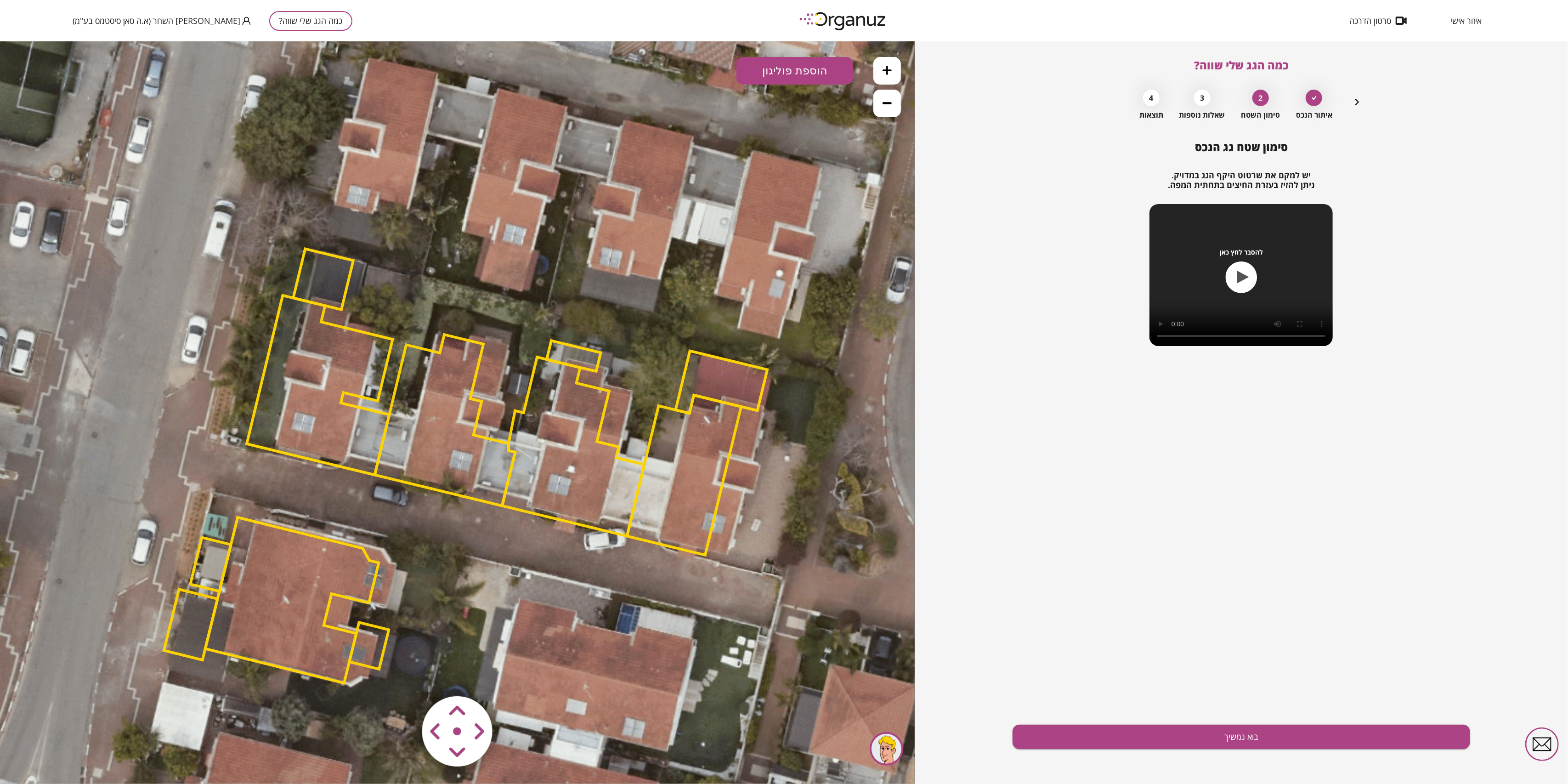
drag, startPoint x: 460, startPoint y: 542, endPoint x: 472, endPoint y: 608, distance: 67.1
click at [473, 613] on icon at bounding box center [466, 466] width 1830 height 1831
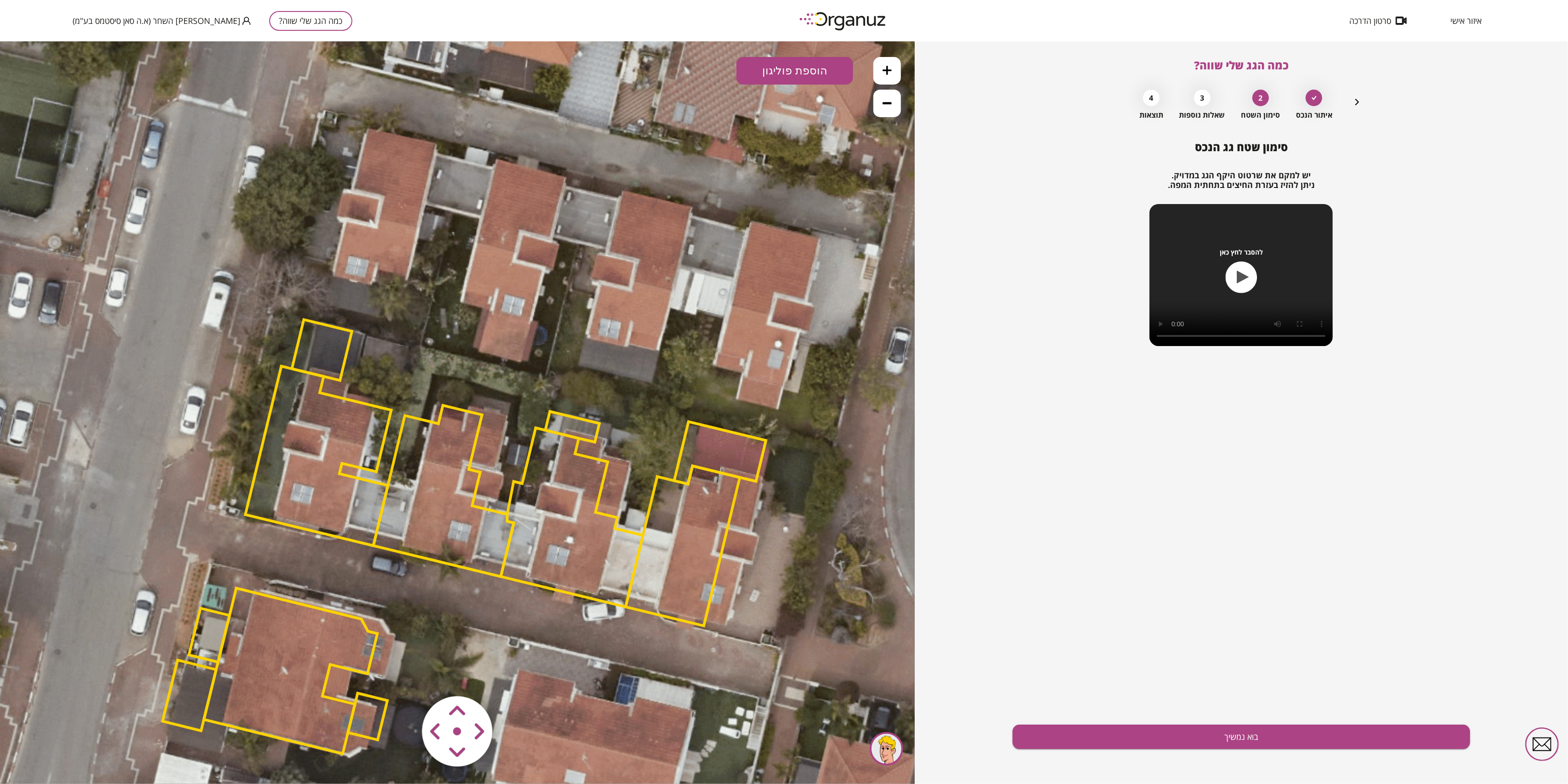
drag, startPoint x: 508, startPoint y: 194, endPoint x: 502, endPoint y: 246, distance: 52.3
click at [502, 246] on icon at bounding box center [465, 537] width 1830 height 1831
click at [450, 476] on polygon at bounding box center [444, 490] width 141 height 171
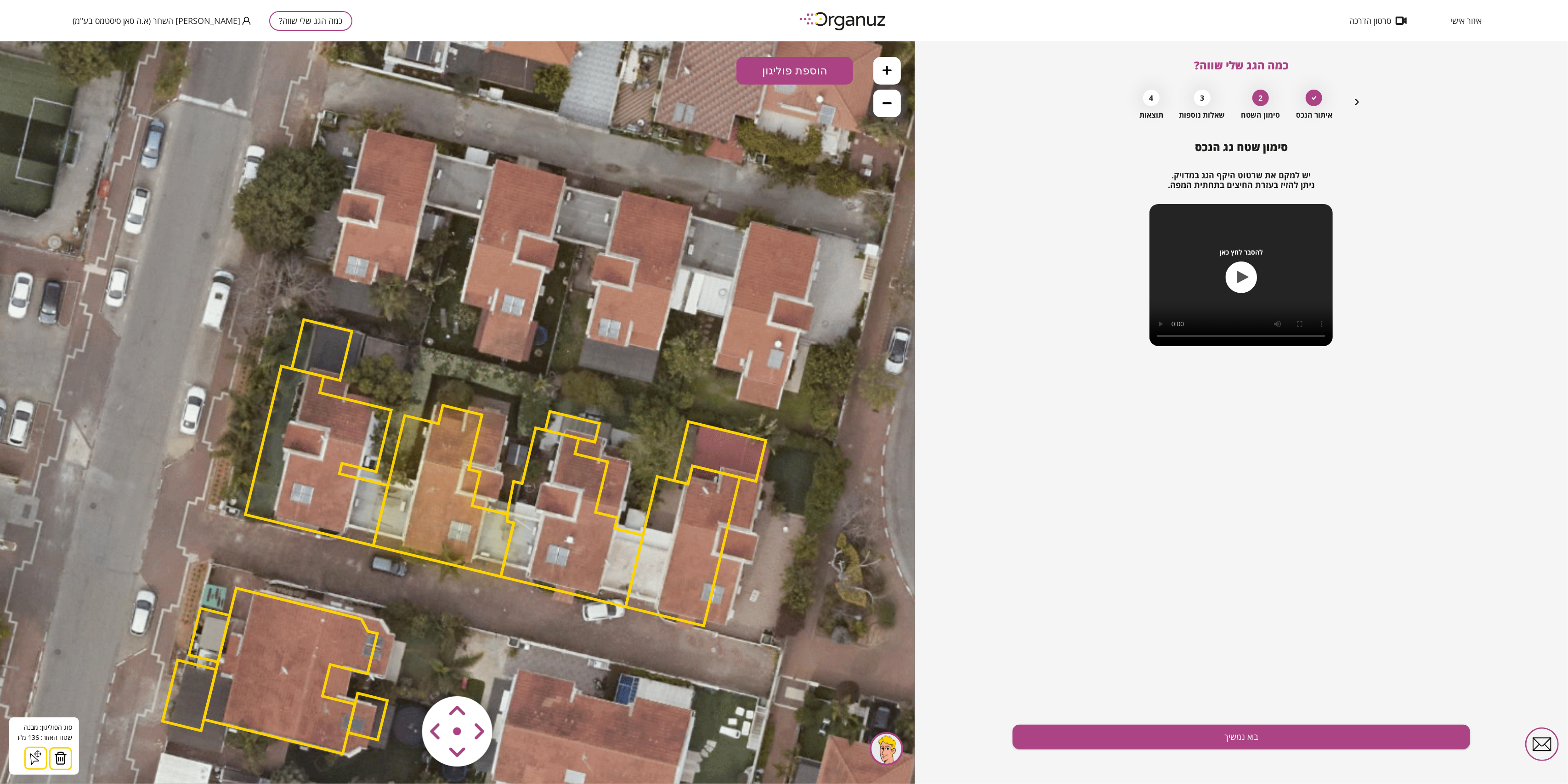
click at [62, 754] on img at bounding box center [60, 758] width 13 height 14
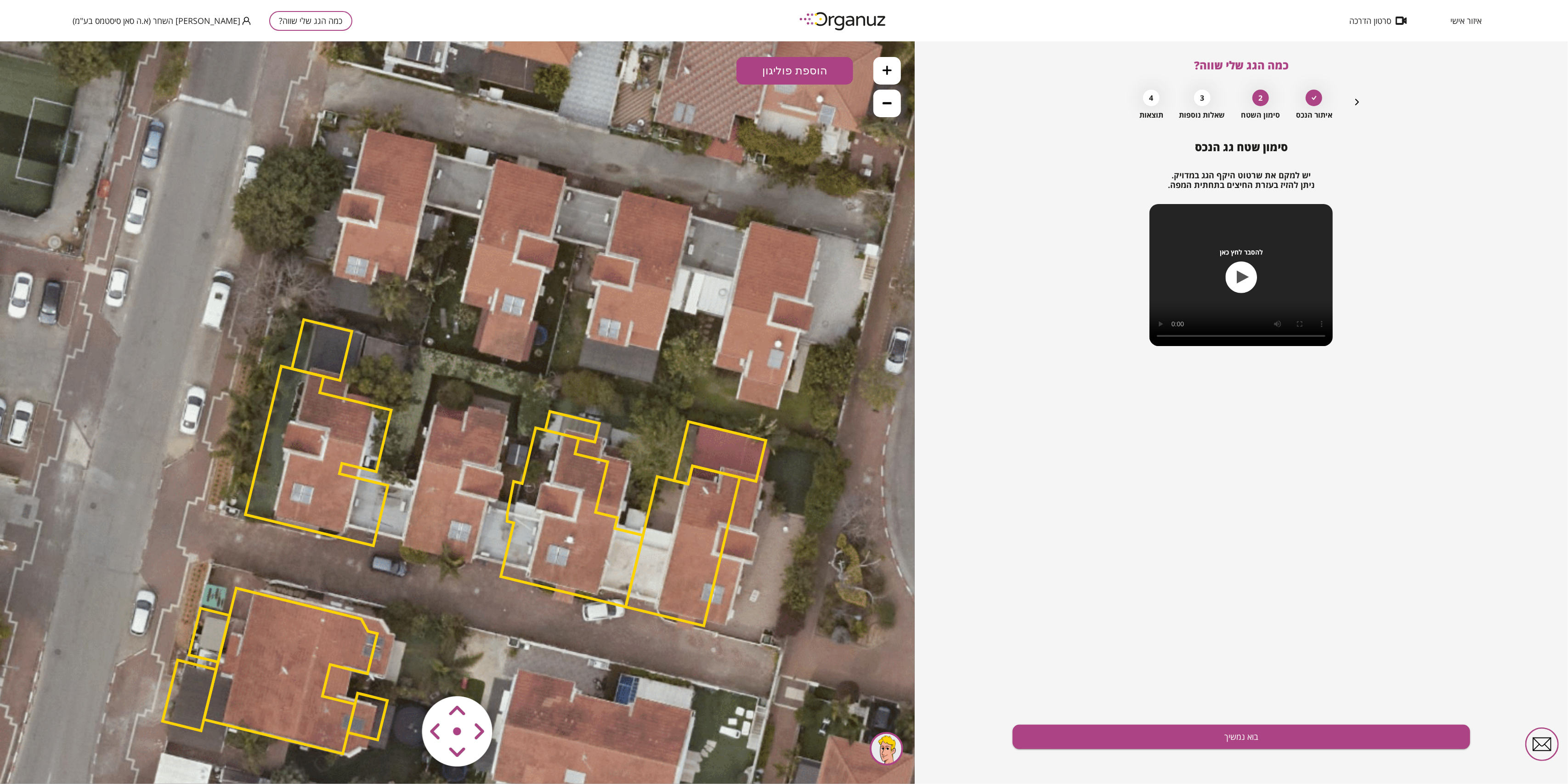
click at [546, 517] on polygon at bounding box center [571, 517] width 142 height 179
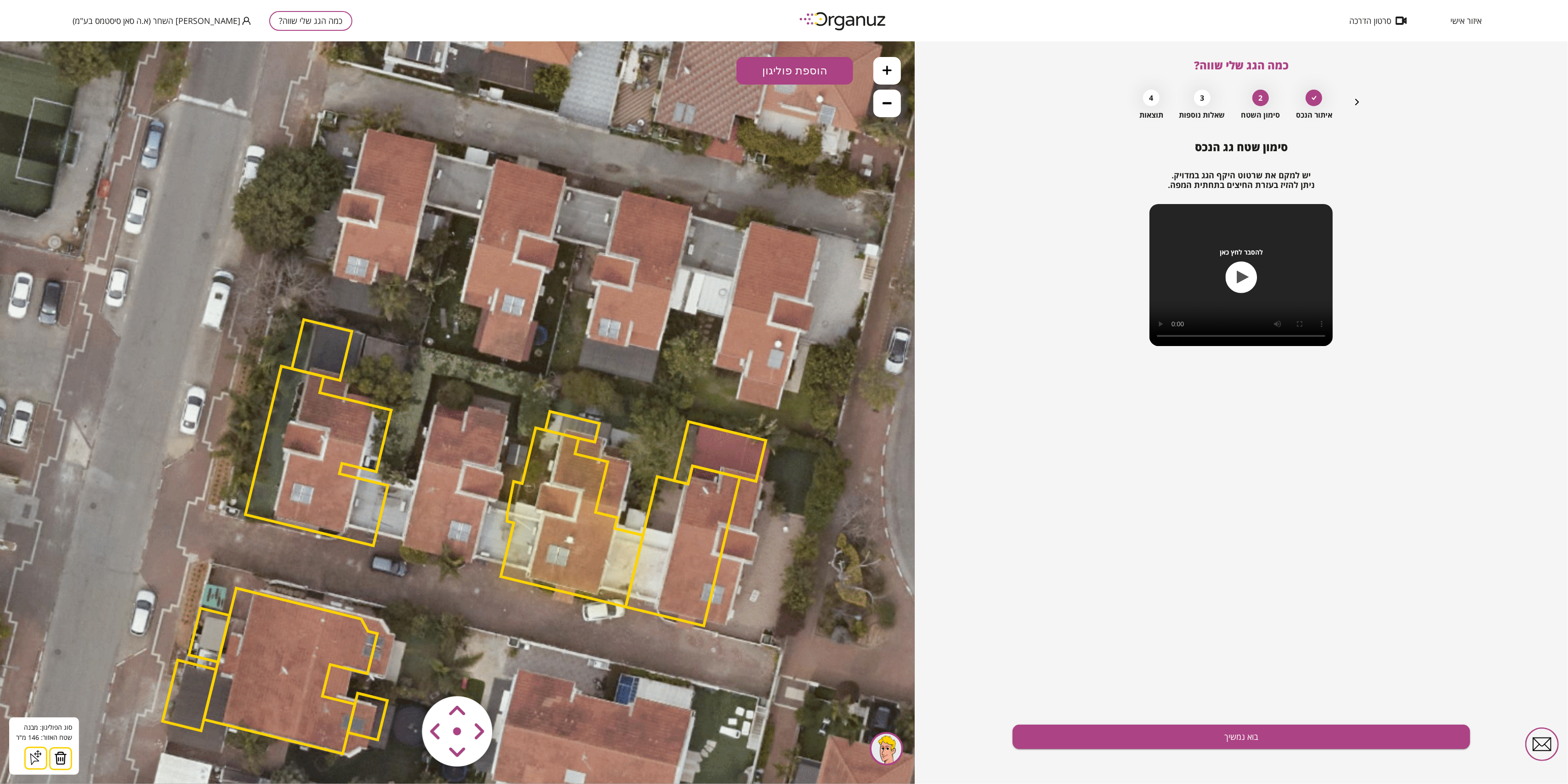
click at [60, 754] on img at bounding box center [60, 758] width 13 height 14
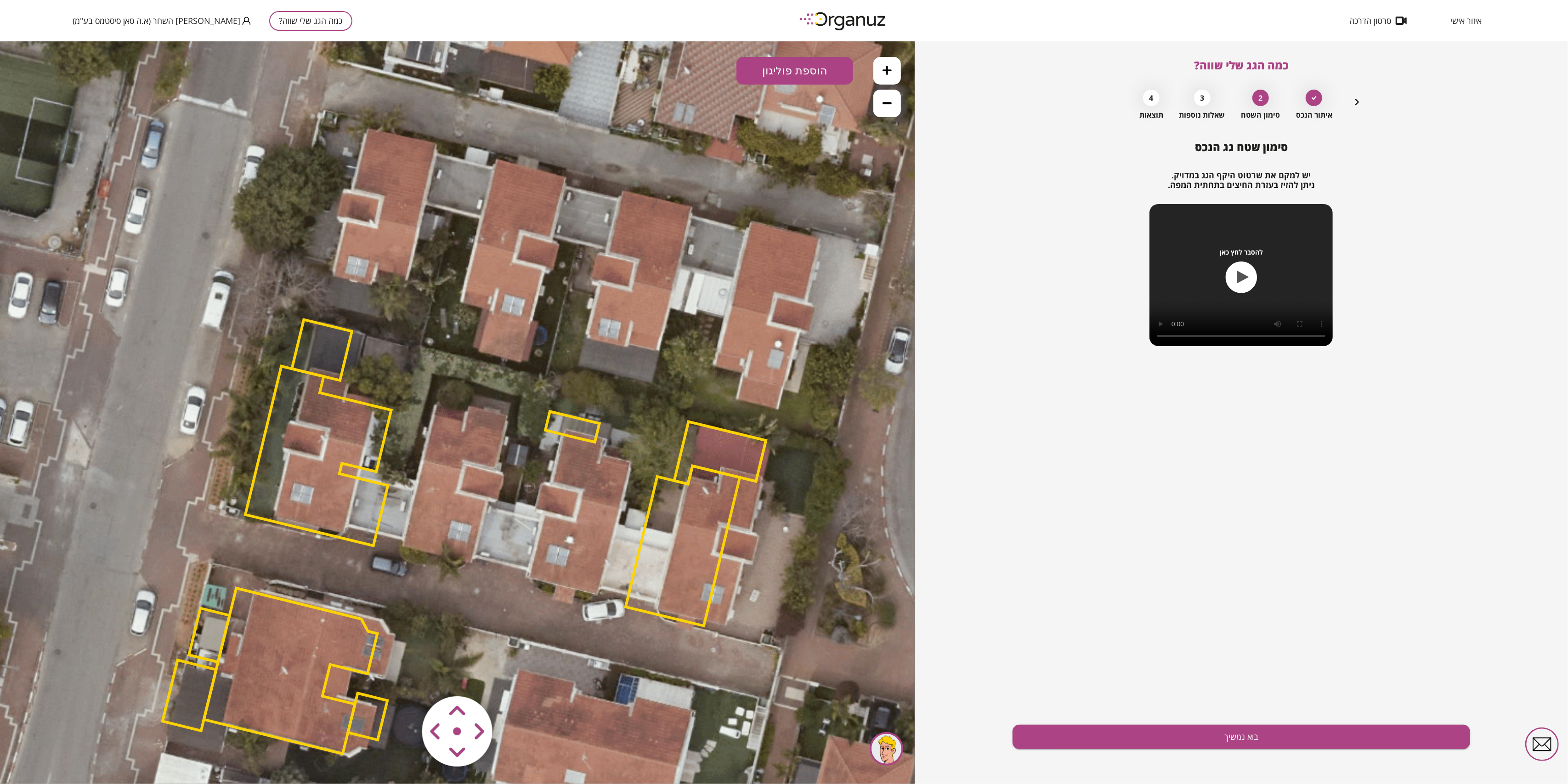
click at [298, 446] on polygon at bounding box center [318, 456] width 146 height 180
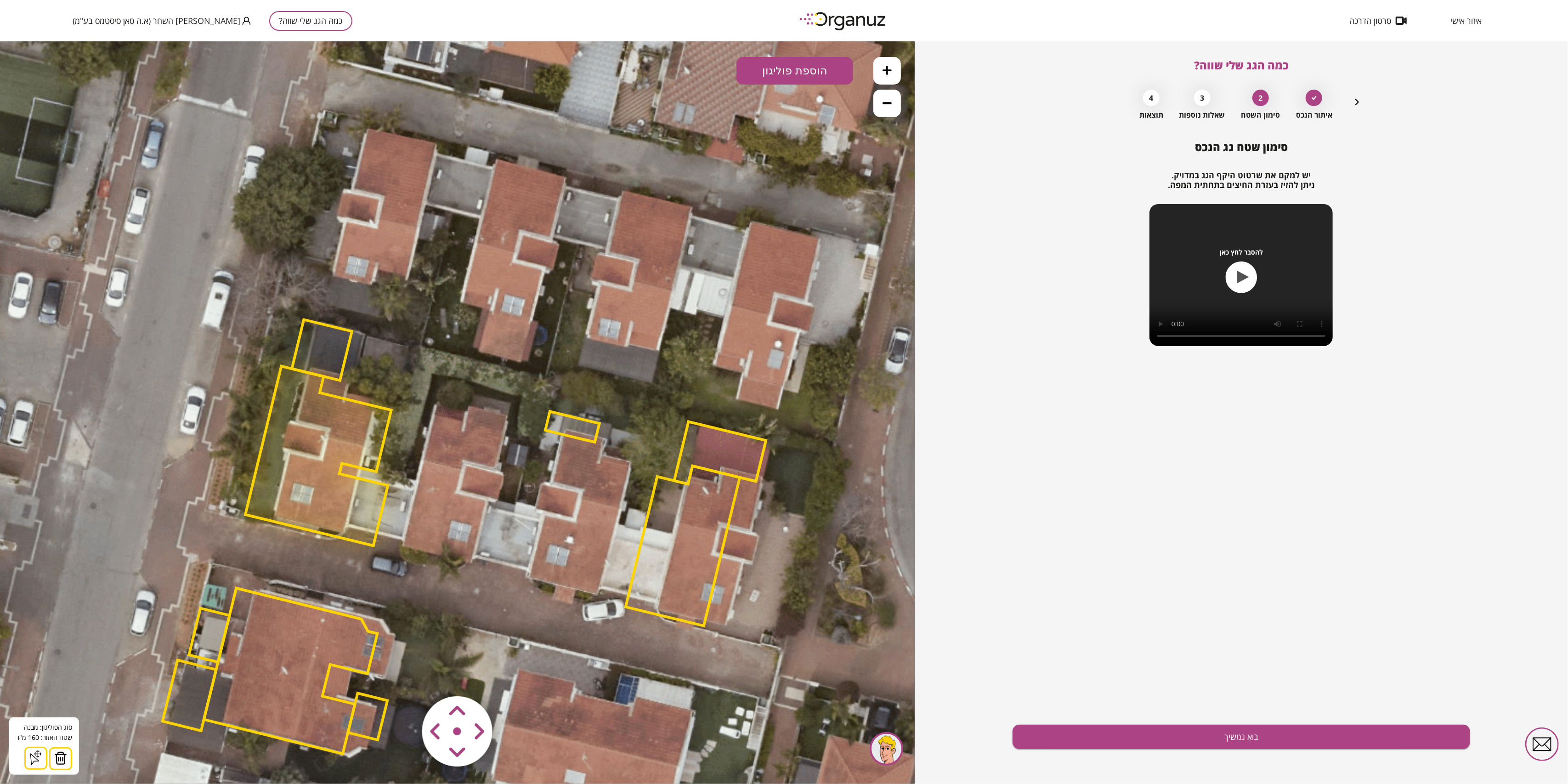
drag, startPoint x: 65, startPoint y: 755, endPoint x: 70, endPoint y: 749, distance: 7.8
click at [64, 754] on img at bounding box center [60, 758] width 13 height 14
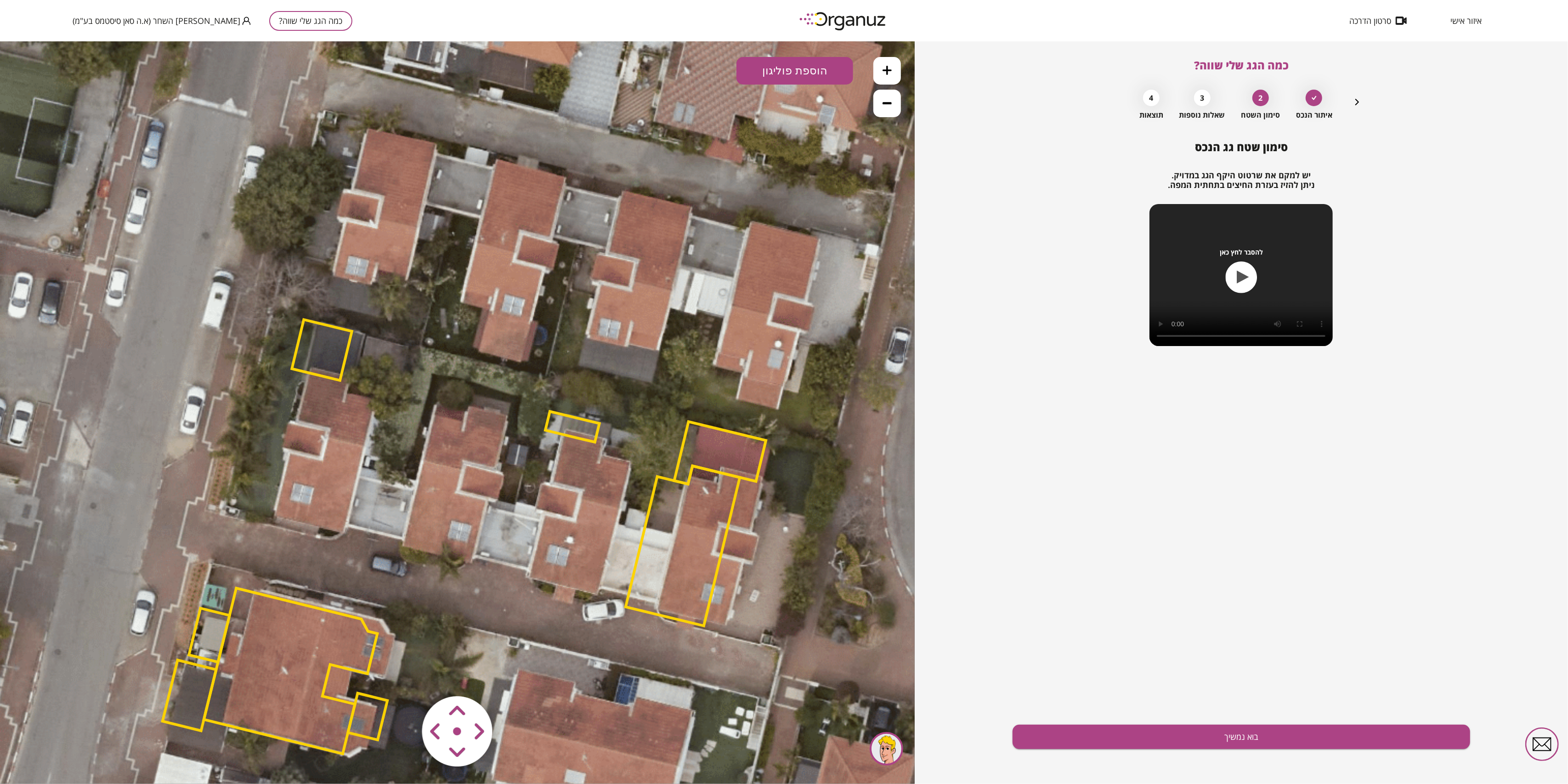
click at [750, 537] on icon at bounding box center [465, 537] width 1830 height 1831
click at [697, 537] on polygon at bounding box center [682, 545] width 114 height 160
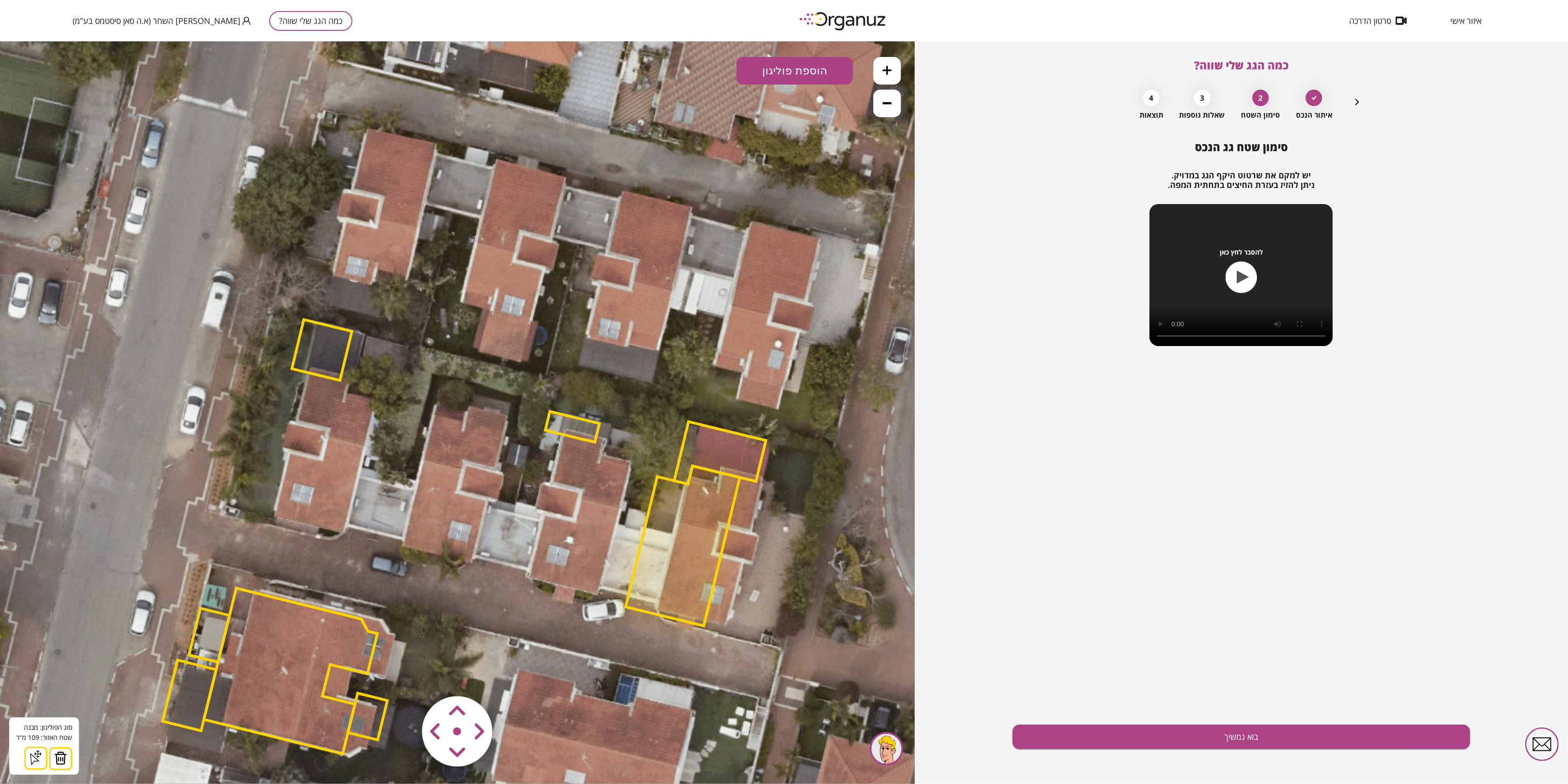
click at [61, 753] on img at bounding box center [60, 758] width 13 height 14
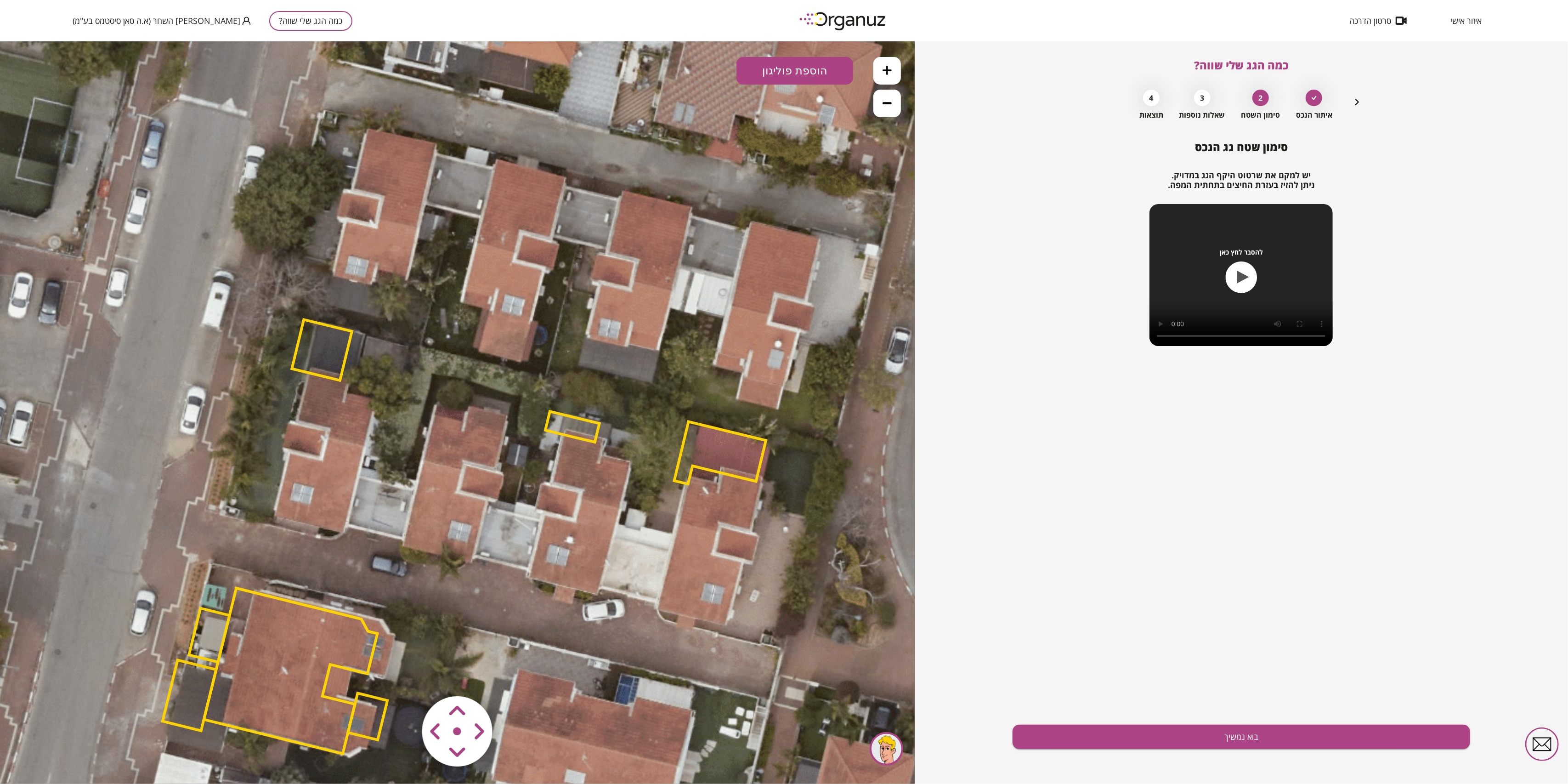
click at [721, 461] on polygon at bounding box center [720, 453] width 92 height 63
drag, startPoint x: 57, startPoint y: 762, endPoint x: 64, endPoint y: 755, distance: 9.9
click at [56, 762] on img at bounding box center [57, 758] width 13 height 14
click at [552, 416] on polygon at bounding box center [572, 426] width 54 height 31
click at [61, 753] on button at bounding box center [53, 759] width 23 height 23
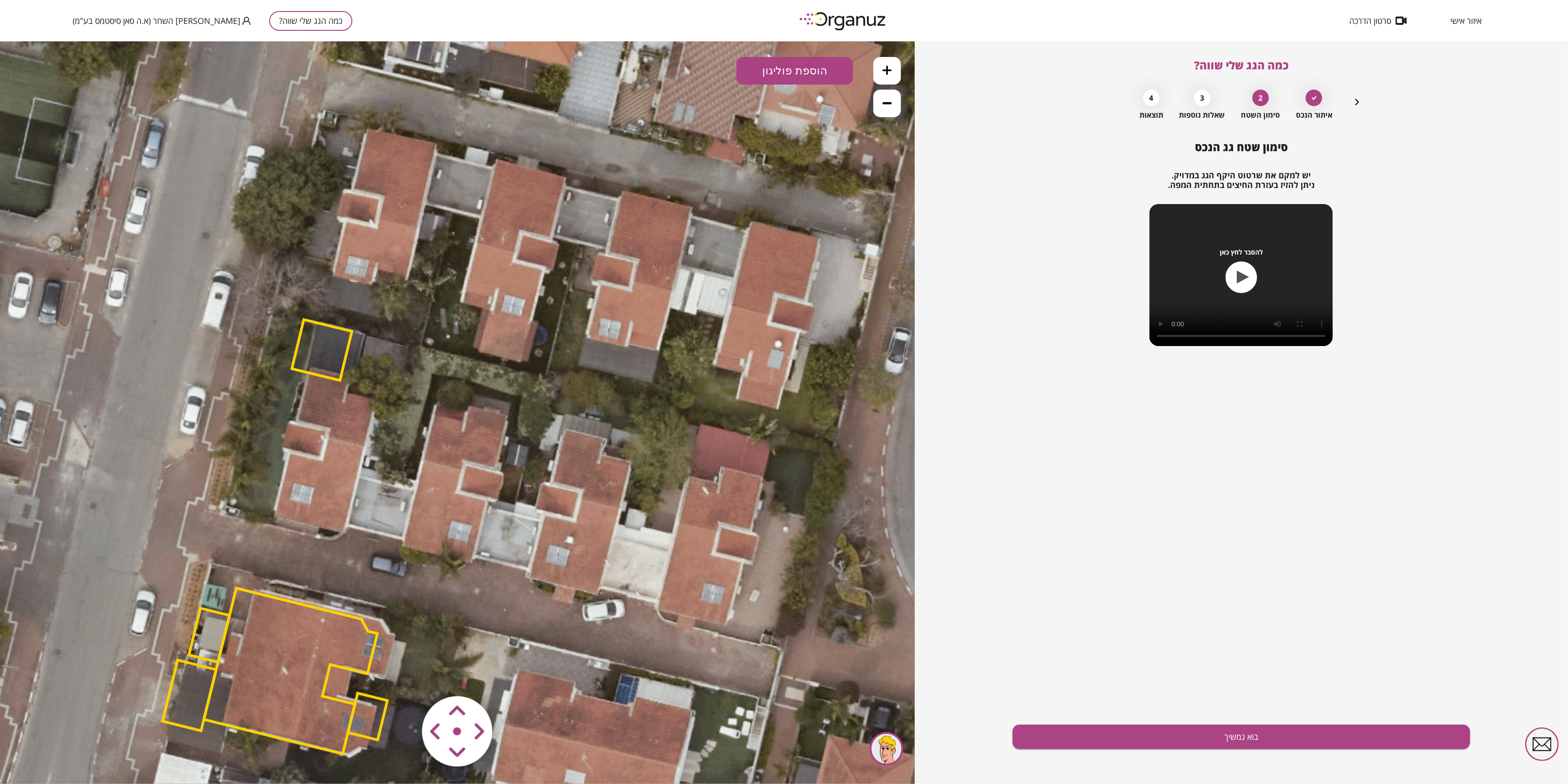
click at [322, 348] on polygon at bounding box center [321, 350] width 60 height 60
click at [66, 762] on button at bounding box center [57, 759] width 23 height 23
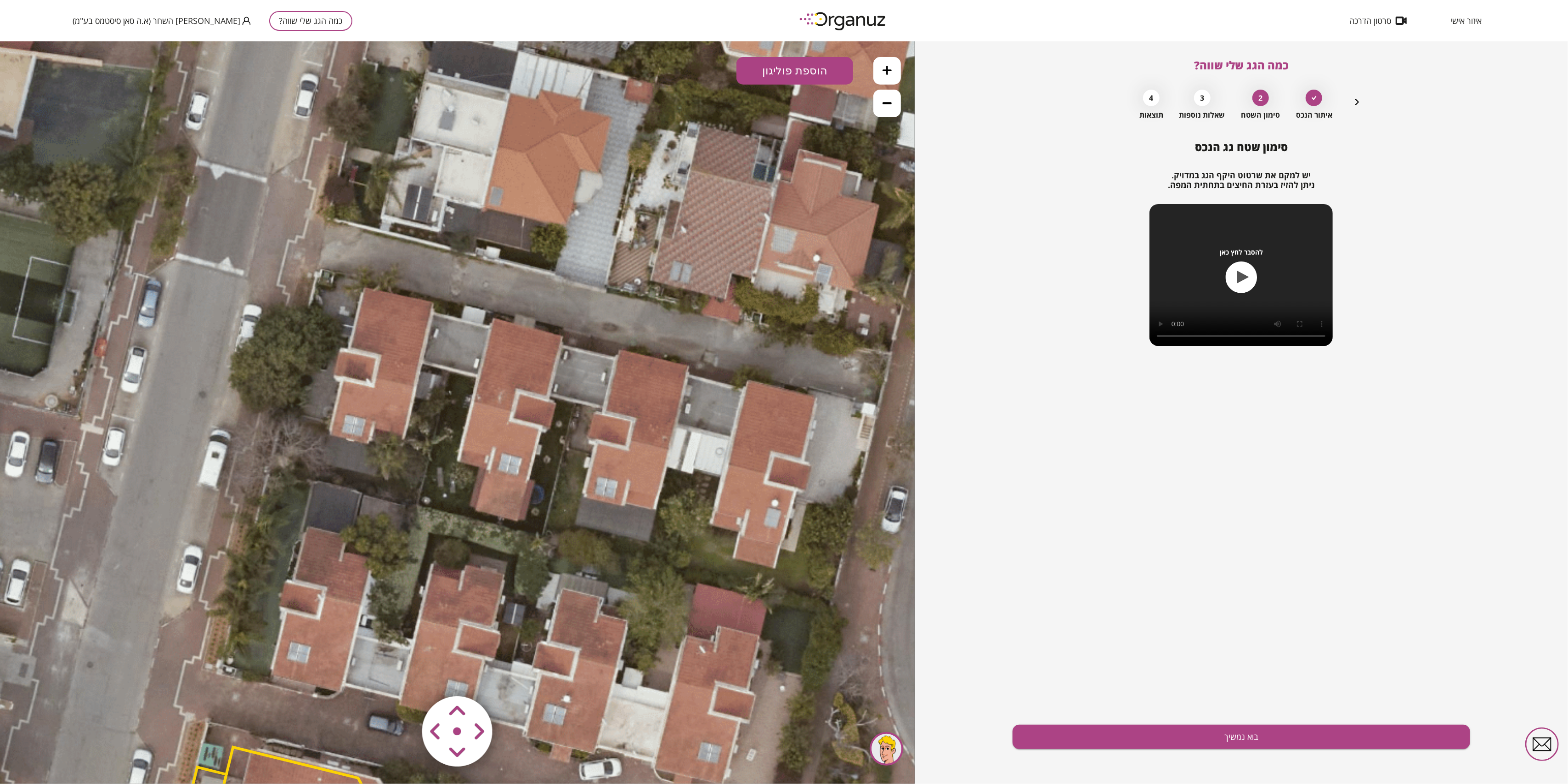
drag, startPoint x: 516, startPoint y: 309, endPoint x: 513, endPoint y: 474, distance: 165.0
click at [513, 474] on icon at bounding box center [461, 696] width 1830 height 1831
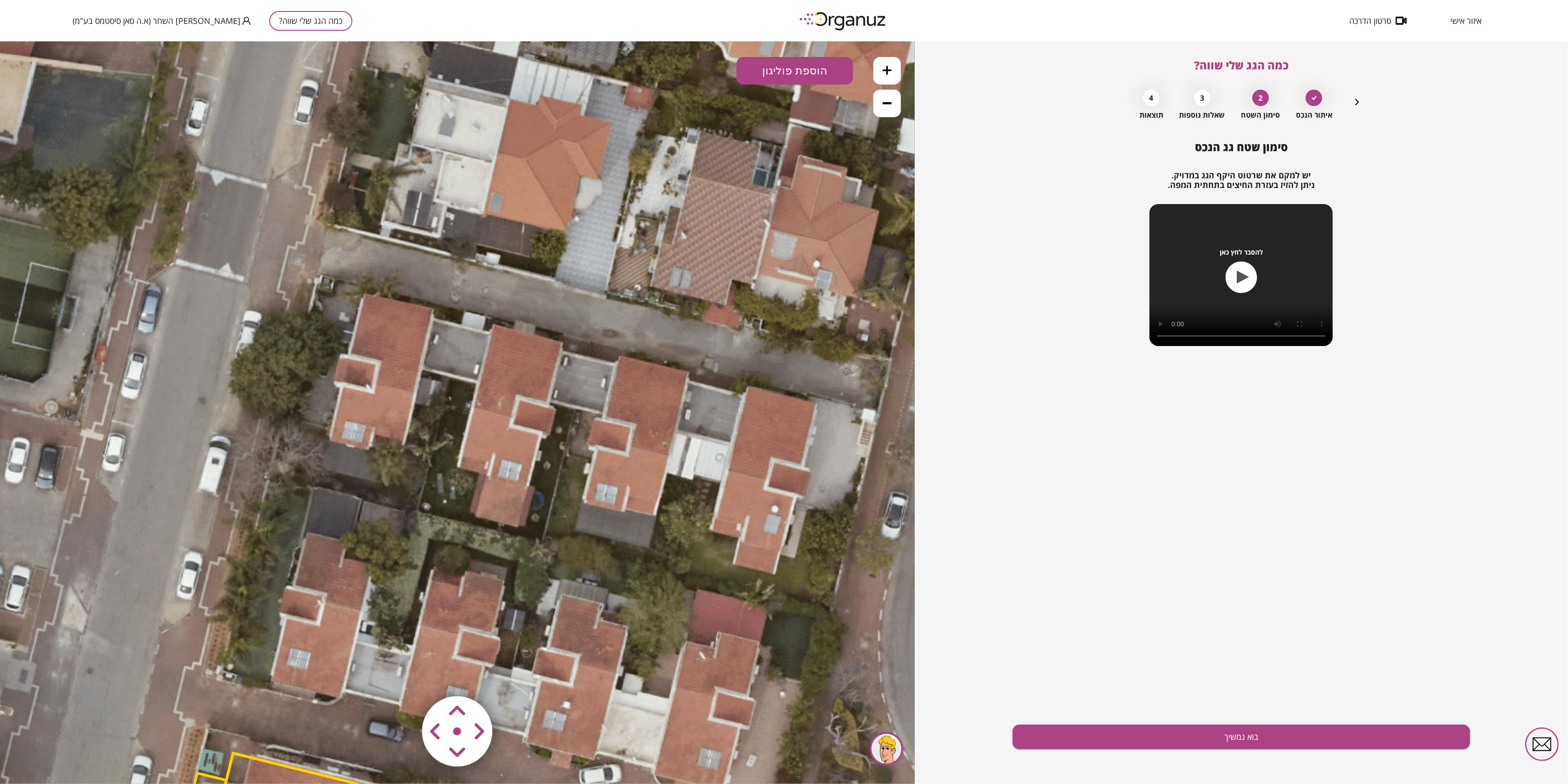
click at [882, 66] on icon at bounding box center [887, 70] width 10 height 10
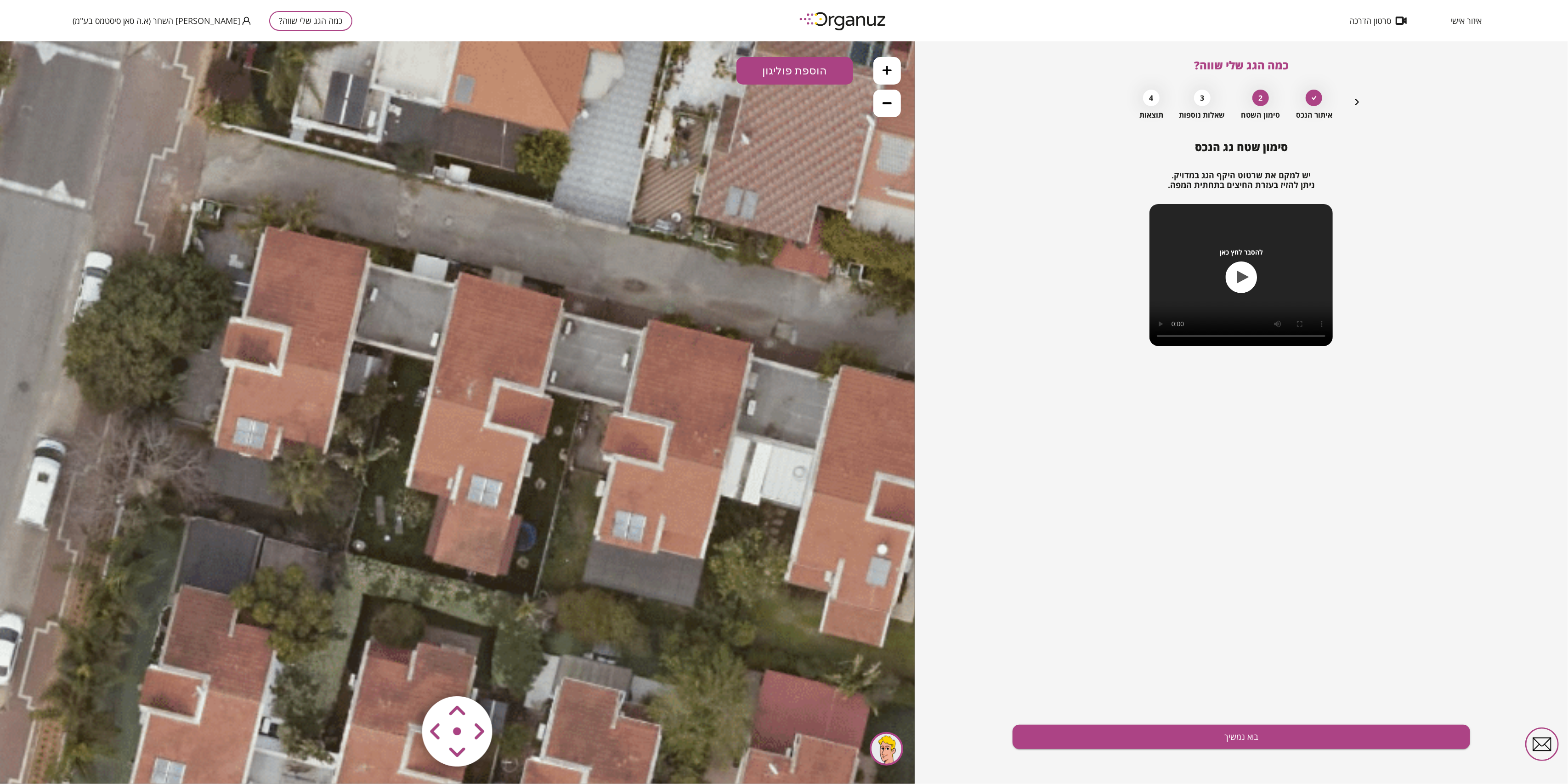
drag, startPoint x: 707, startPoint y: 464, endPoint x: 656, endPoint y: 456, distance: 51.6
click at [888, 78] on button at bounding box center [888, 71] width 28 height 28
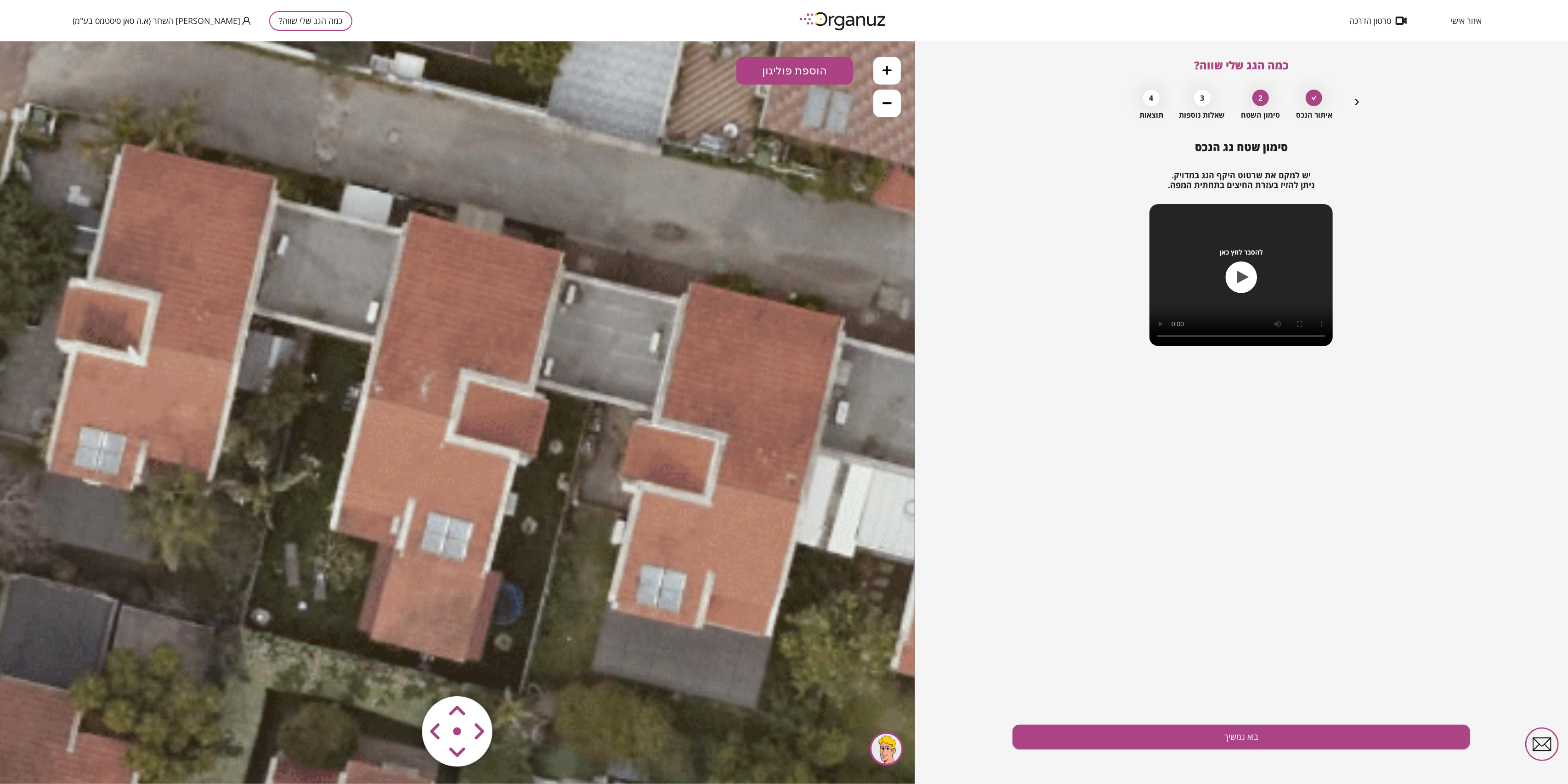
drag, startPoint x: 596, startPoint y: 399, endPoint x: 544, endPoint y: 406, distance: 52.5
click at [777, 73] on button "הוספת פוליגון" at bounding box center [795, 71] width 117 height 28
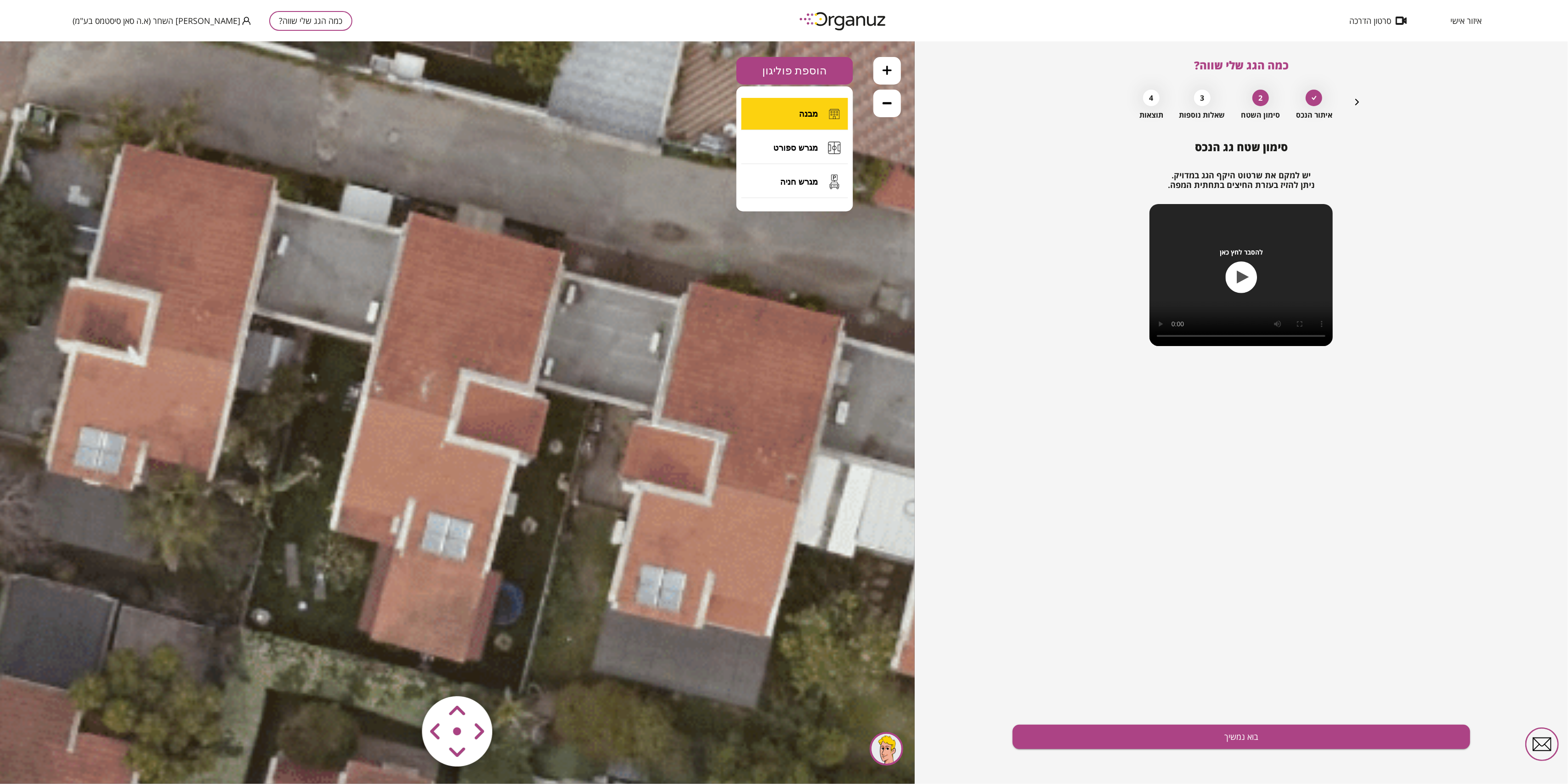
click at [818, 114] on span "מבנה" at bounding box center [809, 114] width 19 height 10
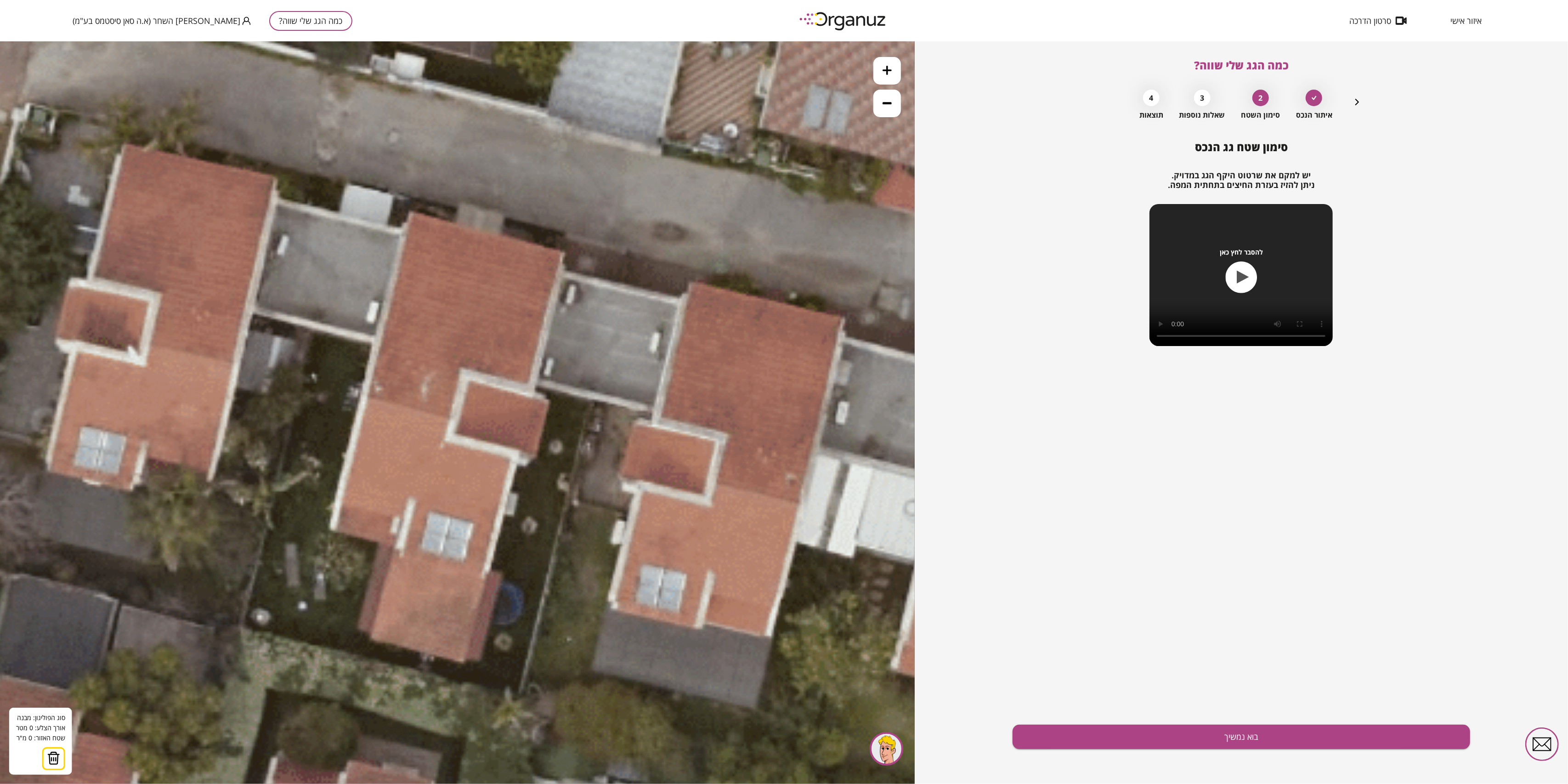
click at [411, 141] on polygon at bounding box center [411, 175] width 1 height 69
click at [412, 141] on polygon at bounding box center [411, 175] width 1 height 69
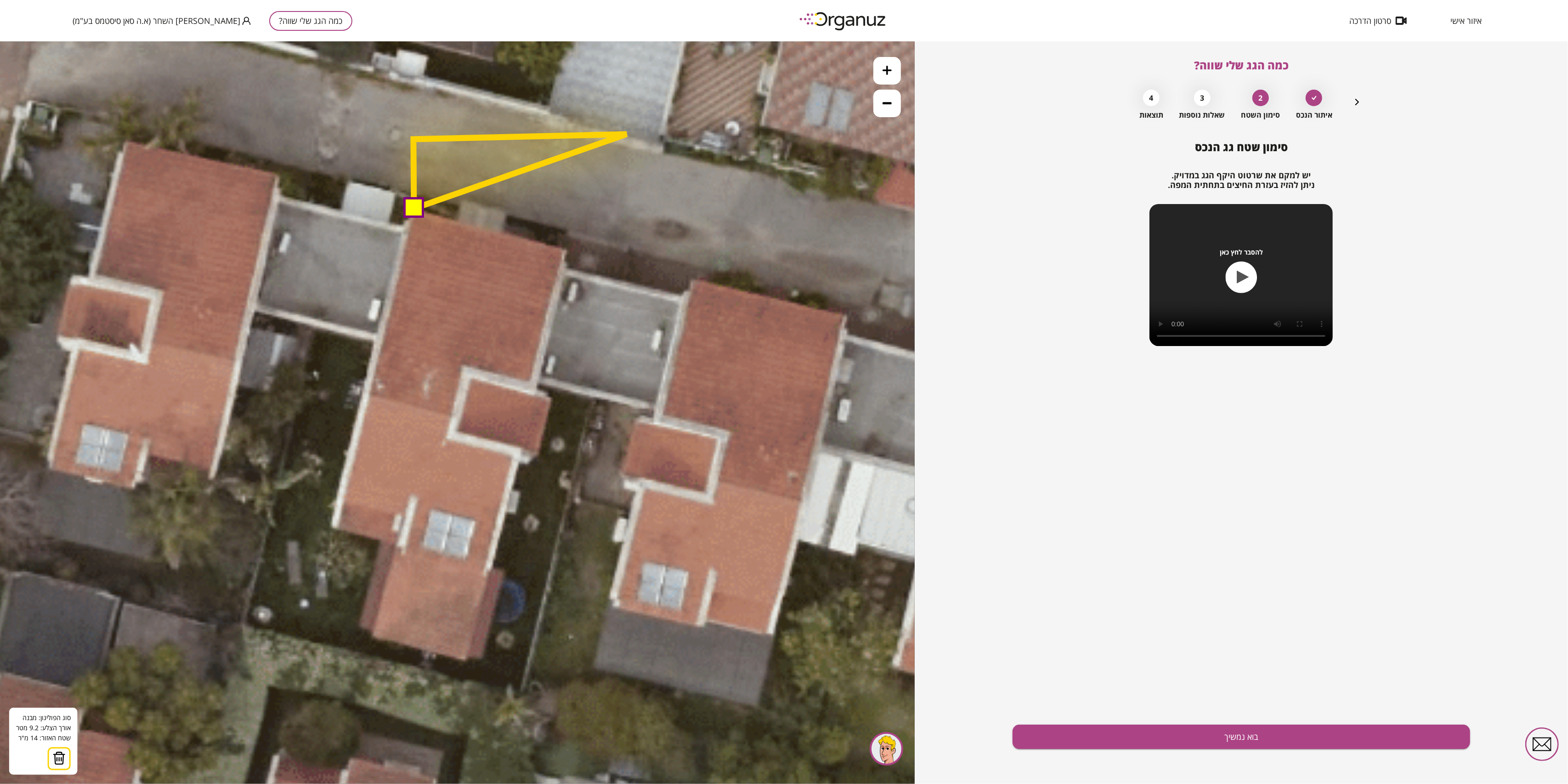
click at [626, 134] on polygon at bounding box center [520, 170] width 213 height 74
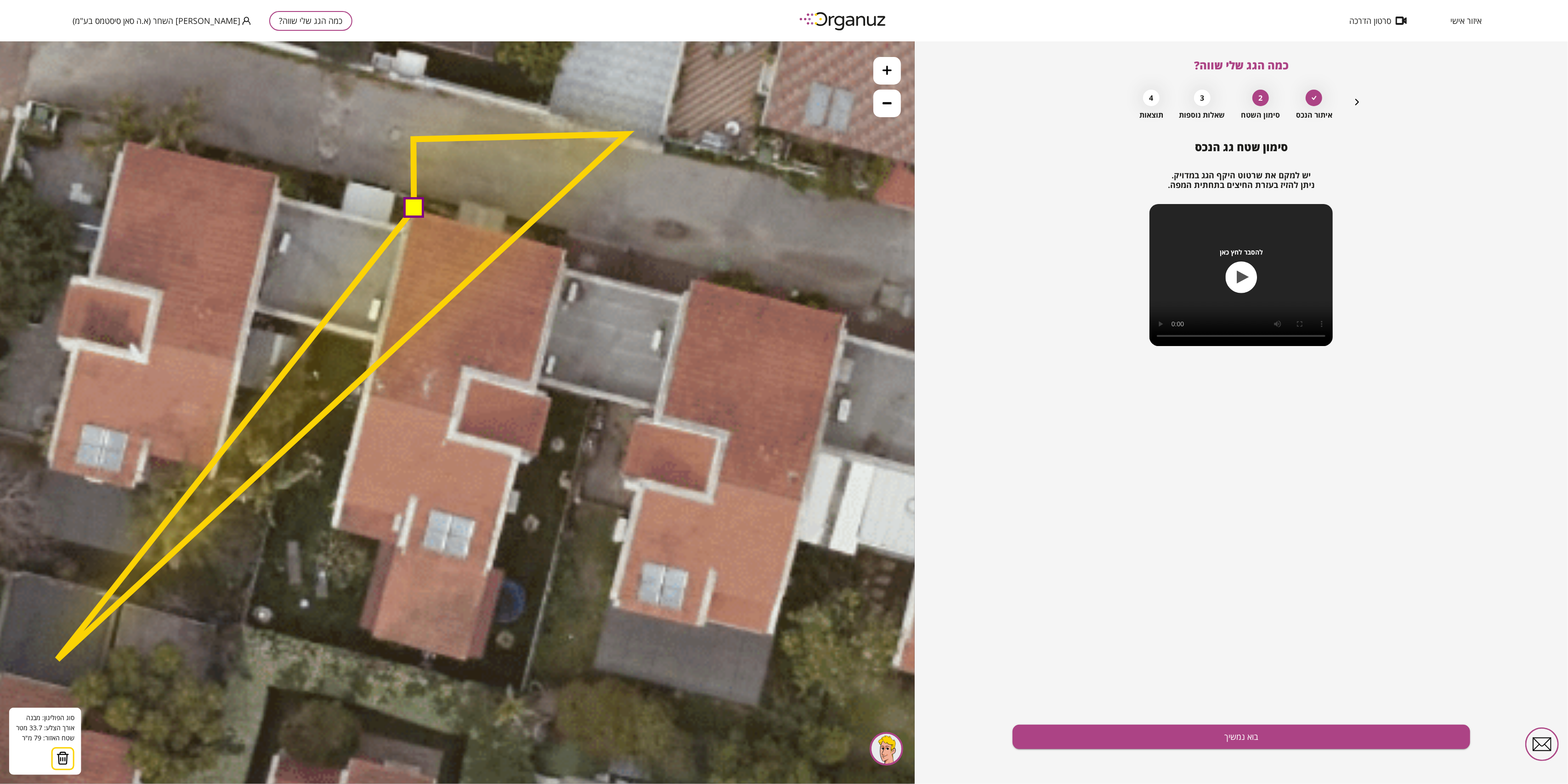
click at [59, 756] on img at bounding box center [63, 758] width 13 height 14
